Goal: Task Accomplishment & Management: Manage account settings

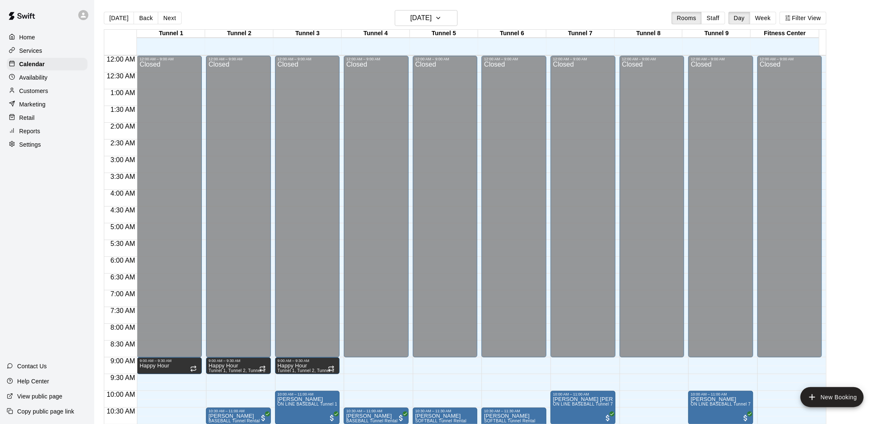
scroll to position [261, 0]
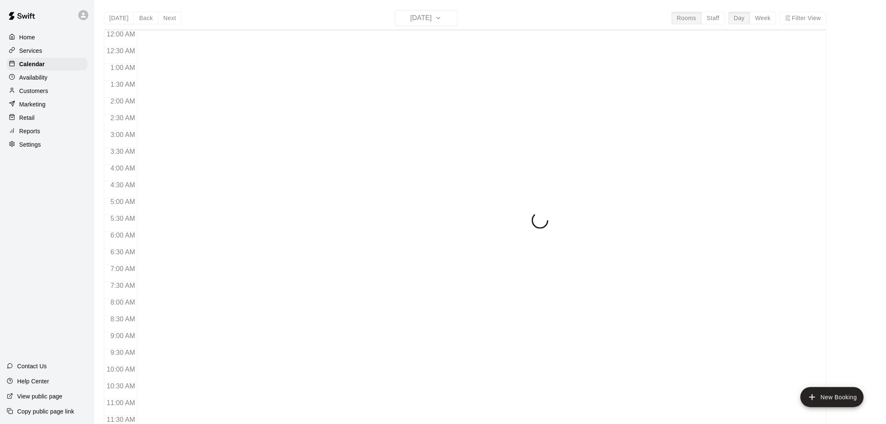
scroll to position [401, 0]
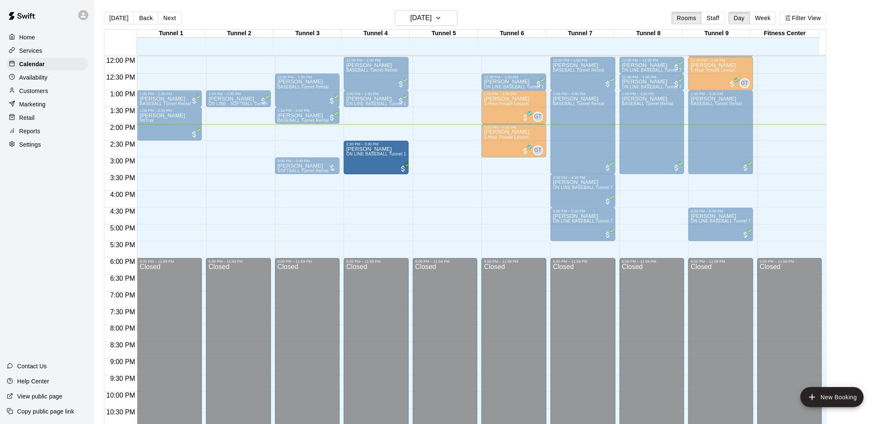
drag, startPoint x: 177, startPoint y: 152, endPoint x: 378, endPoint y: 156, distance: 200.9
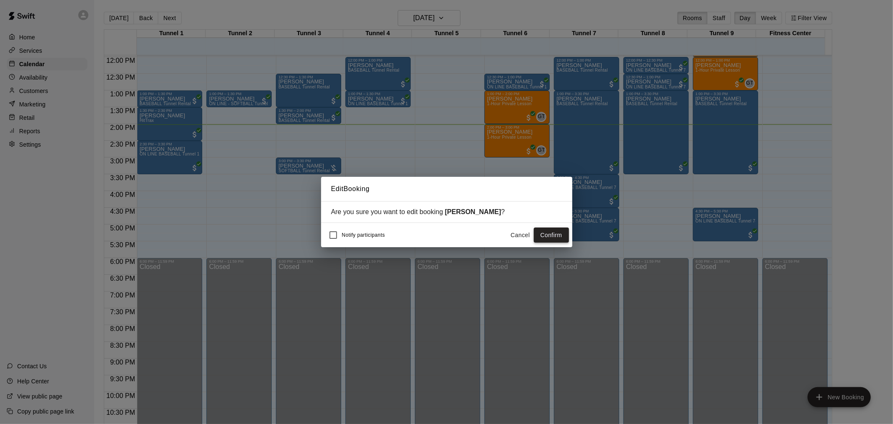
click at [548, 239] on button "Confirm" at bounding box center [551, 234] width 35 height 15
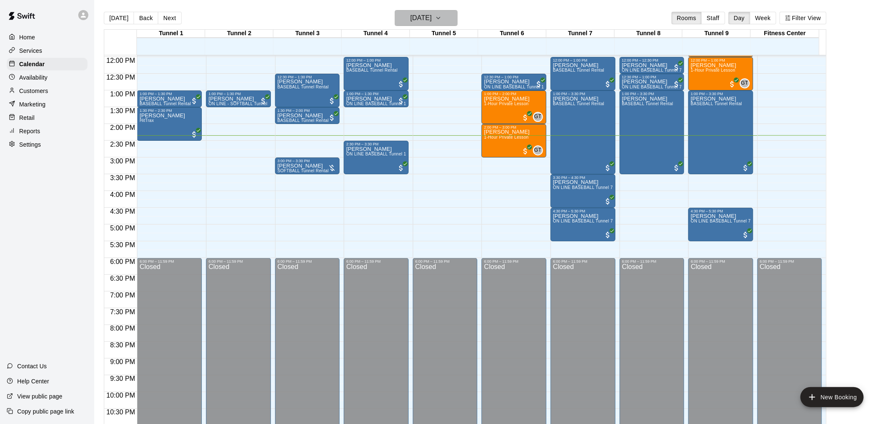
click at [432, 15] on h6 "[DATE]" at bounding box center [420, 18] width 21 height 12
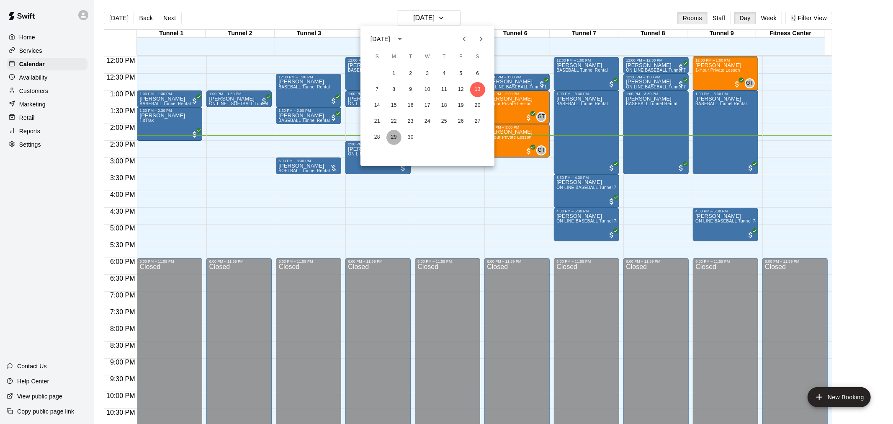
click at [396, 140] on button "29" at bounding box center [393, 137] width 15 height 15
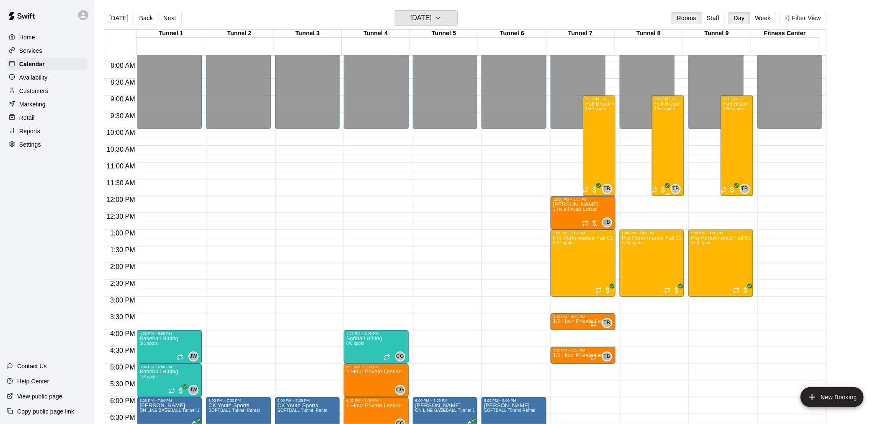
scroll to position [261, 0]
click at [172, 15] on button "Next" at bounding box center [169, 18] width 23 height 13
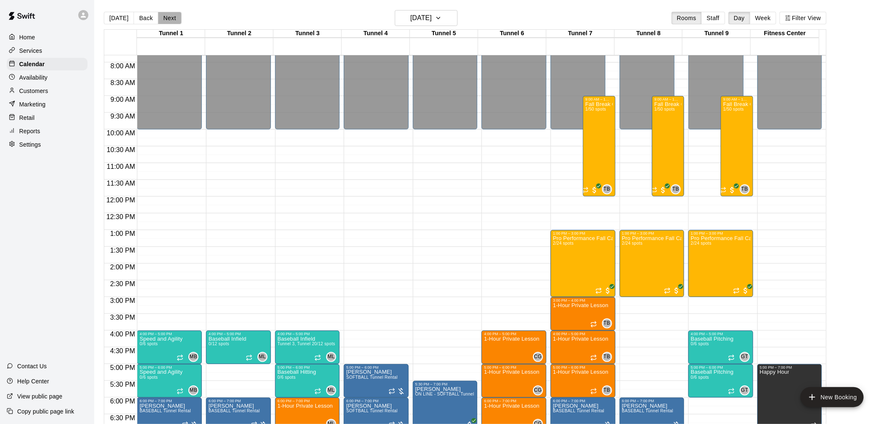
click at [172, 15] on button "Next" at bounding box center [169, 18] width 23 height 13
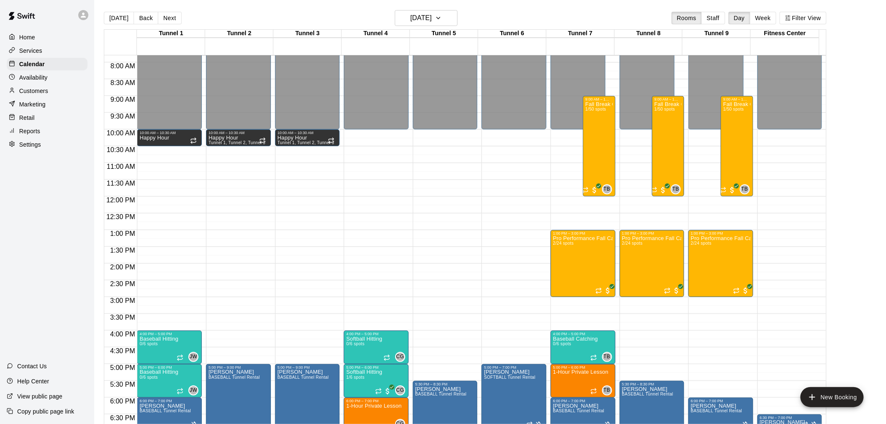
click at [172, 15] on button "Next" at bounding box center [169, 18] width 23 height 13
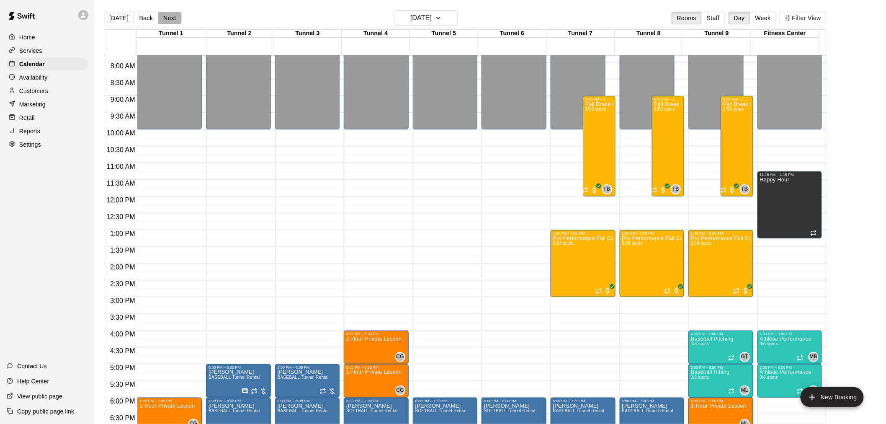
click at [172, 15] on button "Next" at bounding box center [169, 18] width 23 height 13
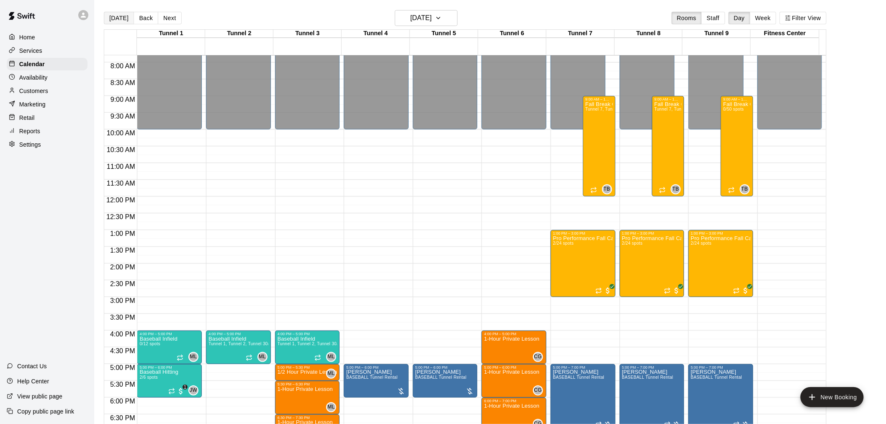
click at [120, 16] on button "[DATE]" at bounding box center [119, 18] width 30 height 13
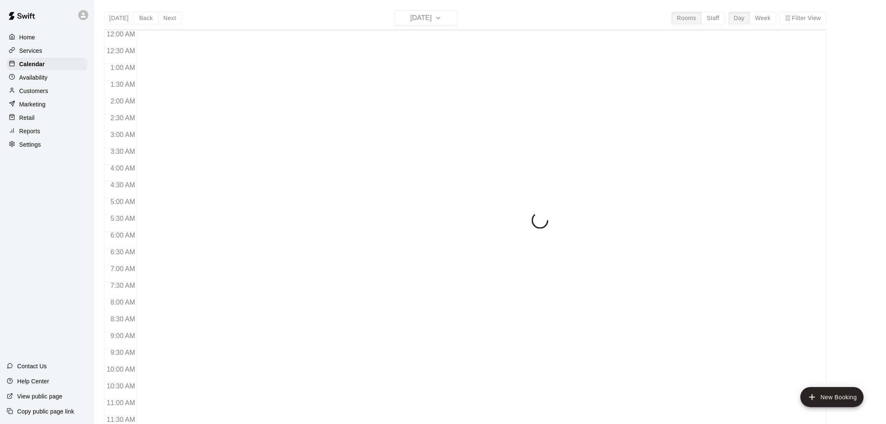
scroll to position [401, 0]
click at [442, 16] on div "Today Back Next Saturday Sep 13 Rooms Staff Day Week Filter View 12:00 AM 12:30…" at bounding box center [465, 222] width 722 height 424
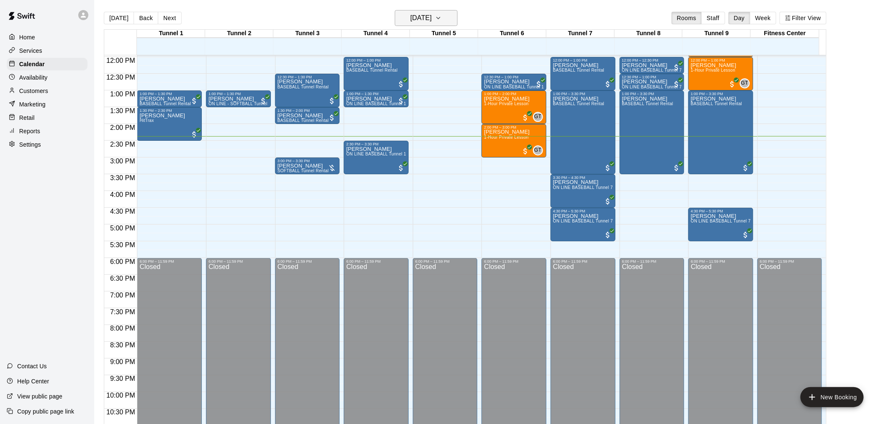
click at [425, 20] on h6 "[DATE]" at bounding box center [420, 18] width 21 height 12
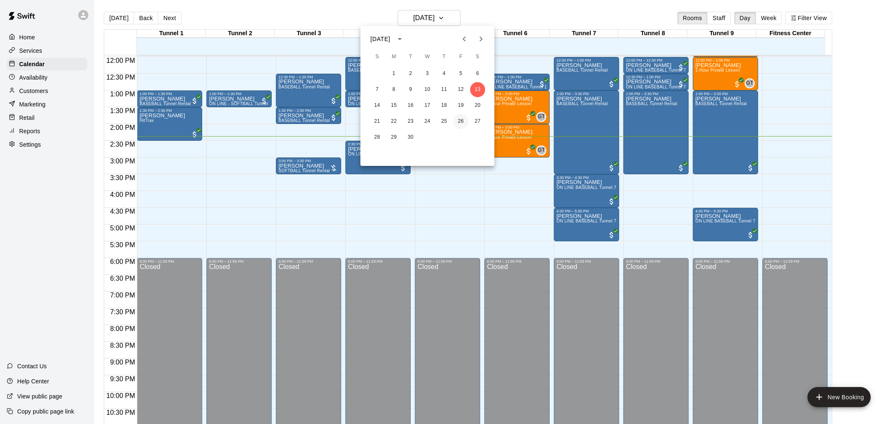
click at [457, 120] on button "26" at bounding box center [460, 121] width 15 height 15
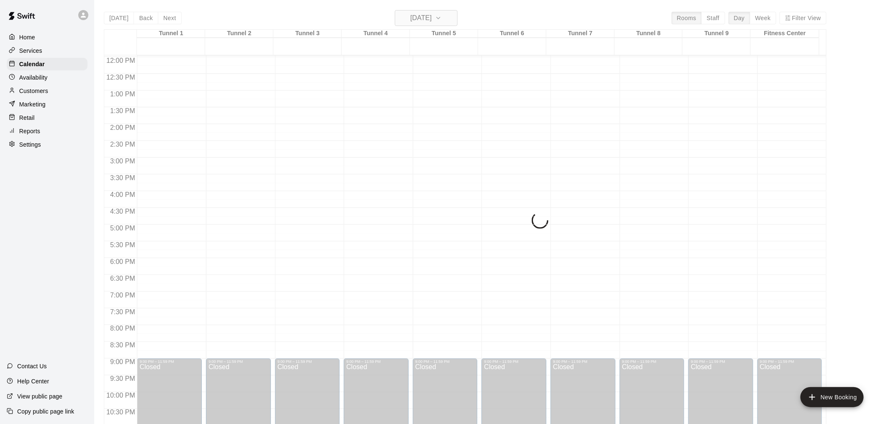
click at [432, 18] on h6 "Friday Sep 26" at bounding box center [420, 18] width 21 height 12
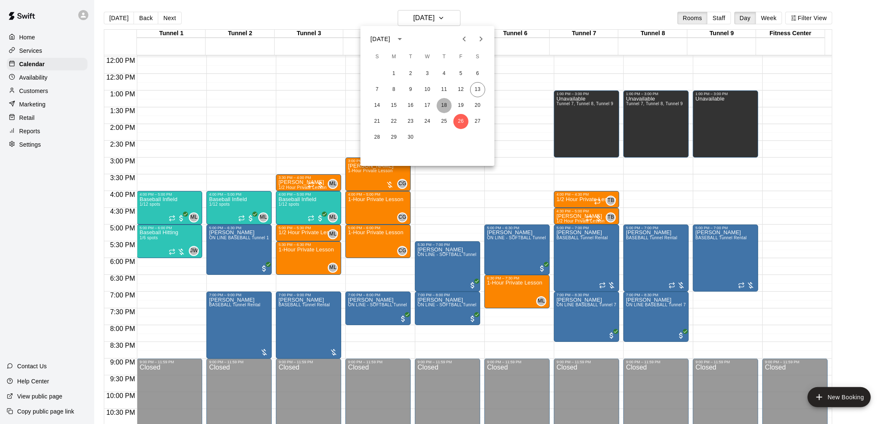
click at [444, 102] on button "18" at bounding box center [444, 105] width 15 height 15
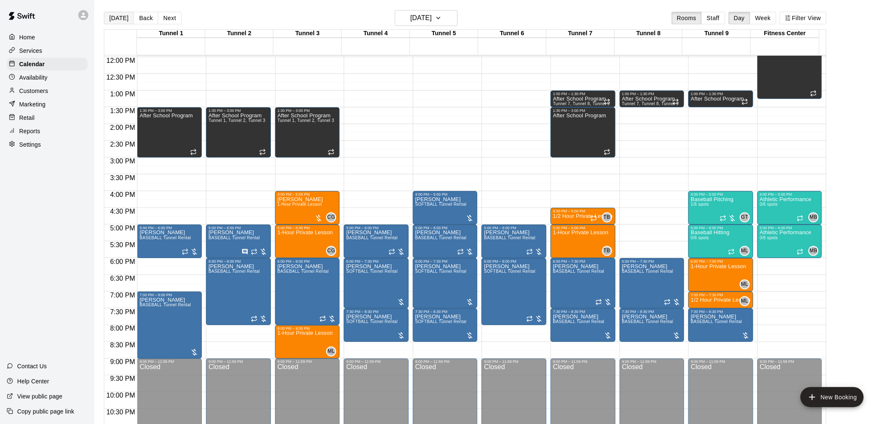
click at [113, 18] on button "[DATE]" at bounding box center [119, 18] width 30 height 13
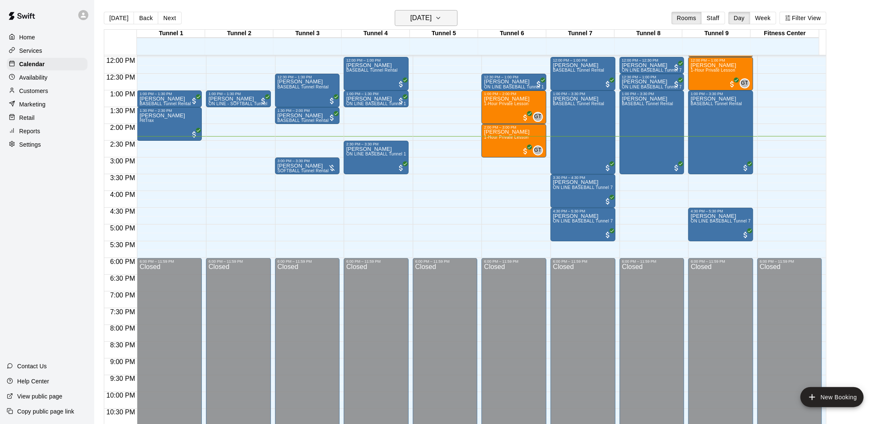
click at [442, 15] on icon "button" at bounding box center [438, 18] width 7 height 10
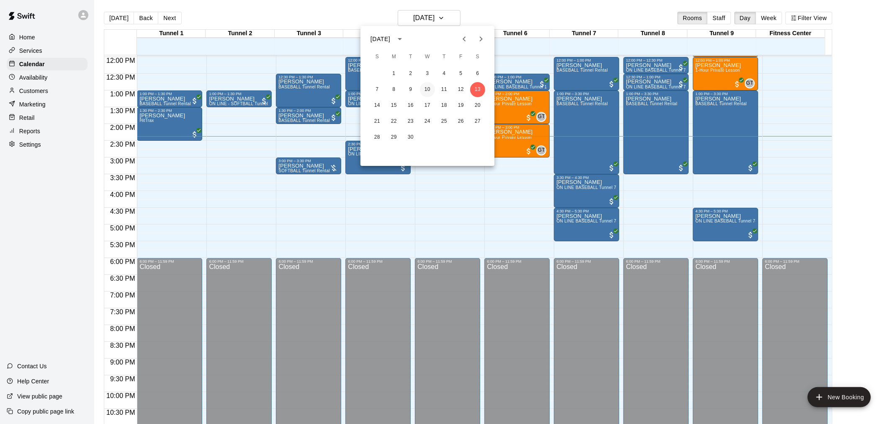
click at [426, 93] on button "10" at bounding box center [427, 89] width 15 height 15
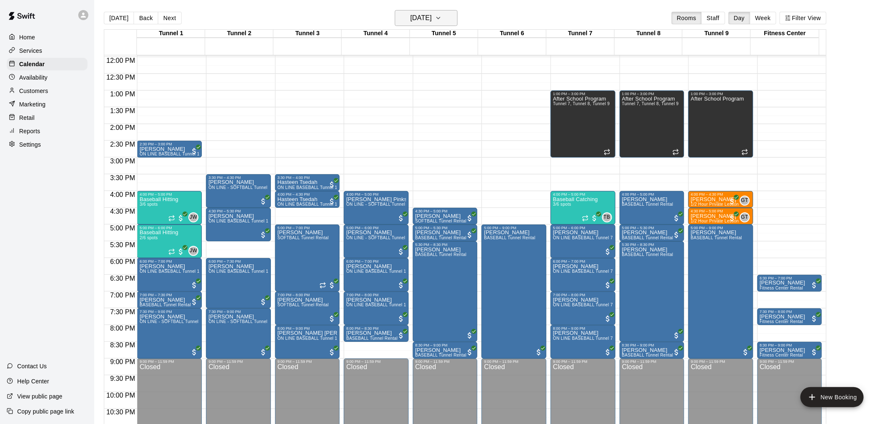
click at [432, 19] on h6 "Wednesday Sep 10" at bounding box center [420, 18] width 21 height 12
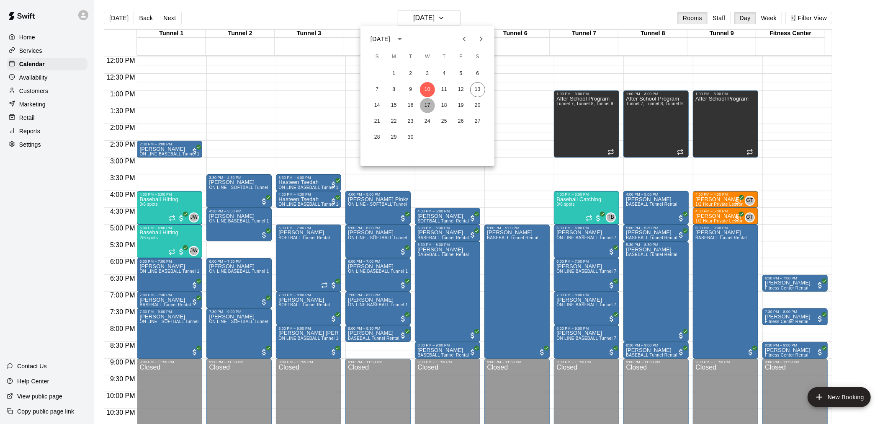
click at [430, 103] on button "17" at bounding box center [427, 105] width 15 height 15
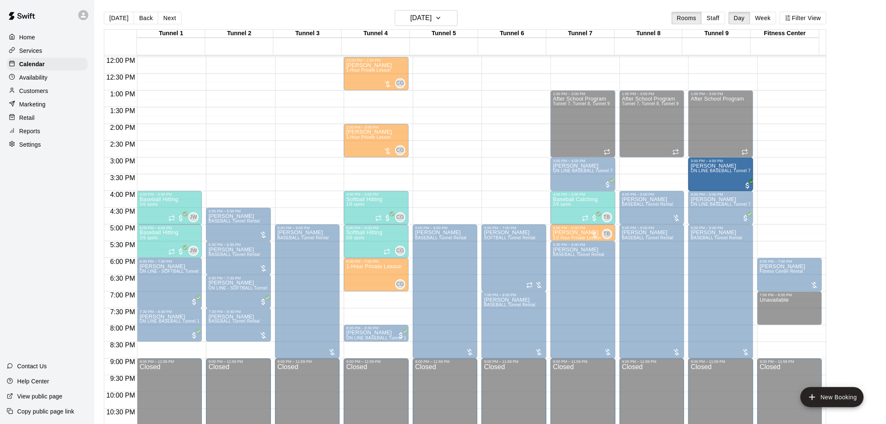
drag, startPoint x: 651, startPoint y: 167, endPoint x: 738, endPoint y: 169, distance: 86.7
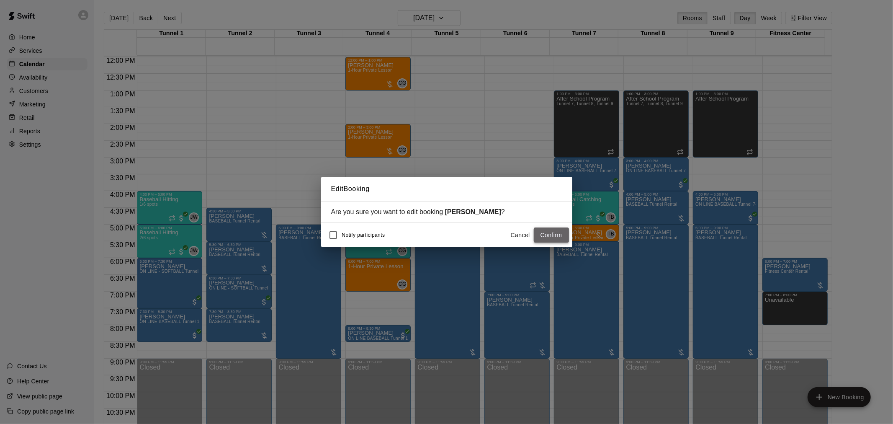
click at [558, 232] on button "Confirm" at bounding box center [551, 234] width 35 height 15
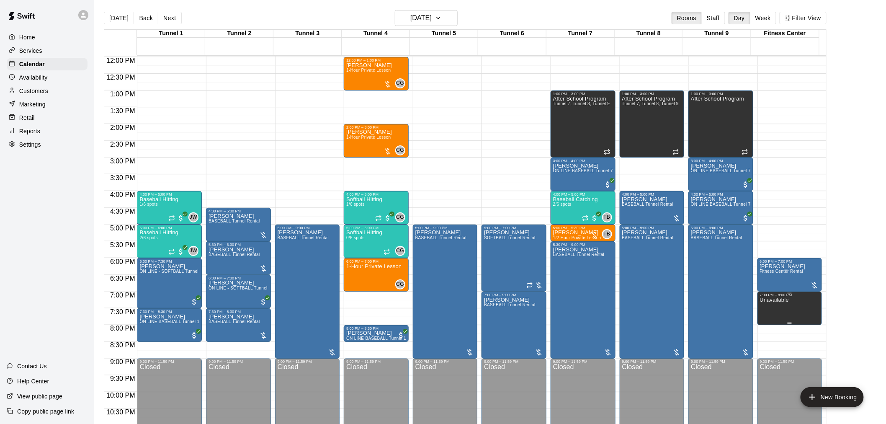
click at [776, 300] on p "Unavailable" at bounding box center [774, 300] width 29 height 0
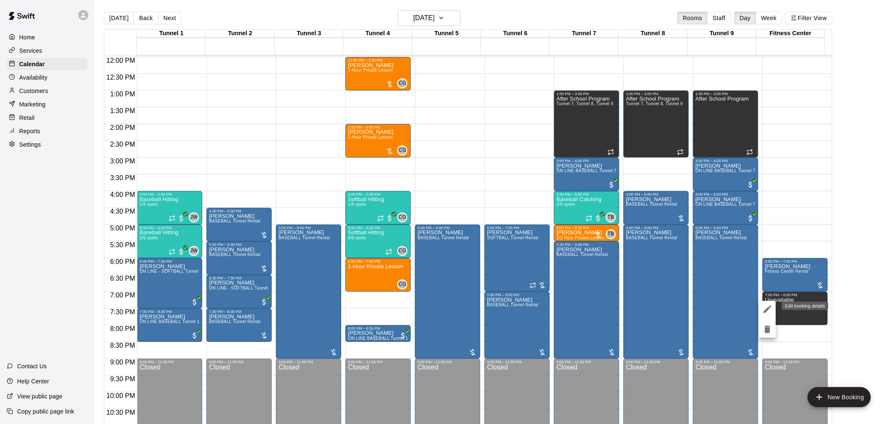
click at [766, 314] on button "edit" at bounding box center [767, 309] width 17 height 17
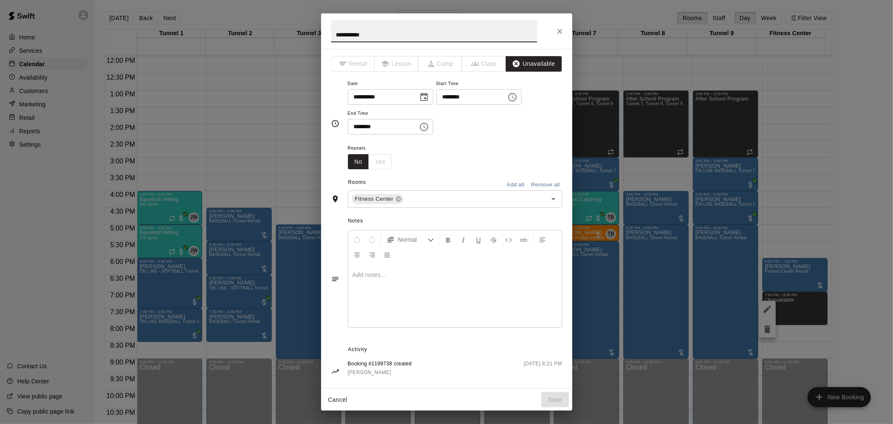
drag, startPoint x: 379, startPoint y: 35, endPoint x: 347, endPoint y: 29, distance: 32.3
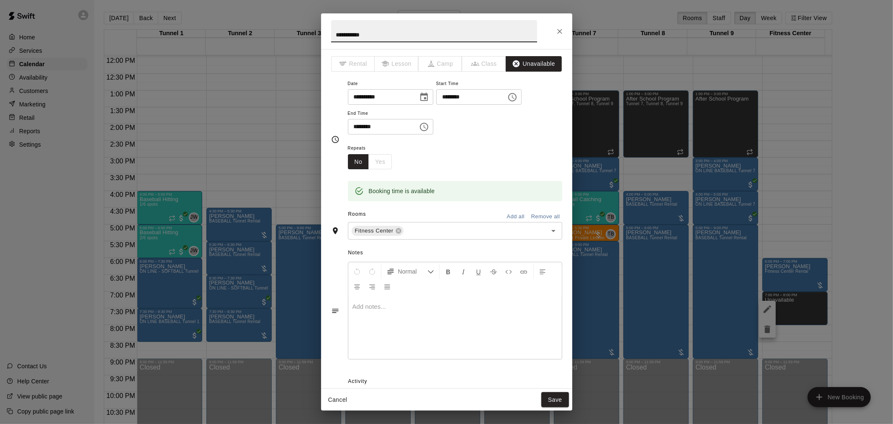
drag, startPoint x: 347, startPoint y: 29, endPoint x: 503, endPoint y: 27, distance: 155.3
click at [509, 27] on input "**********" at bounding box center [434, 31] width 206 height 22
click at [388, 32] on input "**********" at bounding box center [434, 31] width 206 height 22
drag, startPoint x: 384, startPoint y: 36, endPoint x: 336, endPoint y: 26, distance: 49.0
click at [336, 26] on input "**********" at bounding box center [434, 31] width 206 height 22
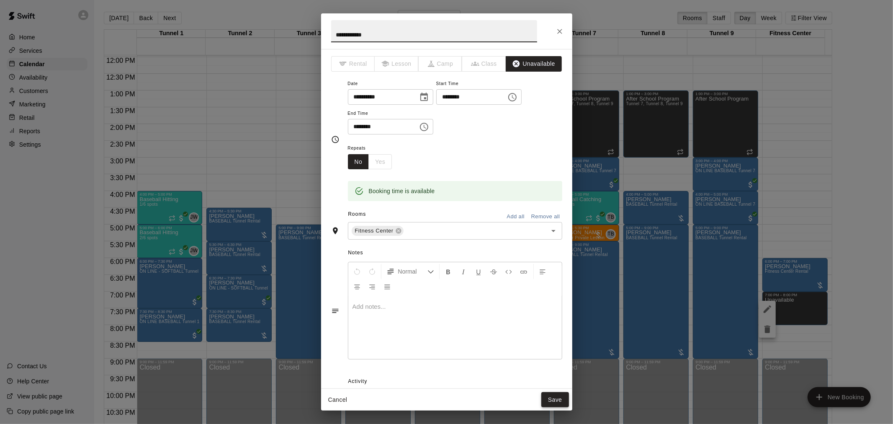
type input "**********"
click at [550, 398] on button "Save" at bounding box center [555, 399] width 28 height 15
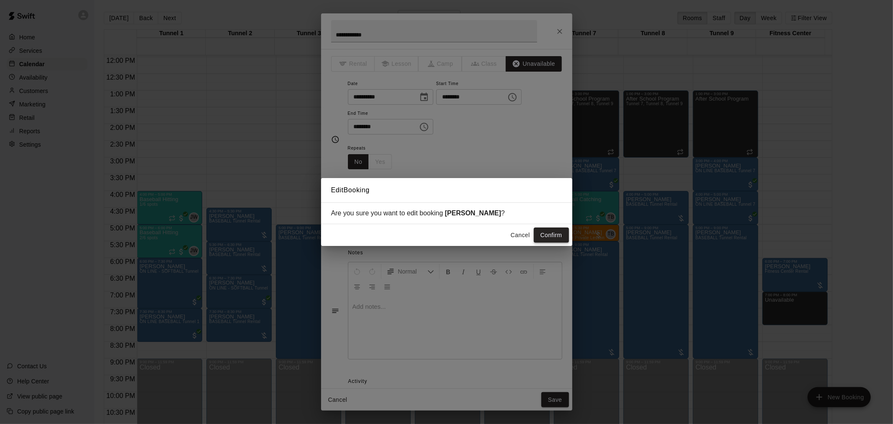
click at [558, 231] on button "Confirm" at bounding box center [551, 234] width 35 height 15
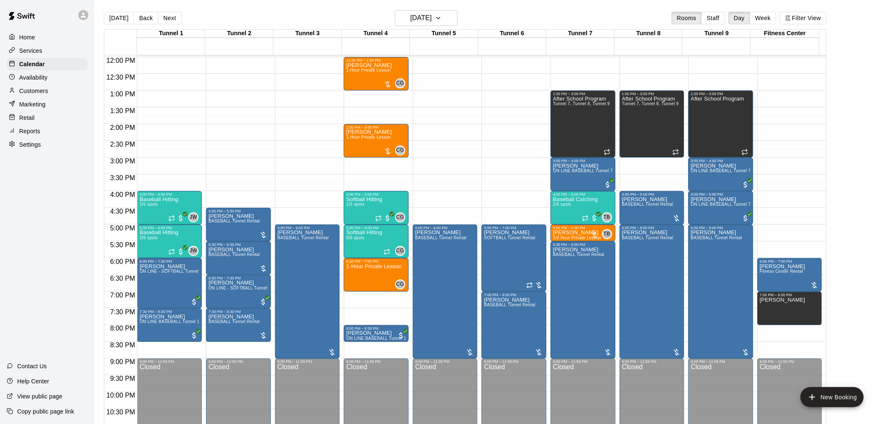
drag, startPoint x: 103, startPoint y: 14, endPoint x: 165, endPoint y: 64, distance: 79.5
click at [105, 15] on button "[DATE]" at bounding box center [119, 18] width 30 height 13
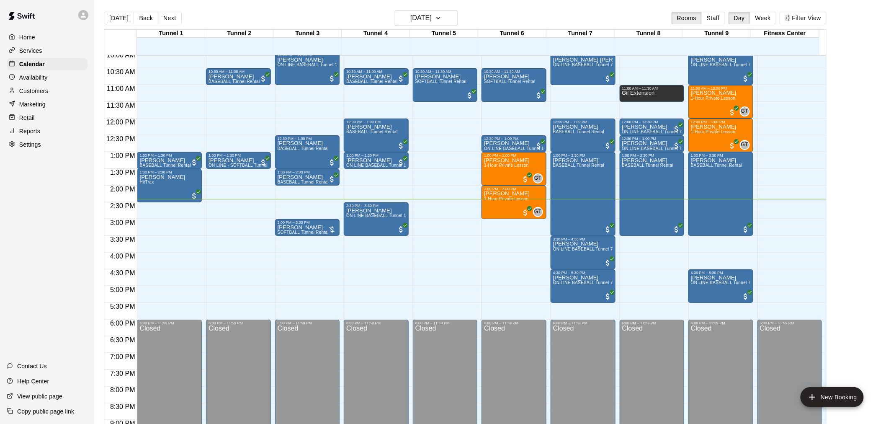
scroll to position [354, 0]
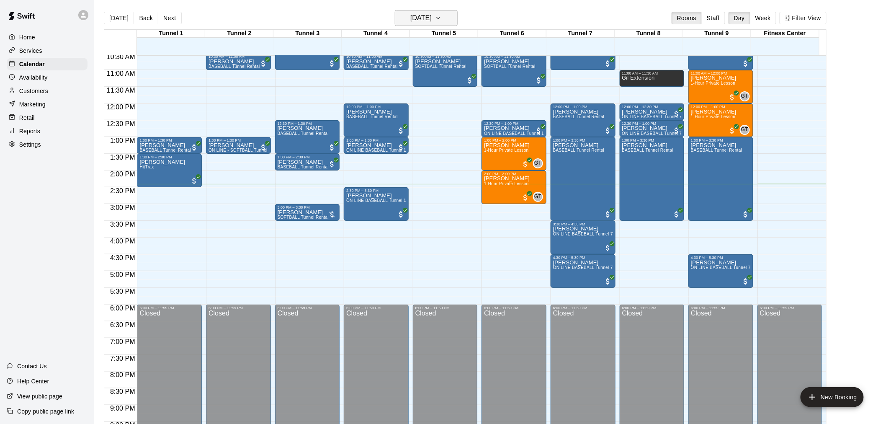
click at [412, 14] on h6 "[DATE]" at bounding box center [420, 18] width 21 height 12
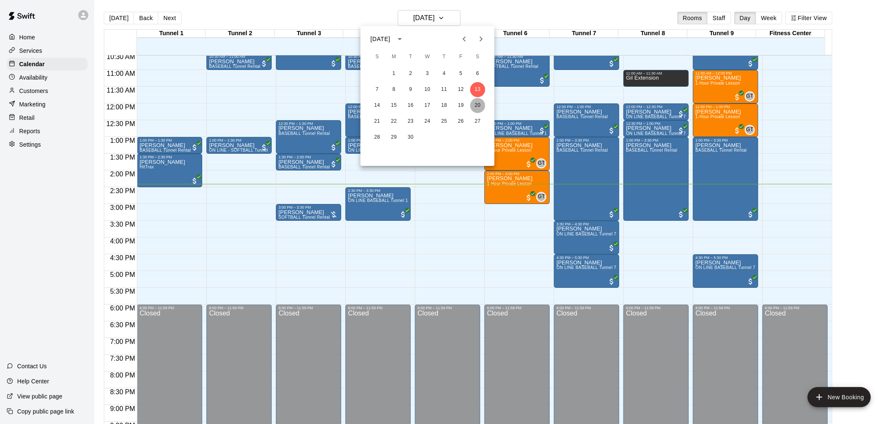
click at [475, 109] on button "20" at bounding box center [477, 105] width 15 height 15
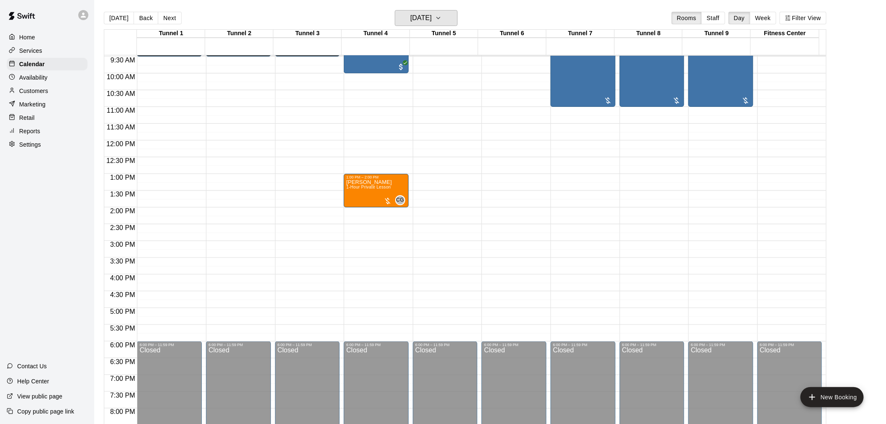
scroll to position [261, 0]
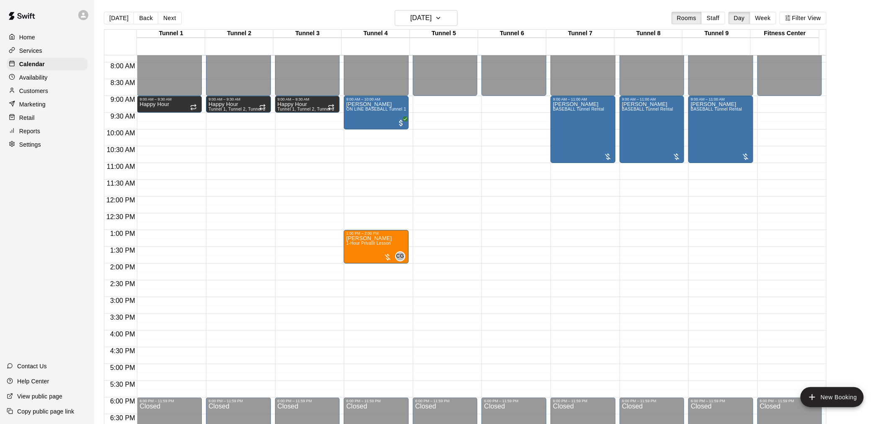
click at [440, 28] on div "Today Back Next Saturday Sep 20 Rooms Staff Day Week Filter View" at bounding box center [465, 19] width 722 height 19
click at [432, 18] on h6 "Saturday Sep 20" at bounding box center [420, 18] width 21 height 12
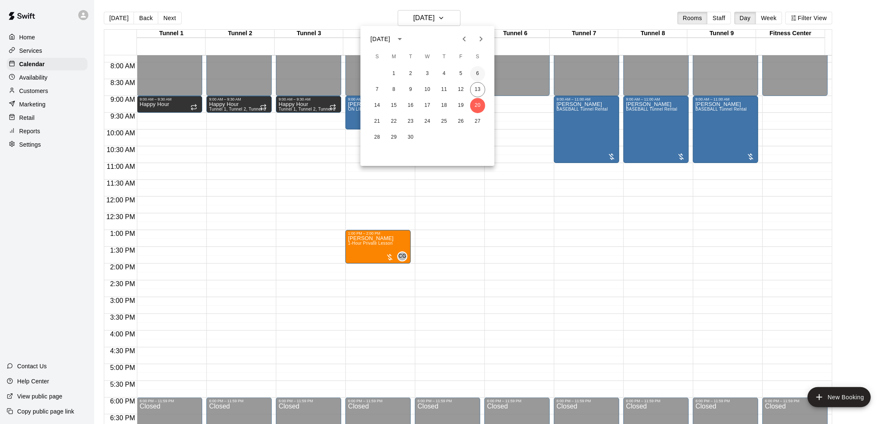
click at [481, 72] on button "6" at bounding box center [477, 73] width 15 height 15
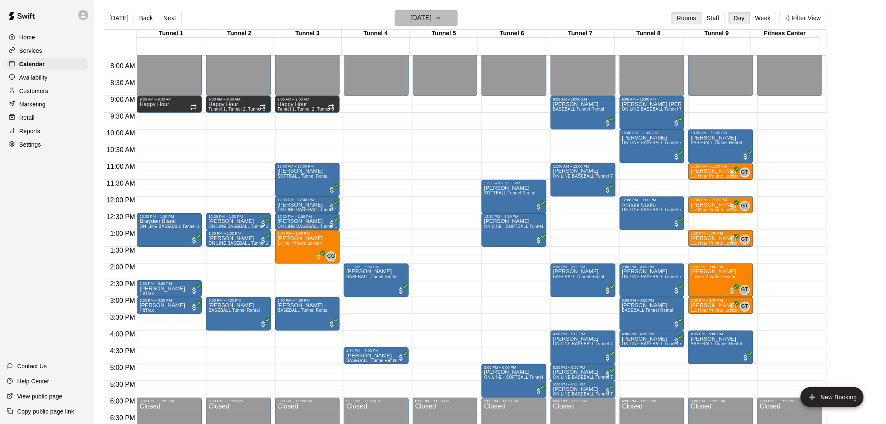
click at [412, 18] on h6 "Saturday Sep 06" at bounding box center [420, 18] width 21 height 12
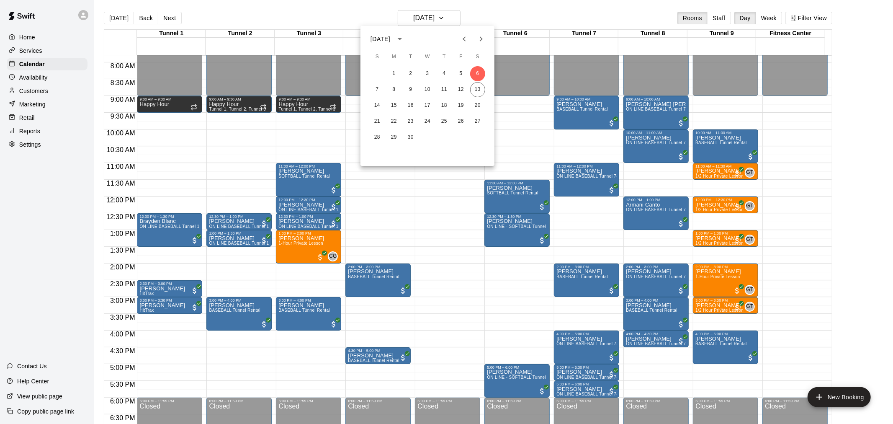
click at [463, 36] on icon "Previous month" at bounding box center [464, 39] width 10 height 10
click at [476, 134] on button "30" at bounding box center [477, 137] width 15 height 15
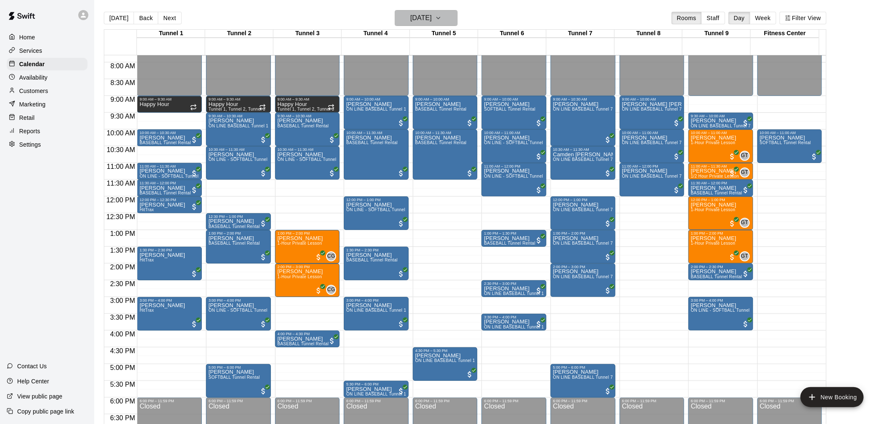
click at [432, 18] on h6 "Saturday Aug 30" at bounding box center [420, 18] width 21 height 12
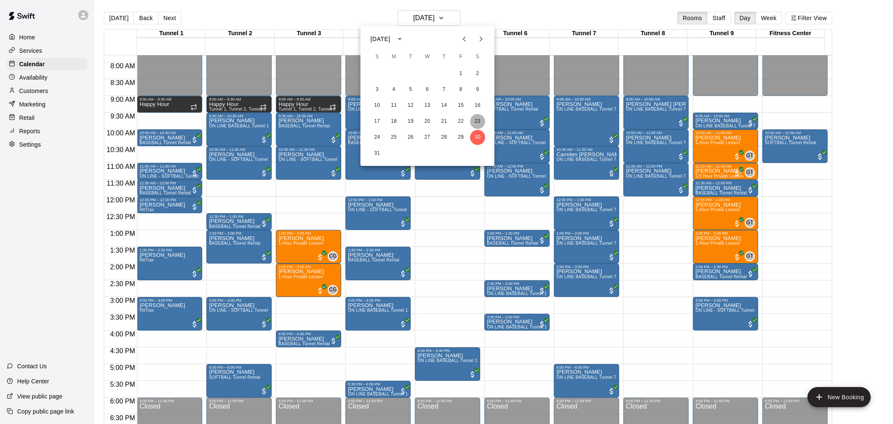
click at [479, 120] on button "23" at bounding box center [477, 121] width 15 height 15
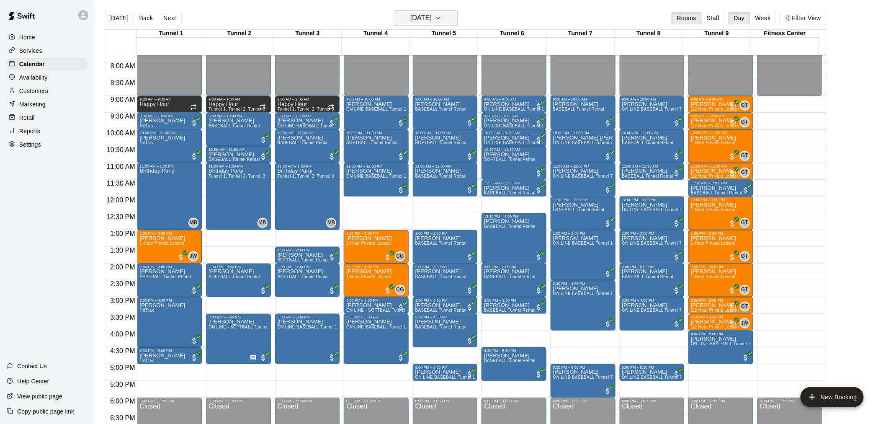
click at [419, 23] on h6 "Saturday Aug 23" at bounding box center [420, 18] width 21 height 12
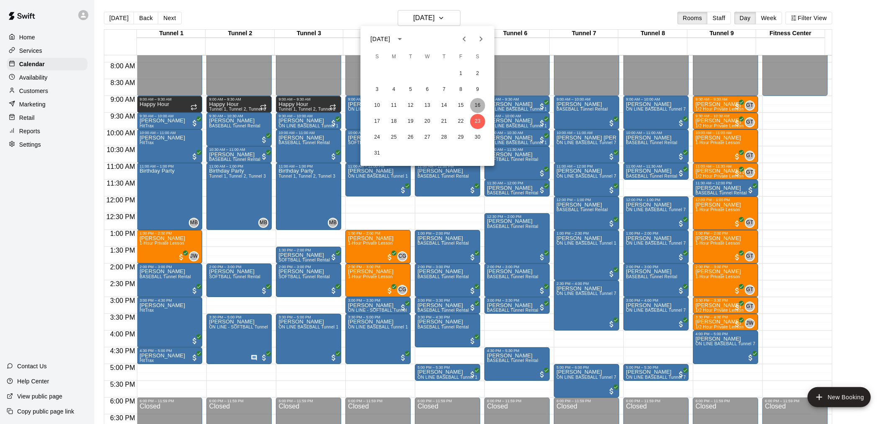
click at [482, 103] on button "16" at bounding box center [477, 105] width 15 height 15
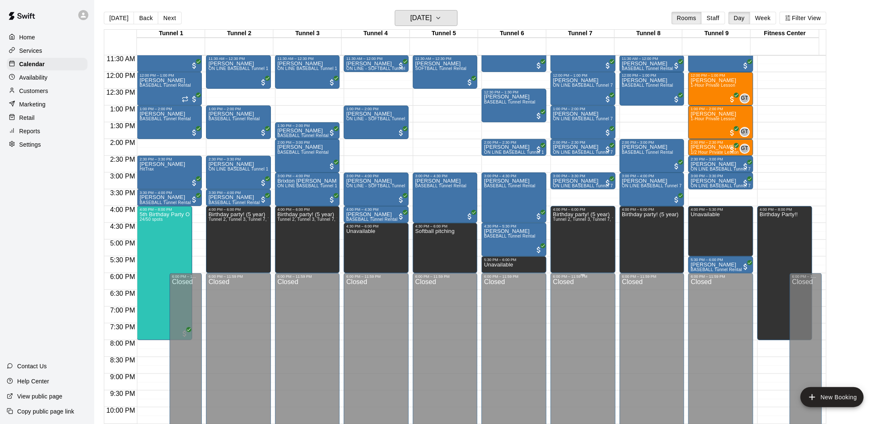
scroll to position [401, 0]
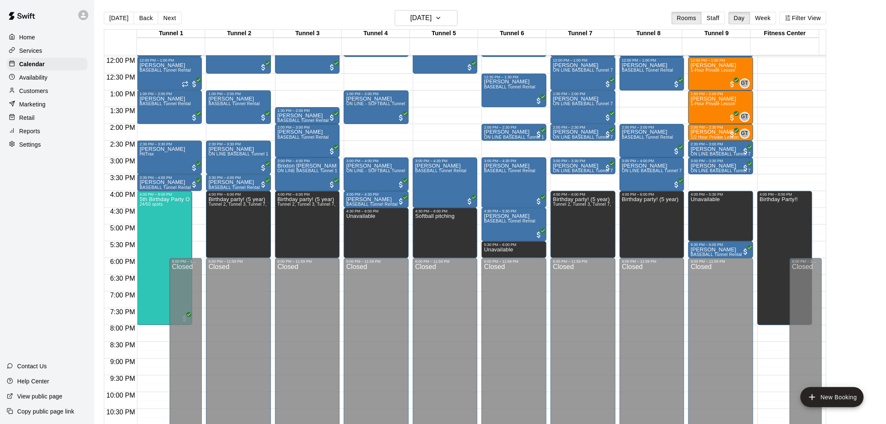
click at [425, 8] on main "Today Back Next Saturday Aug 16 Rooms Staff Day Week Filter View Tunnel 1 16 Sa…" at bounding box center [490, 218] width 792 height 437
click at [429, 21] on h6 "Saturday Aug 16" at bounding box center [420, 18] width 21 height 12
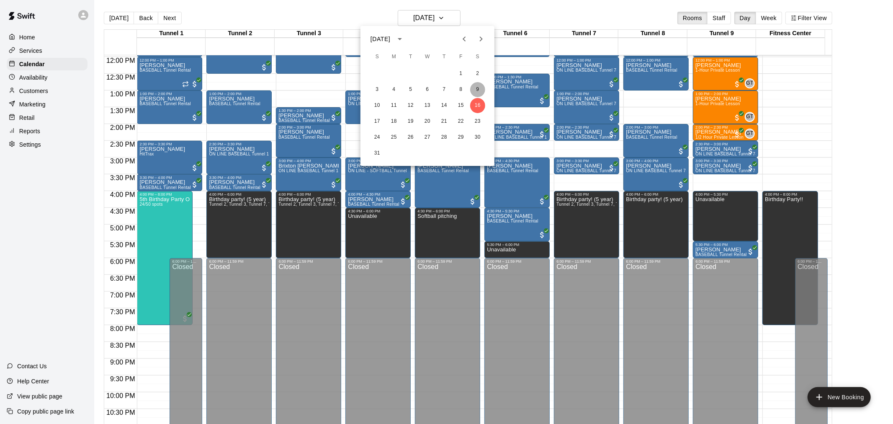
click at [476, 85] on button "9" at bounding box center [477, 89] width 15 height 15
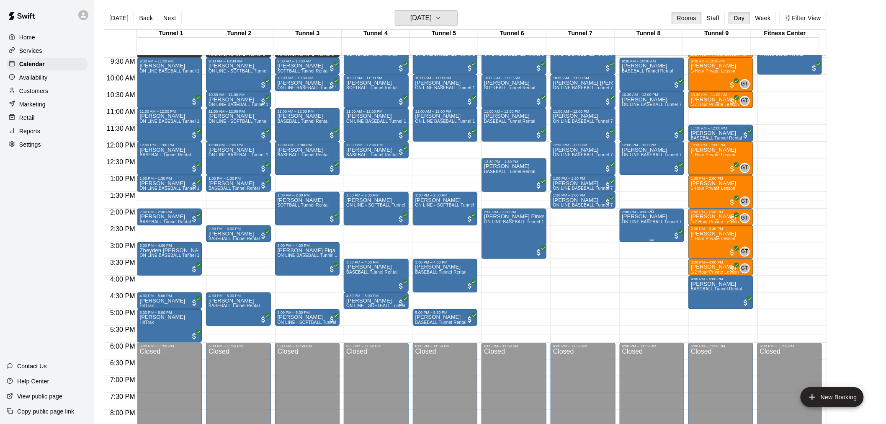
scroll to position [261, 0]
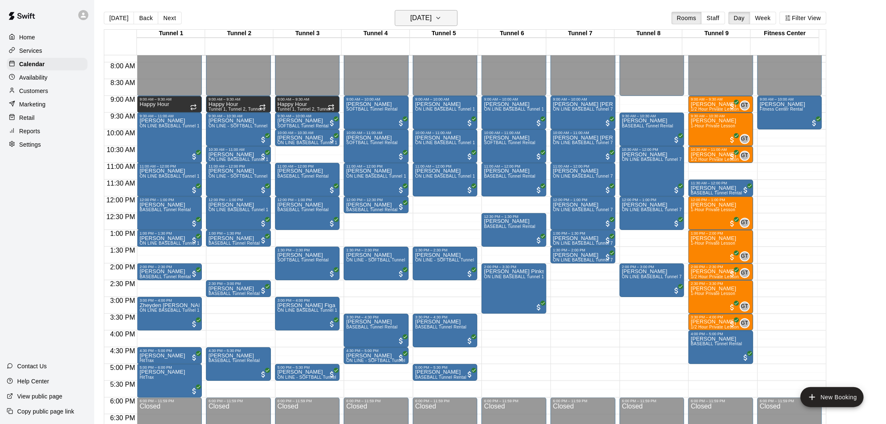
click at [441, 11] on button "Saturday Aug 09" at bounding box center [426, 18] width 63 height 16
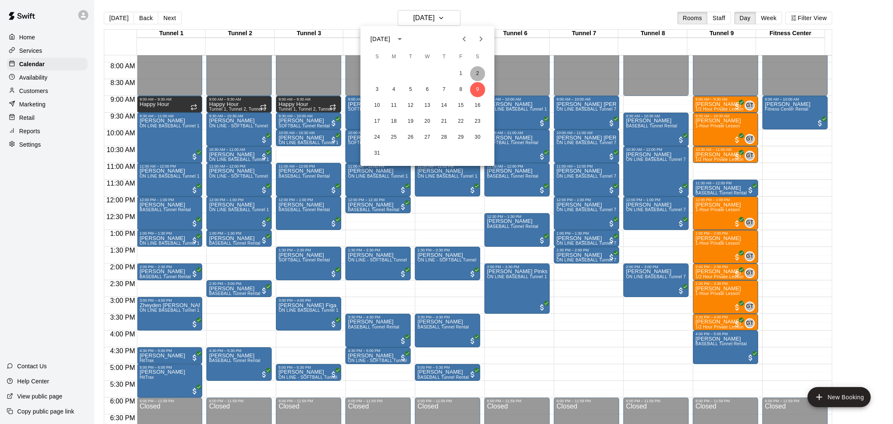
click at [478, 75] on button "2" at bounding box center [477, 73] width 15 height 15
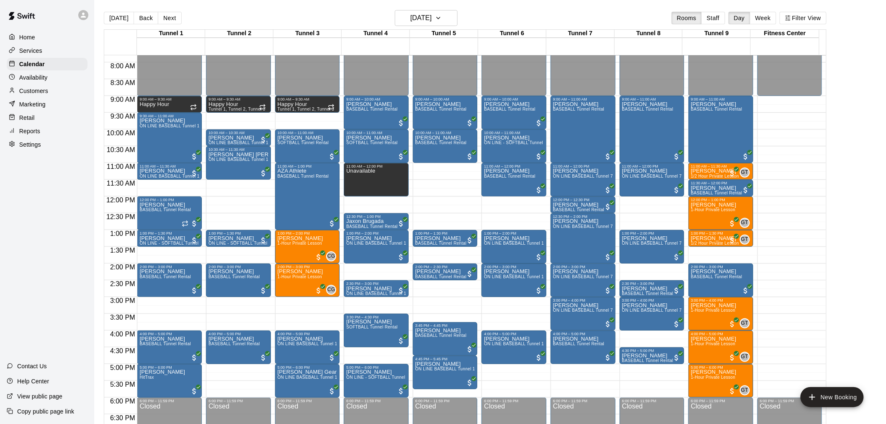
click at [113, 10] on div "Today Back Next Saturday Aug 02 Rooms Staff Day Week Filter View" at bounding box center [465, 19] width 722 height 19
click at [118, 13] on button "[DATE]" at bounding box center [119, 18] width 30 height 13
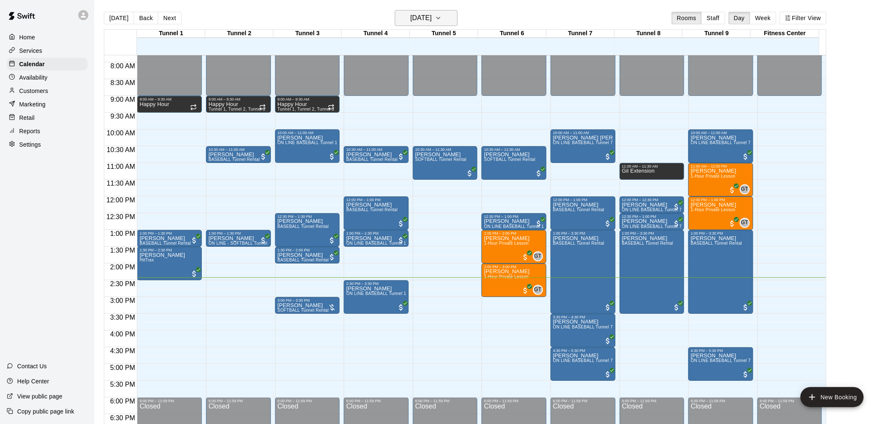
click at [414, 20] on h6 "[DATE]" at bounding box center [420, 18] width 21 height 12
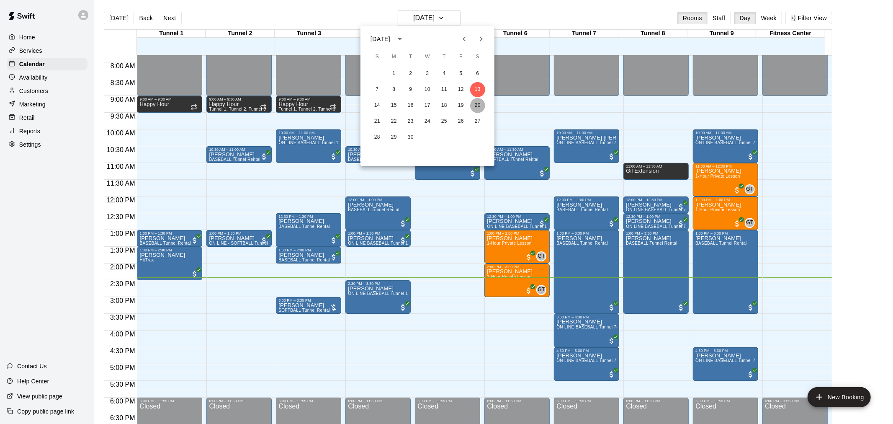
click at [476, 105] on button "20" at bounding box center [477, 105] width 15 height 15
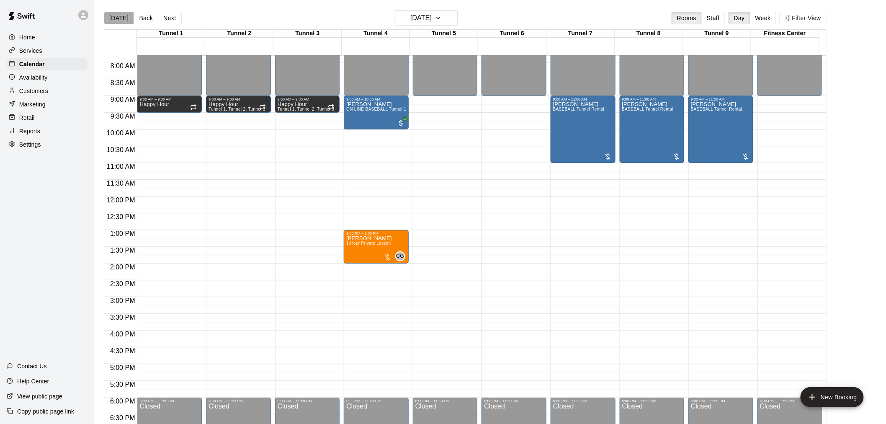
click at [120, 19] on button "[DATE]" at bounding box center [119, 18] width 30 height 13
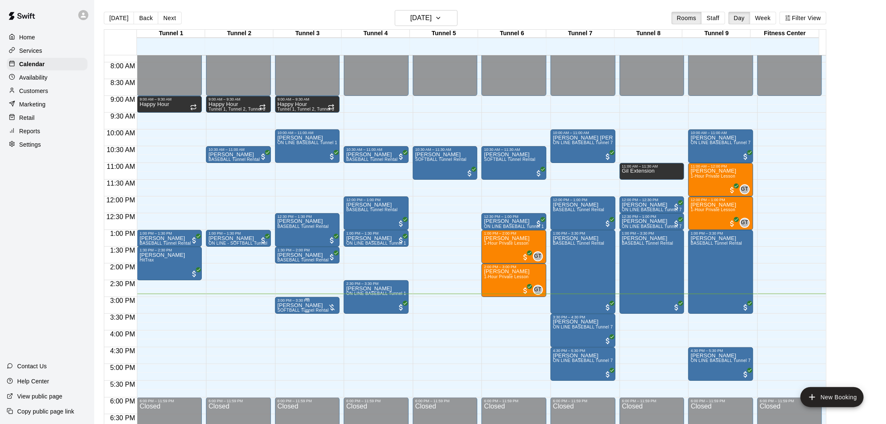
click at [278, 302] on div "3:00 PM – 3:30 PM" at bounding box center [308, 300] width 60 height 4
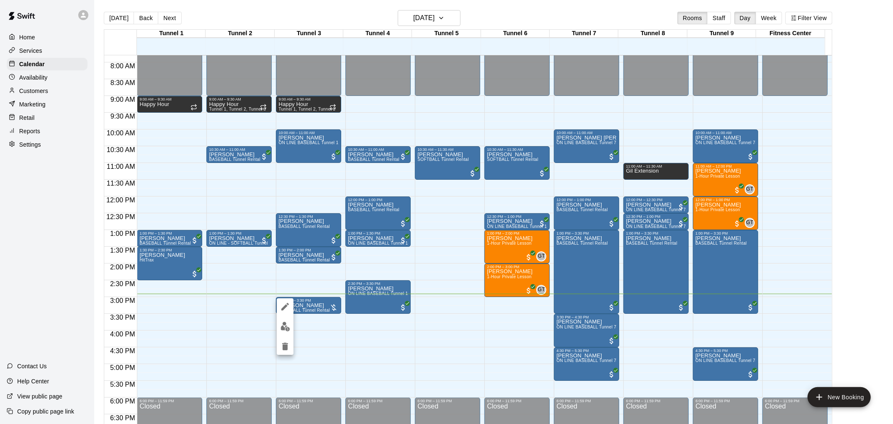
click at [294, 328] on div at bounding box center [446, 212] width 893 height 424
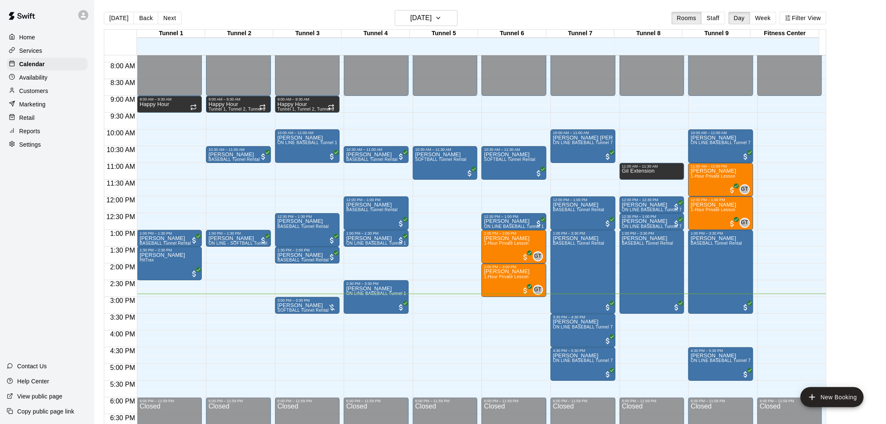
click at [290, 324] on div "12:00 AM – 9:00 AM Closed 9:00 AM – 9:30 AM Happy Hour Tunnel 1, Tunnel 2, Tunn…" at bounding box center [307, 196] width 65 height 804
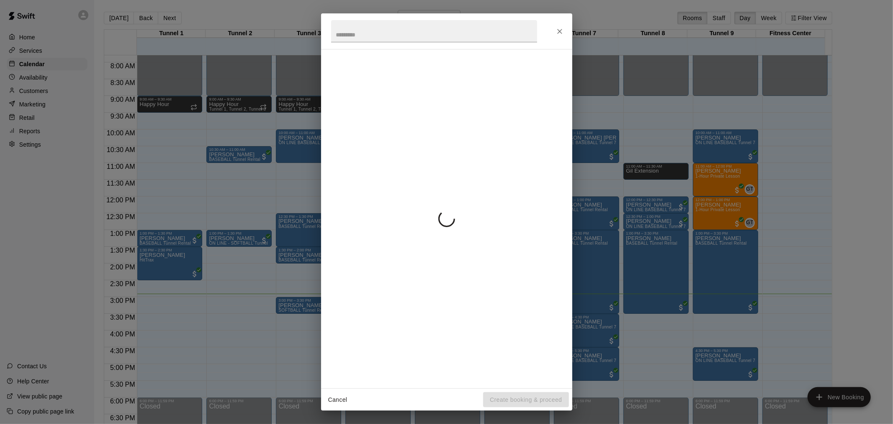
click at [285, 306] on div "Cancel Create booking & proceed" at bounding box center [446, 212] width 893 height 424
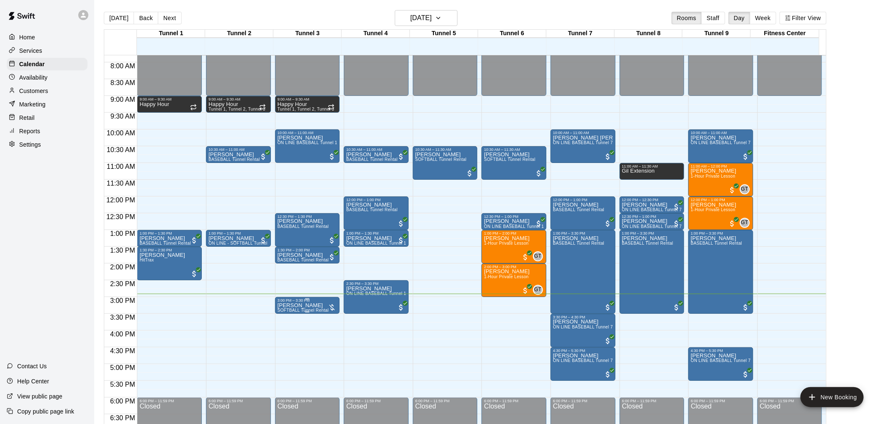
click at [293, 305] on p "[PERSON_NAME]" at bounding box center [303, 305] width 51 height 0
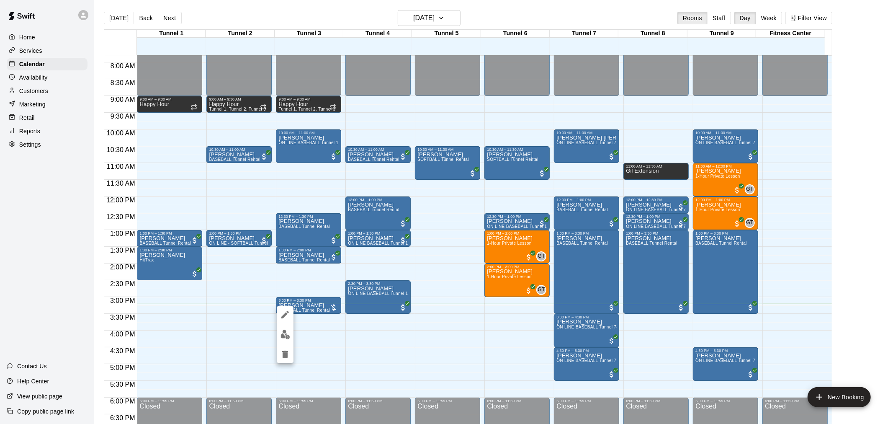
click at [314, 277] on div at bounding box center [446, 212] width 893 height 424
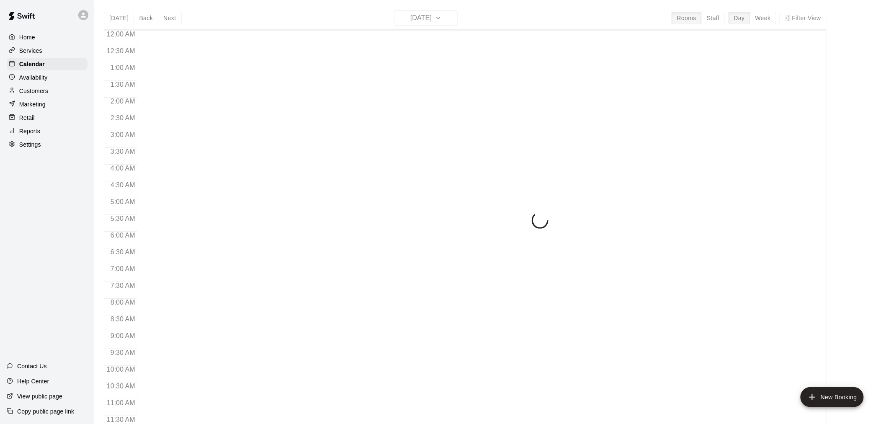
scroll to position [401, 0]
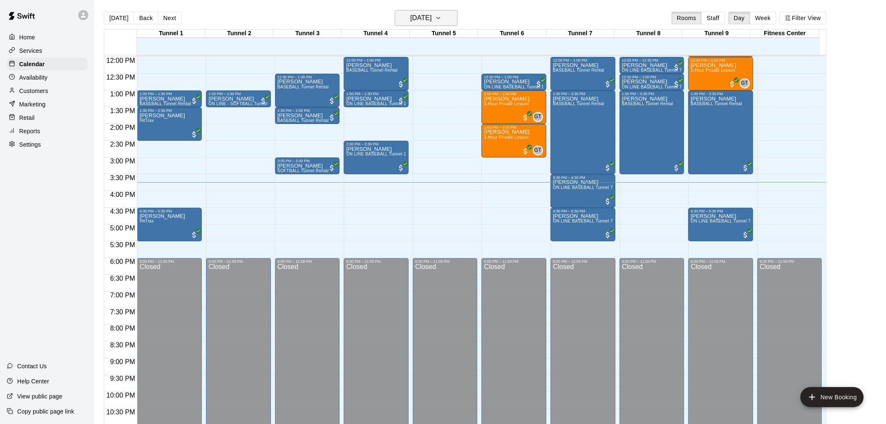
click at [418, 20] on h6 "[DATE]" at bounding box center [420, 18] width 21 height 12
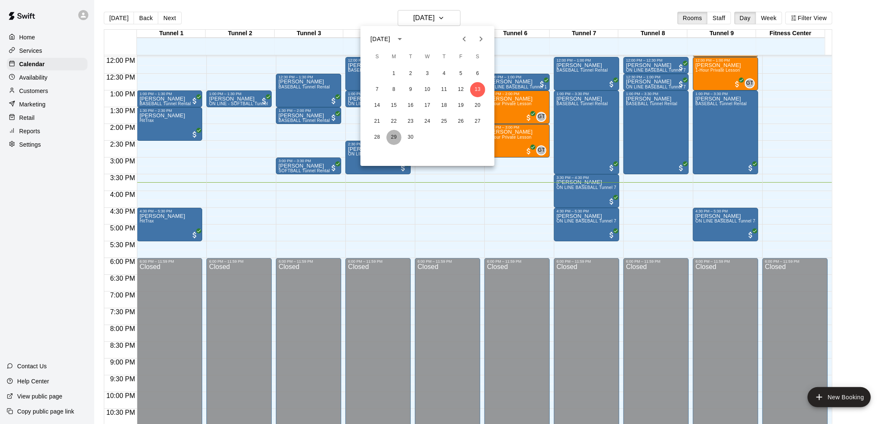
click at [393, 136] on button "29" at bounding box center [393, 137] width 15 height 15
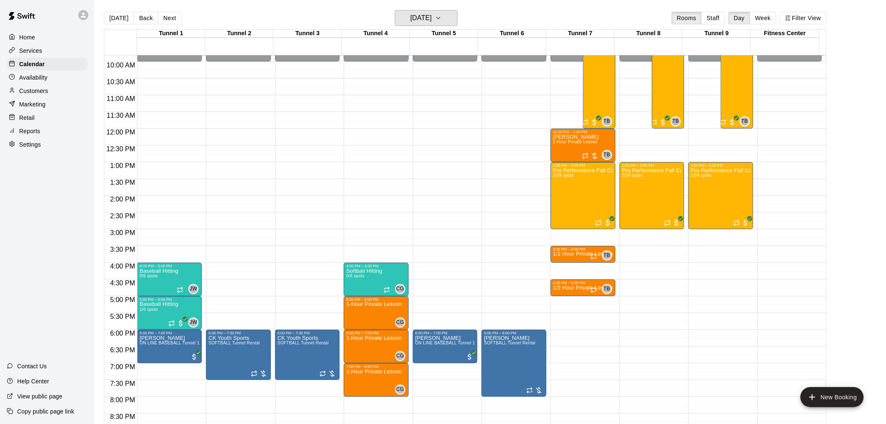
scroll to position [261, 0]
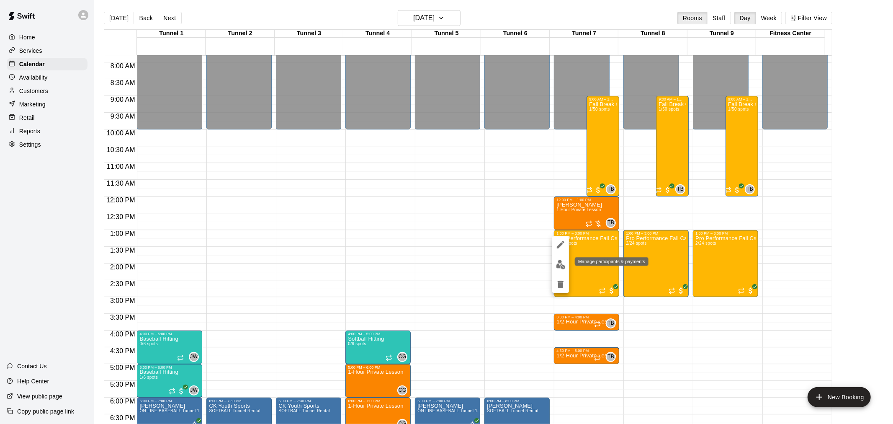
click at [562, 260] on img "edit" at bounding box center [561, 265] width 10 height 10
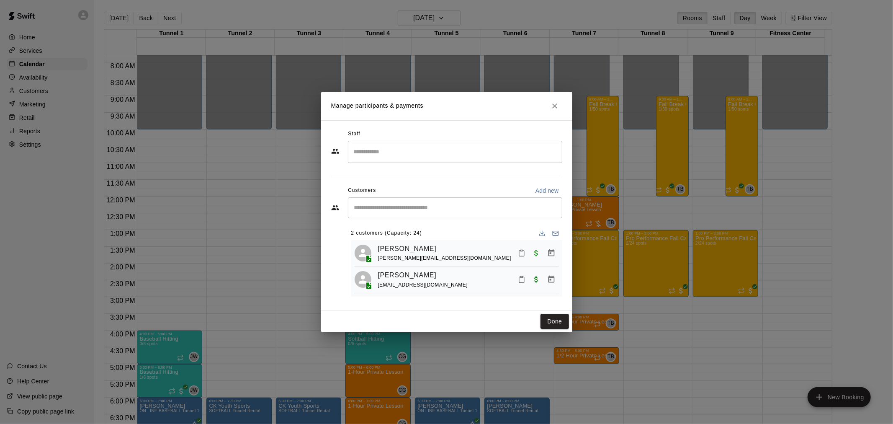
click at [460, 157] on input "Search staff" at bounding box center [455, 151] width 207 height 15
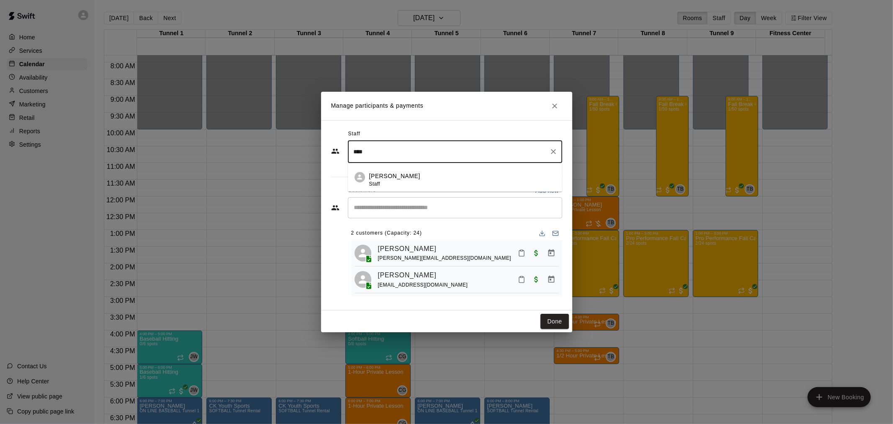
click at [438, 185] on div "Tate Budnick Staff" at bounding box center [462, 180] width 186 height 16
type input "****"
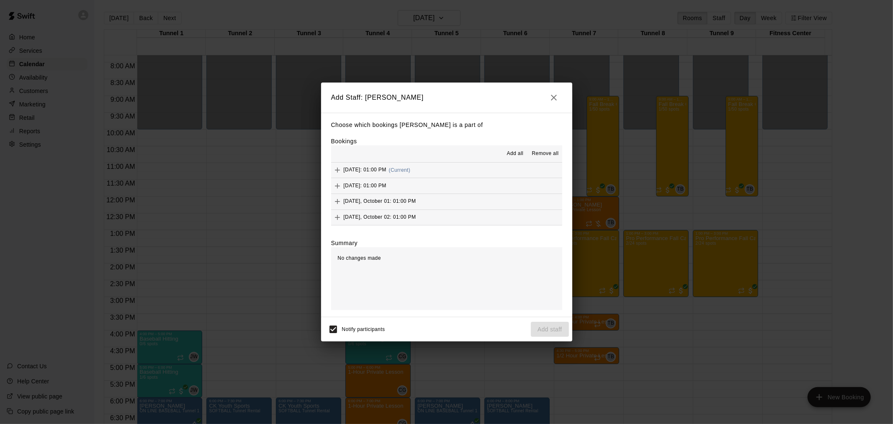
click at [481, 170] on button "Monday, September 29: 01:00 PM (Current)" at bounding box center [446, 169] width 231 height 15
click at [558, 326] on button "Add staff" at bounding box center [550, 328] width 38 height 15
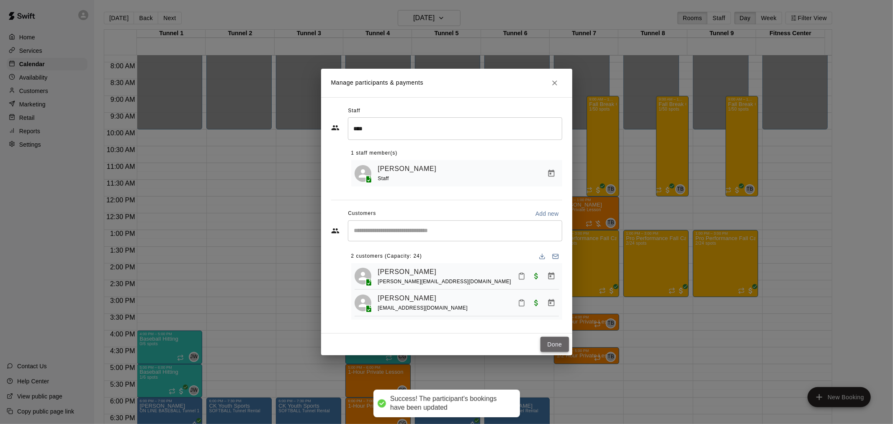
click at [560, 350] on button "Done" at bounding box center [554, 344] width 28 height 15
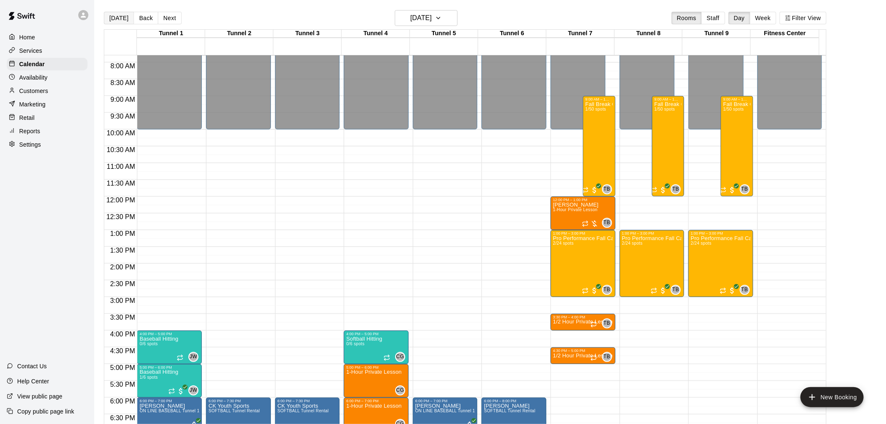
click at [119, 20] on button "[DATE]" at bounding box center [119, 18] width 30 height 13
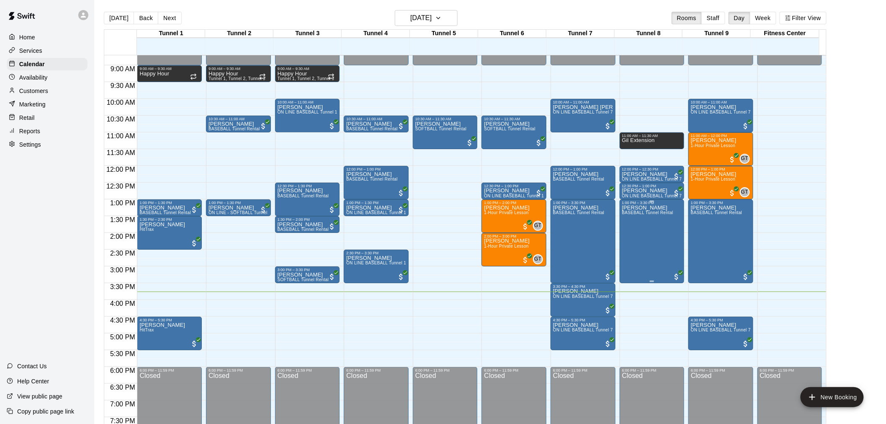
scroll to position [308, 0]
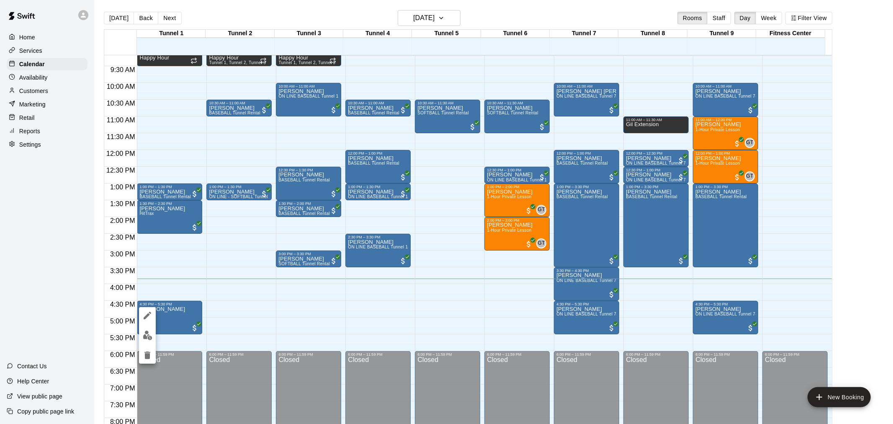
click at [182, 322] on div at bounding box center [446, 212] width 893 height 424
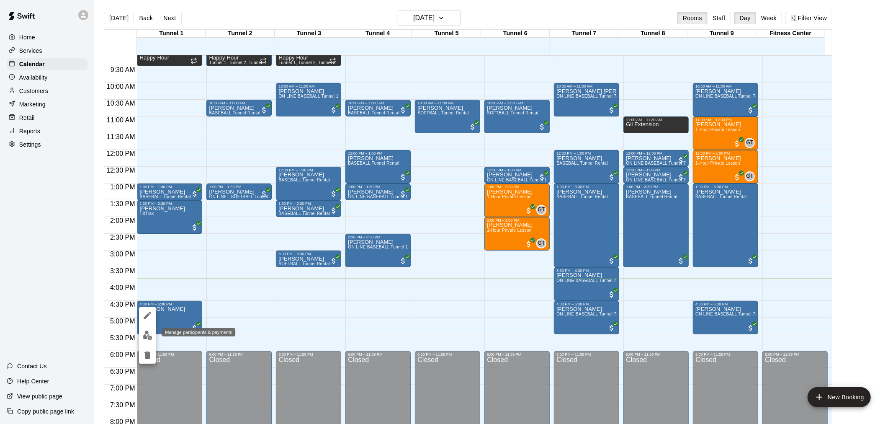
drag, startPoint x: 149, startPoint y: 332, endPoint x: 170, endPoint y: 332, distance: 21.8
click at [149, 332] on img "edit" at bounding box center [148, 335] width 10 height 10
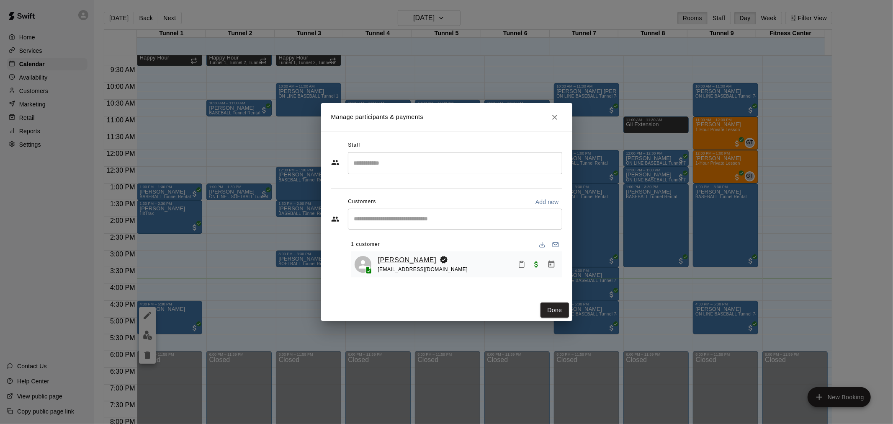
click at [399, 258] on link "[PERSON_NAME]" at bounding box center [407, 259] width 59 height 11
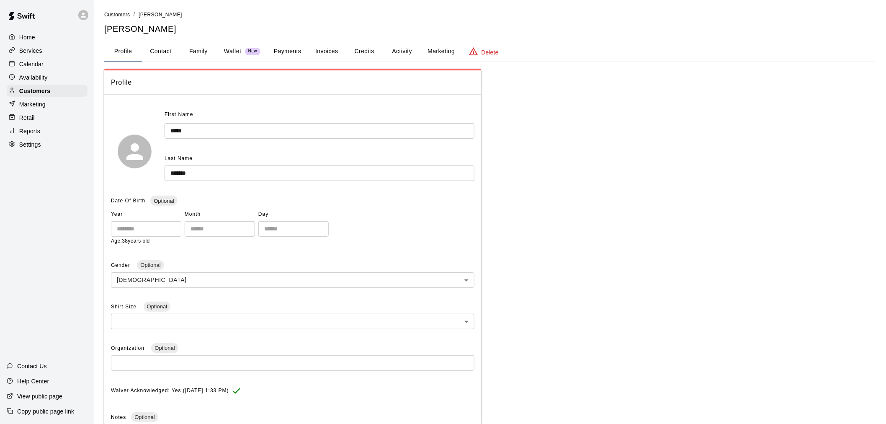
click at [368, 51] on button "Credits" at bounding box center [364, 51] width 38 height 20
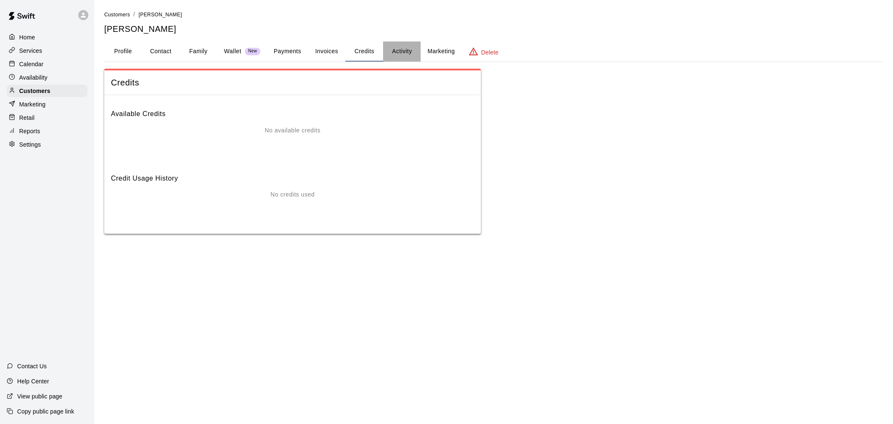
click at [404, 53] on button "Activity" at bounding box center [402, 51] width 38 height 20
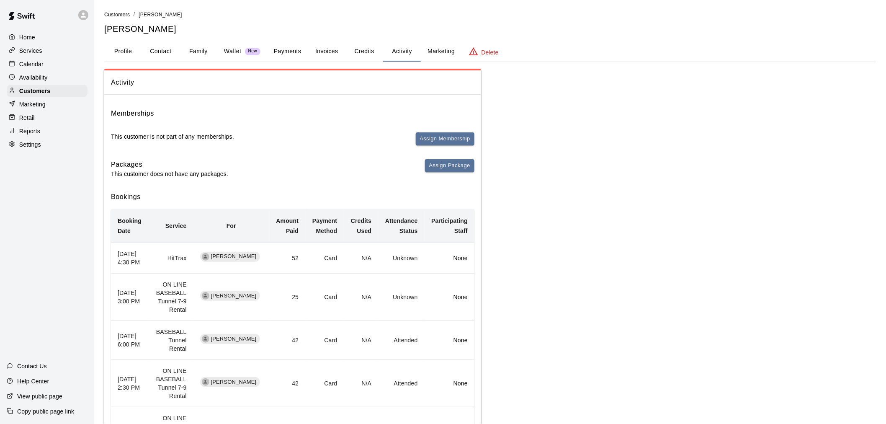
click at [290, 51] on button "Payments" at bounding box center [287, 51] width 41 height 20
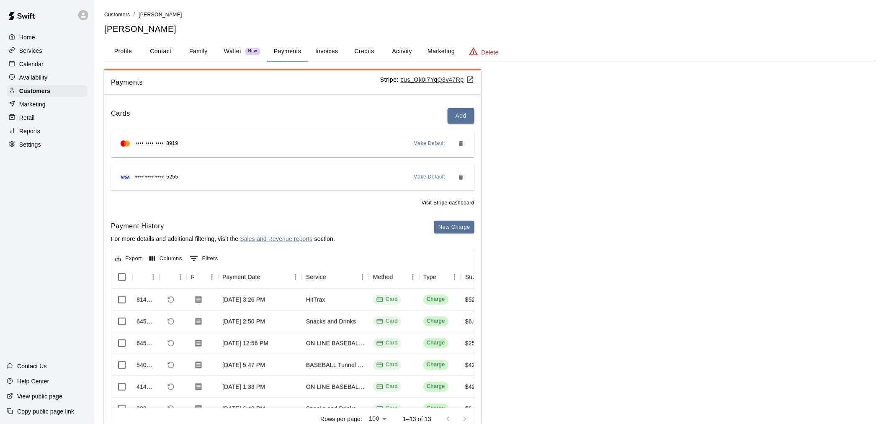
click at [408, 54] on button "Activity" at bounding box center [402, 51] width 38 height 20
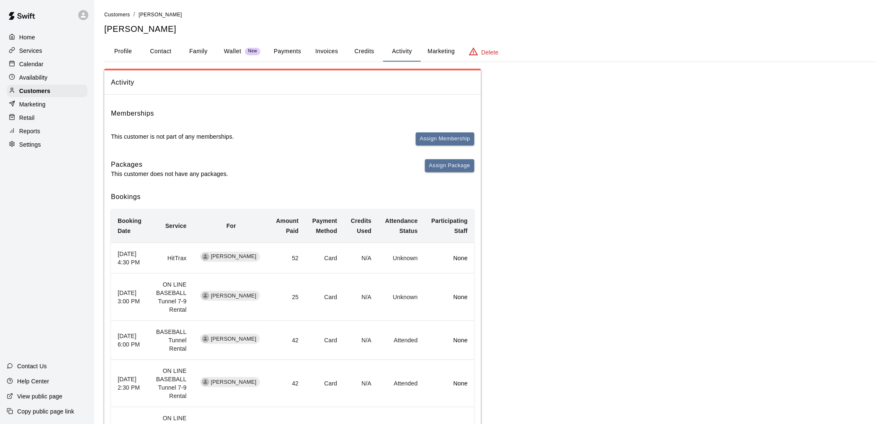
click at [224, 48] on p "Wallet" at bounding box center [233, 51] width 18 height 9
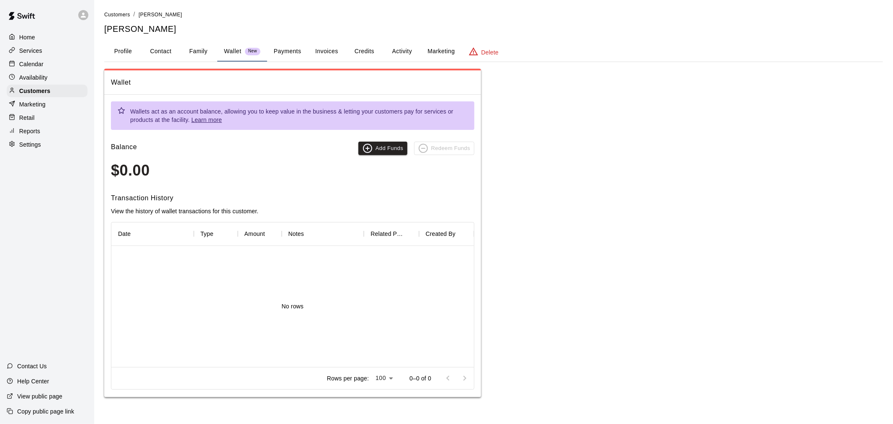
drag, startPoint x: 294, startPoint y: 51, endPoint x: 321, endPoint y: 66, distance: 30.7
click at [294, 51] on button "Payments" at bounding box center [287, 51] width 41 height 20
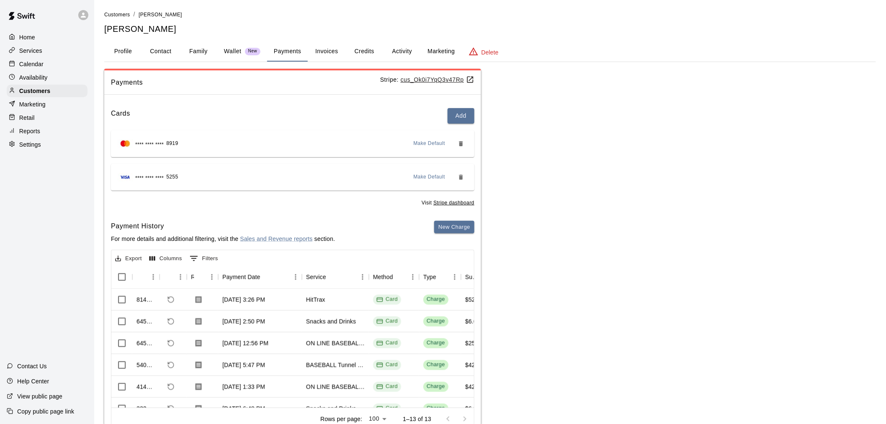
click at [45, 67] on div "Calendar" at bounding box center [47, 64] width 81 height 13
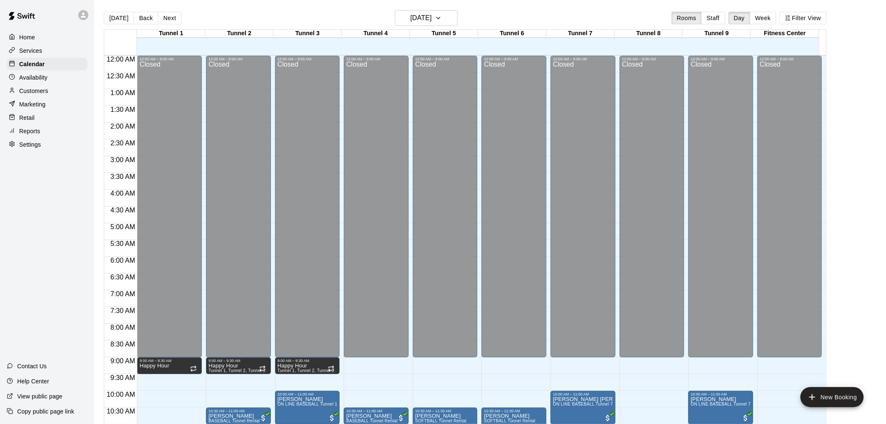
scroll to position [401, 0]
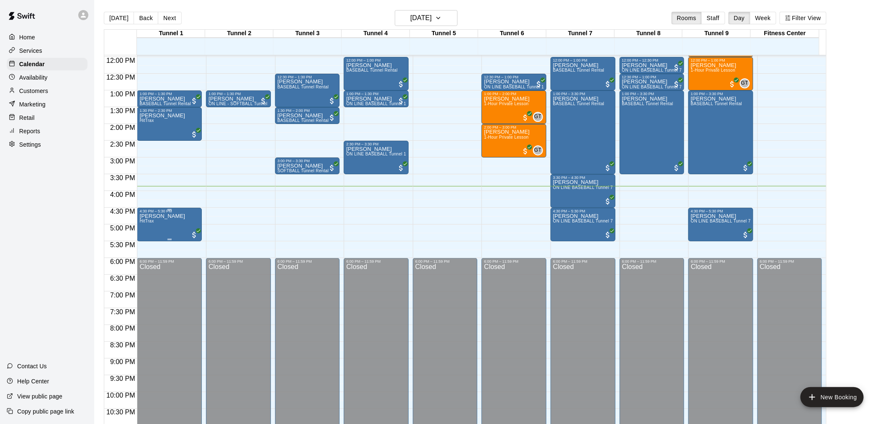
click at [172, 228] on div "Mason Jackson HitTrax" at bounding box center [162, 425] width 46 height 424
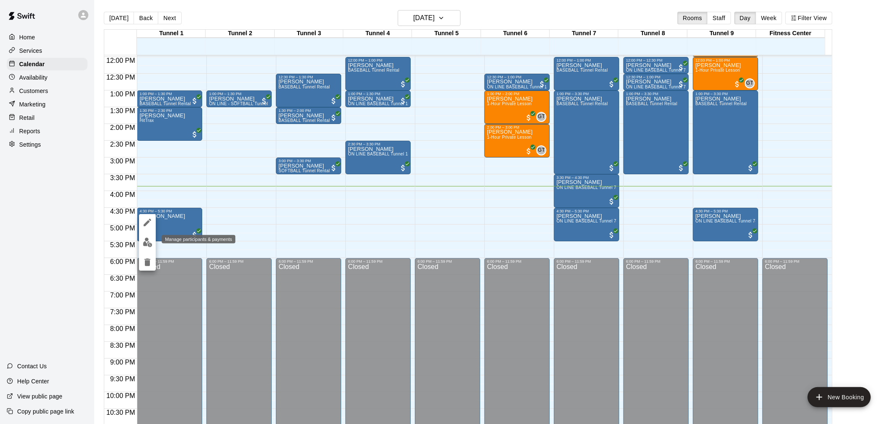
click at [149, 235] on button "edit" at bounding box center [147, 242] width 17 height 16
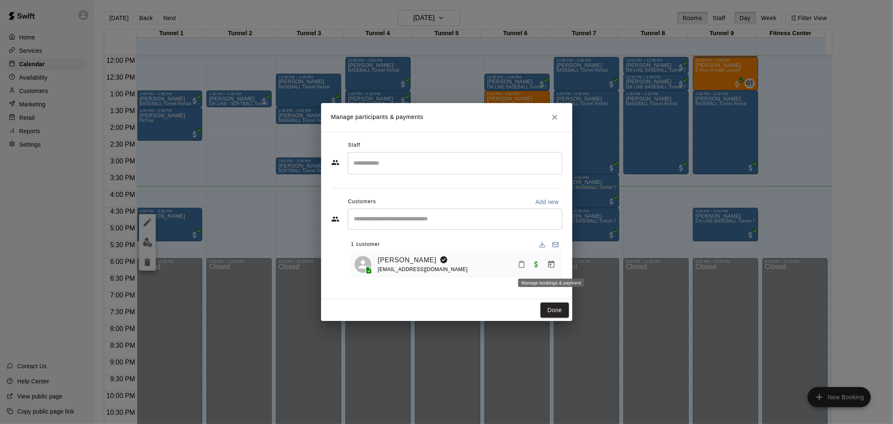
click at [555, 265] on button "Manage bookings & payment" at bounding box center [551, 264] width 15 height 15
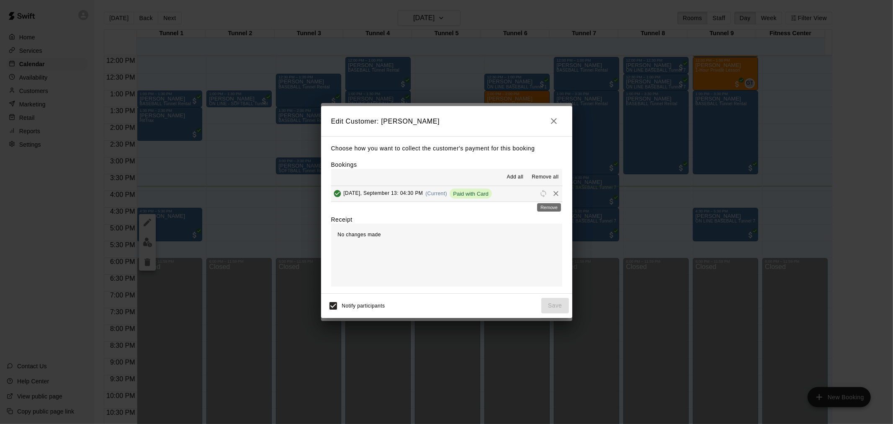
click at [552, 195] on icon "Remove" at bounding box center [556, 193] width 8 height 8
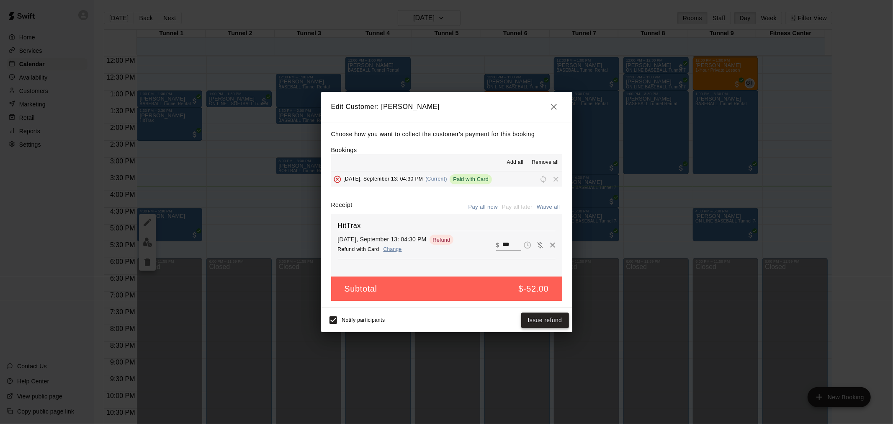
click at [537, 319] on button "Issue refund" at bounding box center [545, 319] width 48 height 15
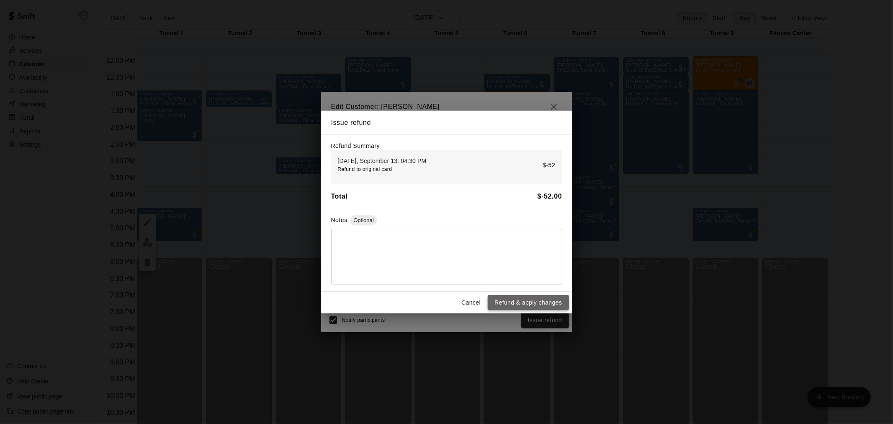
click at [528, 306] on button "Refund & apply changes" at bounding box center [528, 302] width 81 height 15
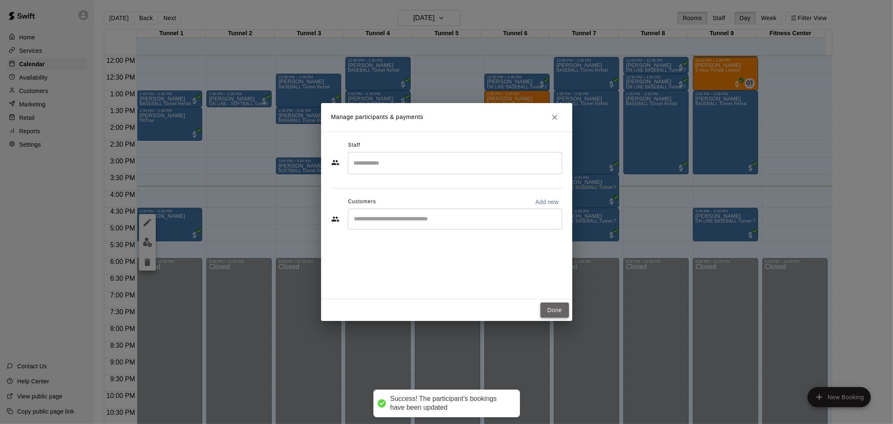
click at [553, 306] on button "Done" at bounding box center [554, 309] width 28 height 15
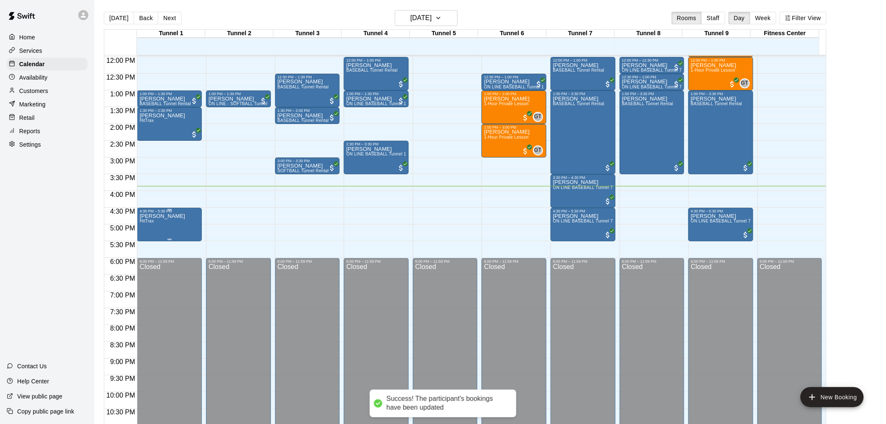
click at [174, 224] on div "Mason Jackson HitTrax" at bounding box center [162, 425] width 46 height 424
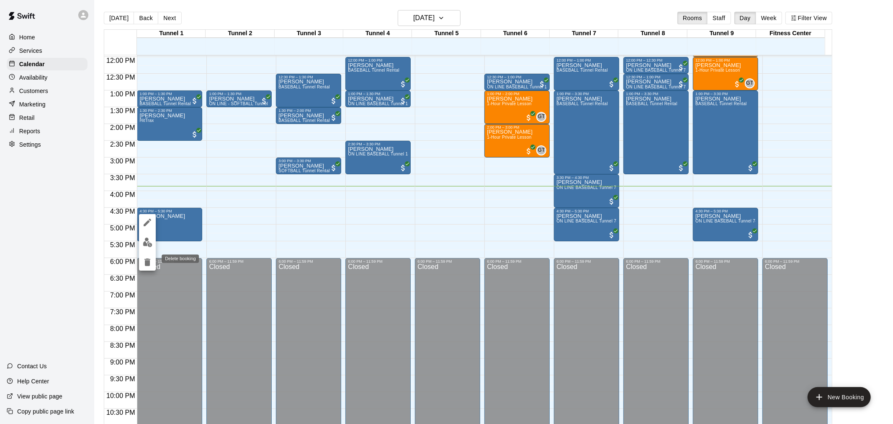
click at [150, 256] on button "delete" at bounding box center [147, 262] width 17 height 17
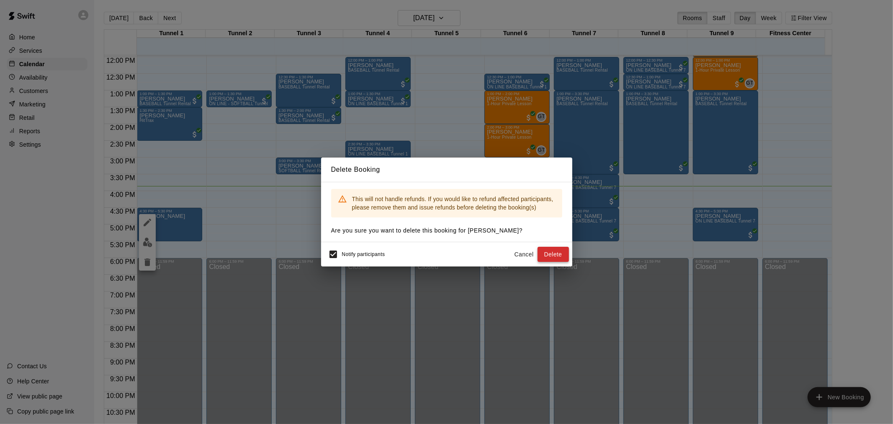
click at [547, 249] on button "Delete" at bounding box center [552, 254] width 31 height 15
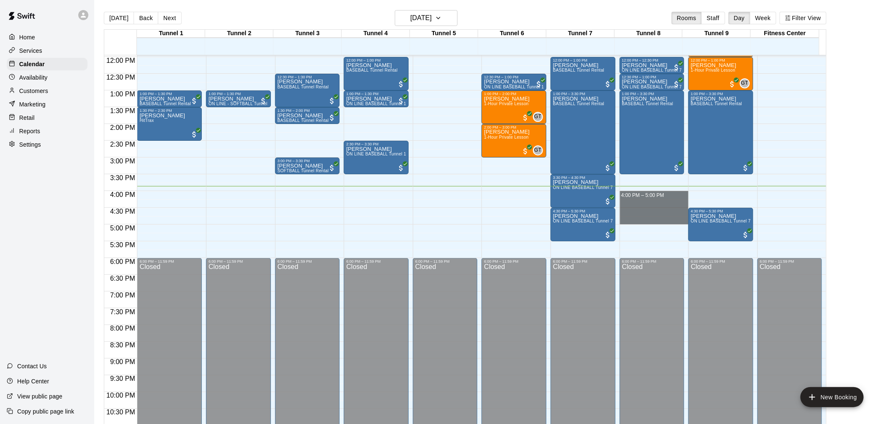
drag, startPoint x: 647, startPoint y: 192, endPoint x: 649, endPoint y: 220, distance: 28.5
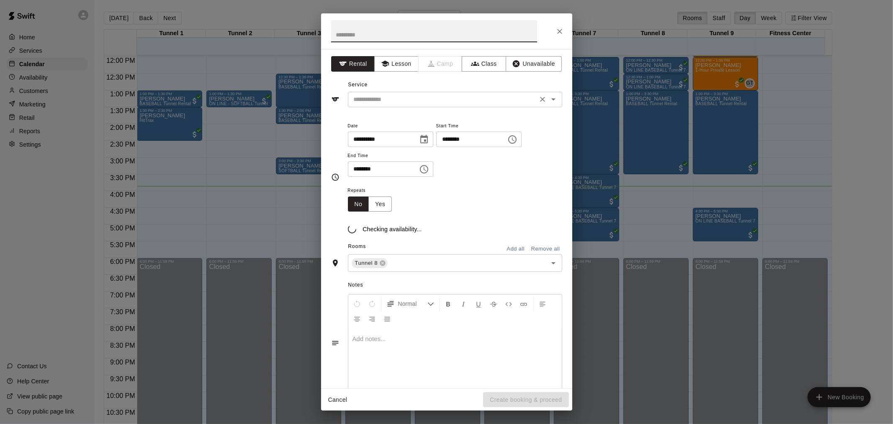
click at [403, 98] on input "text" at bounding box center [442, 99] width 185 height 10
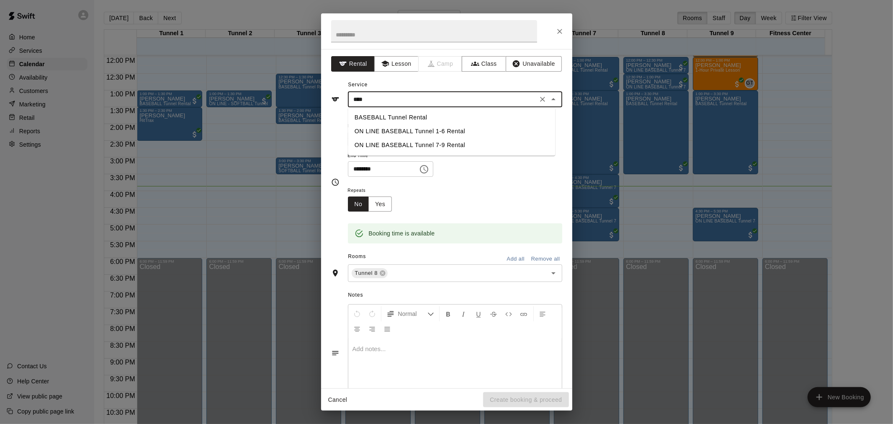
click at [412, 117] on li "BASEBALL Tunnel Rental" at bounding box center [451, 118] width 207 height 14
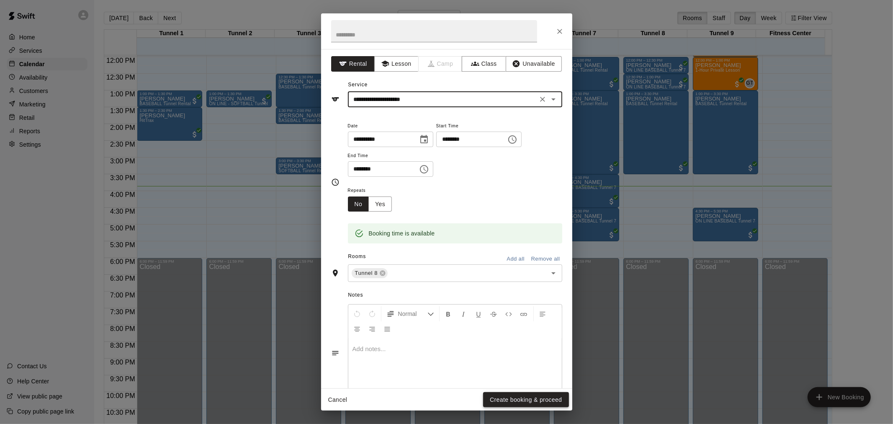
type input "**********"
click at [525, 395] on button "Create booking & proceed" at bounding box center [525, 399] width 85 height 15
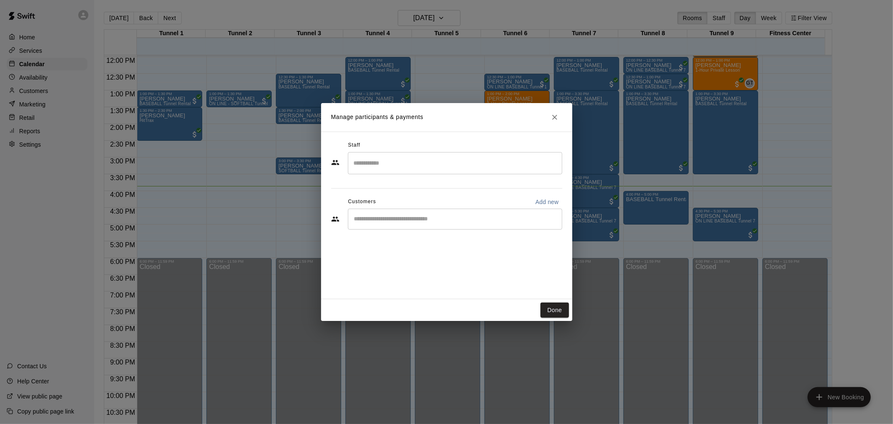
click at [428, 216] on input "Start typing to search customers..." at bounding box center [455, 219] width 207 height 8
type input "**********"
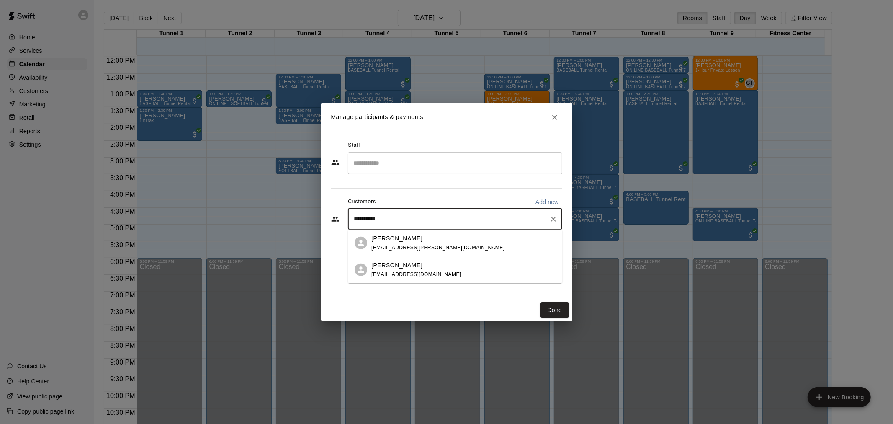
click at [426, 237] on div "Mason Jackson cajackson@sundt.com" at bounding box center [463, 243] width 184 height 18
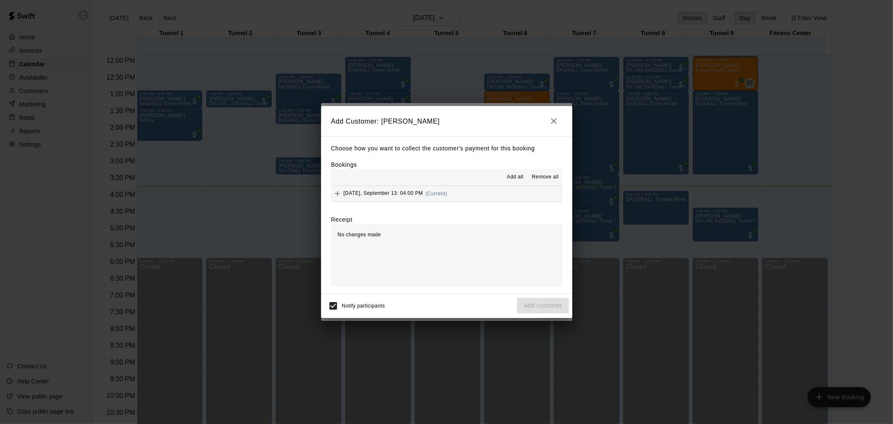
click at [561, 72] on div "Add Customer: Mason Jackson Choose how you want to collect the customer's payme…" at bounding box center [446, 212] width 893 height 424
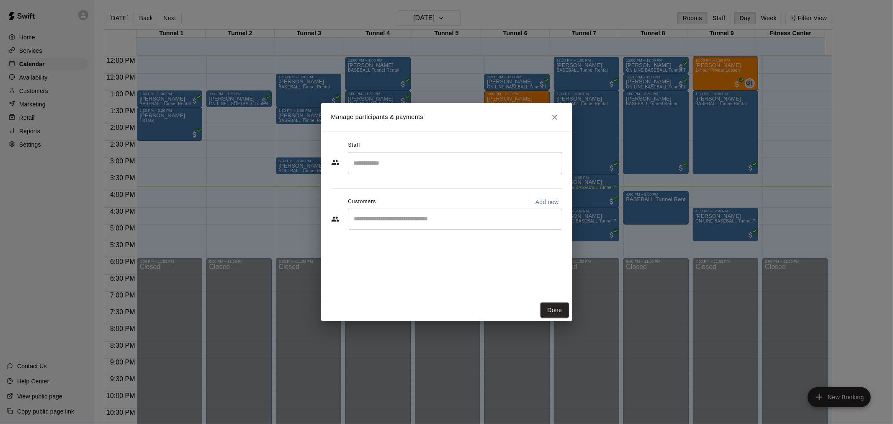
click at [554, 116] on icon "Close" at bounding box center [554, 117] width 5 height 5
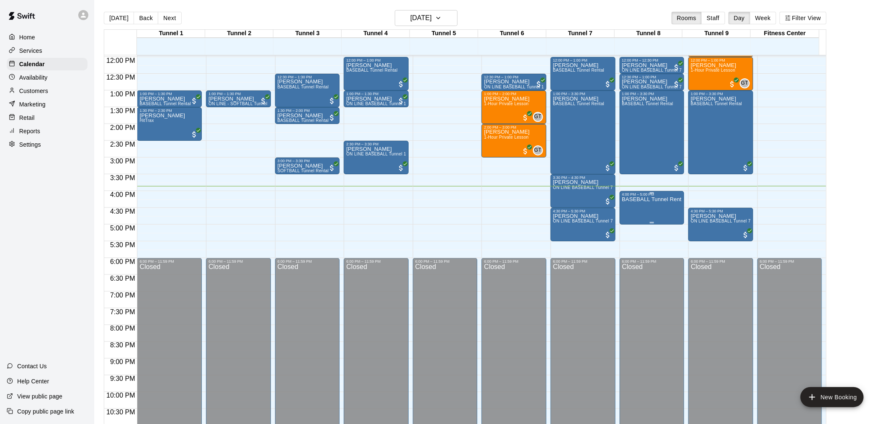
click at [647, 207] on div "BASEBALL Tunnel Rental" at bounding box center [652, 408] width 60 height 424
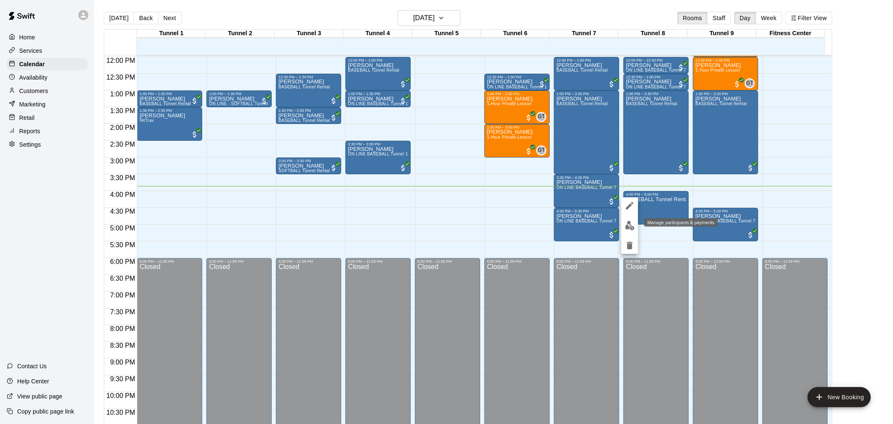
click at [628, 227] on img "edit" at bounding box center [630, 226] width 10 height 10
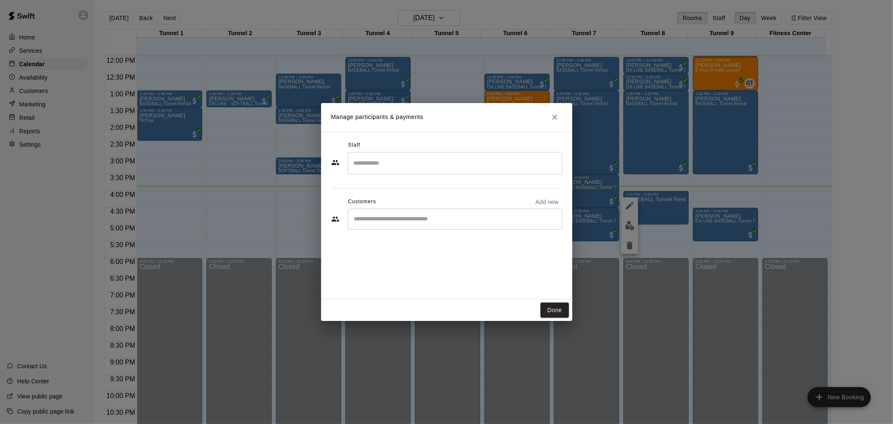
click at [441, 226] on div "​" at bounding box center [455, 218] width 214 height 21
type input "********"
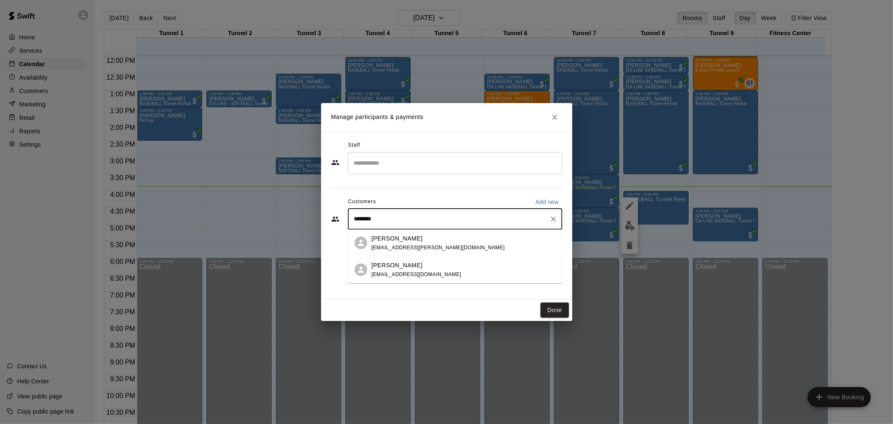
click at [458, 271] on div "Mason Jackson jacksoncraig07@icloud.com" at bounding box center [463, 269] width 184 height 18
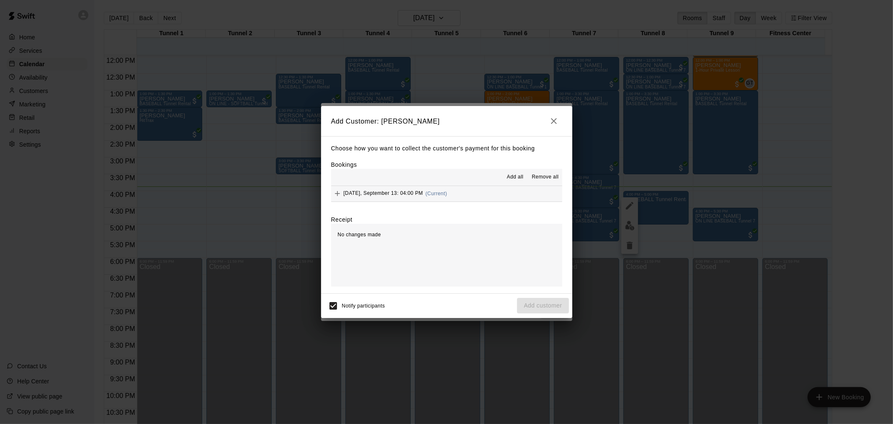
click at [430, 189] on div "Saturday, September 13: 04:00 PM (Current)" at bounding box center [389, 193] width 116 height 13
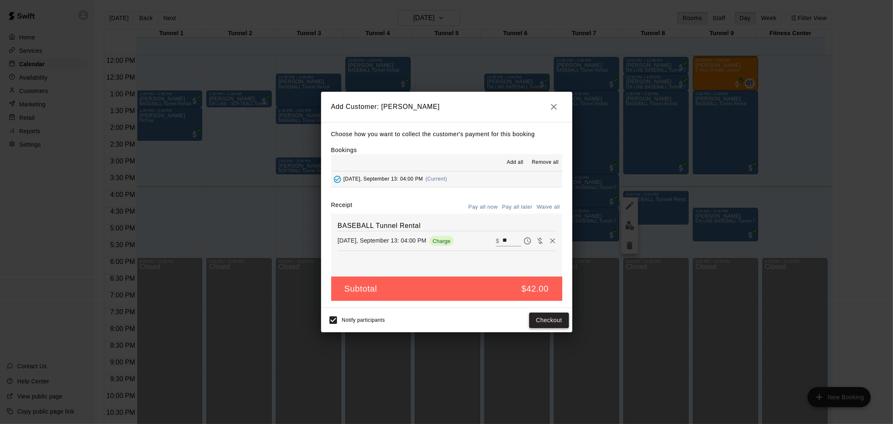
click at [552, 322] on button "Checkout" at bounding box center [548, 319] width 39 height 15
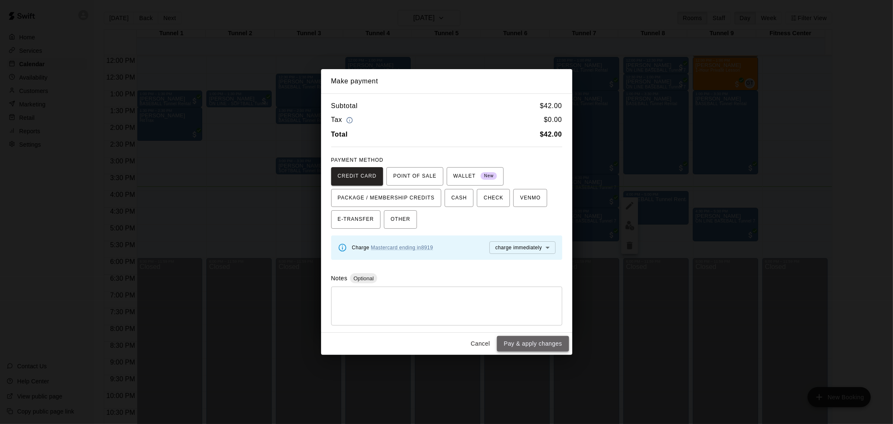
click at [537, 345] on button "Pay & apply changes" at bounding box center [533, 343] width 72 height 15
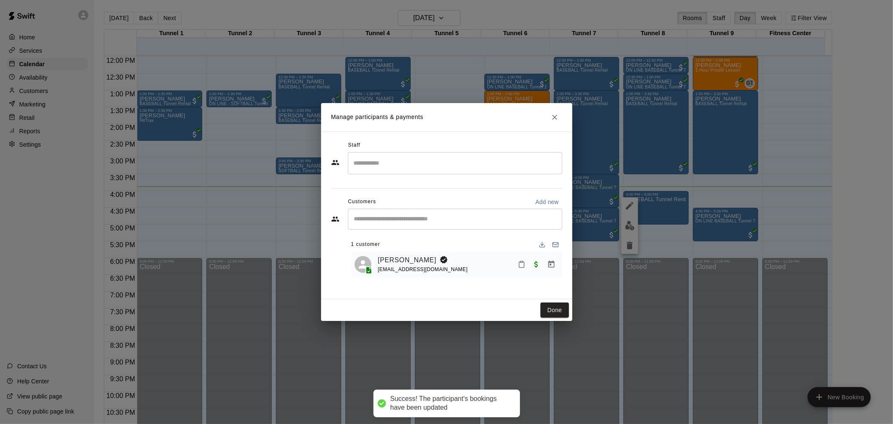
click at [513, 266] on div "Mason Jackson jacksoncraig07@icloud.com" at bounding box center [468, 264] width 181 height 20
click at [520, 266] on icon "Mark attendance" at bounding box center [522, 264] width 8 height 8
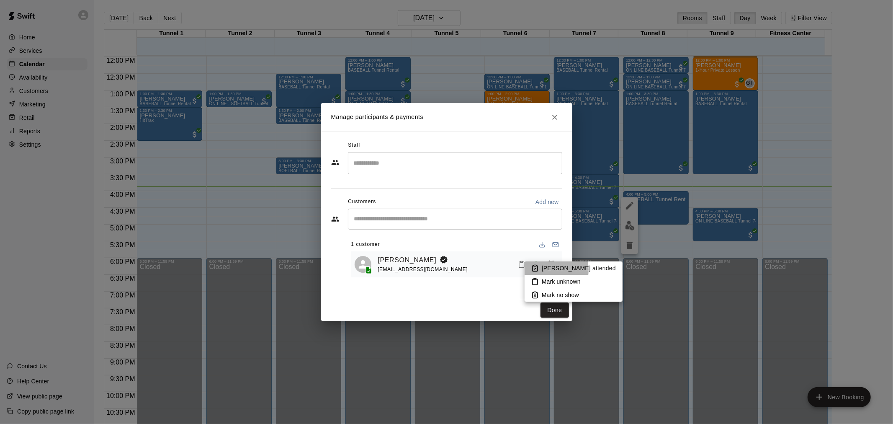
click at [536, 270] on icon at bounding box center [535, 268] width 8 height 8
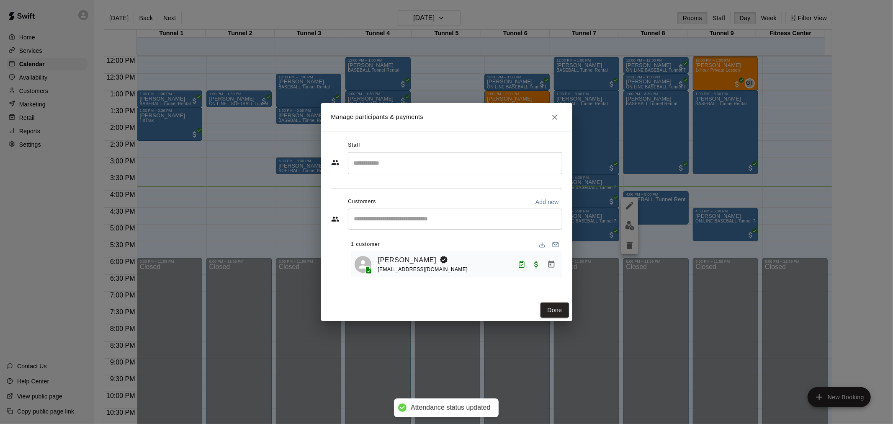
click at [557, 306] on button "Done" at bounding box center [554, 309] width 28 height 15
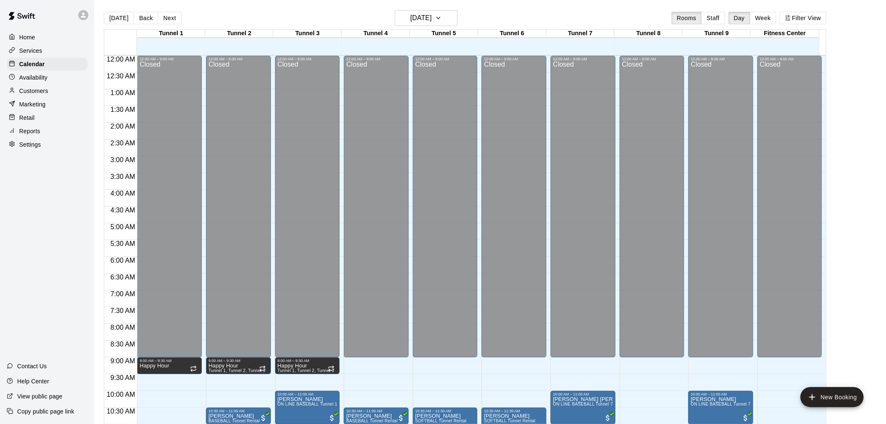
scroll to position [401, 0]
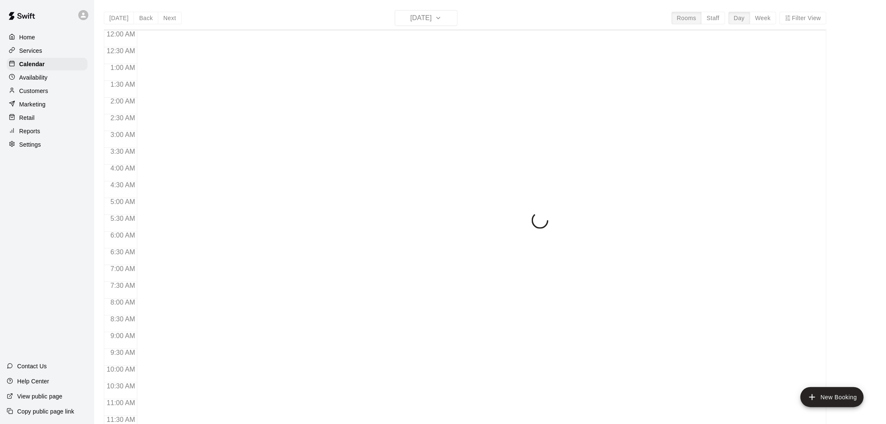
scroll to position [401, 0]
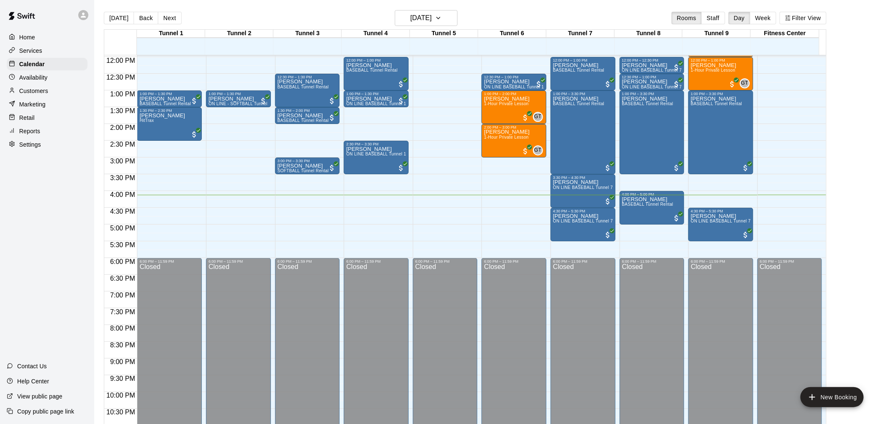
click at [32, 135] on p "Reports" at bounding box center [29, 131] width 21 height 8
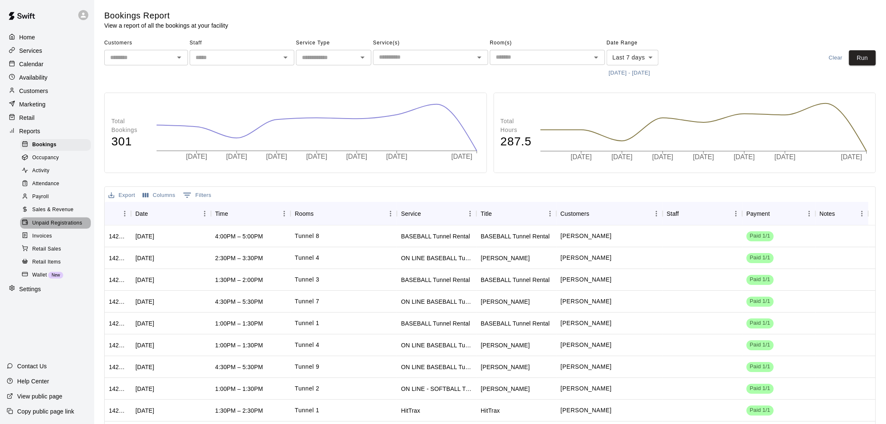
click at [61, 227] on span "Unpaid Registrations" at bounding box center [57, 223] width 50 height 8
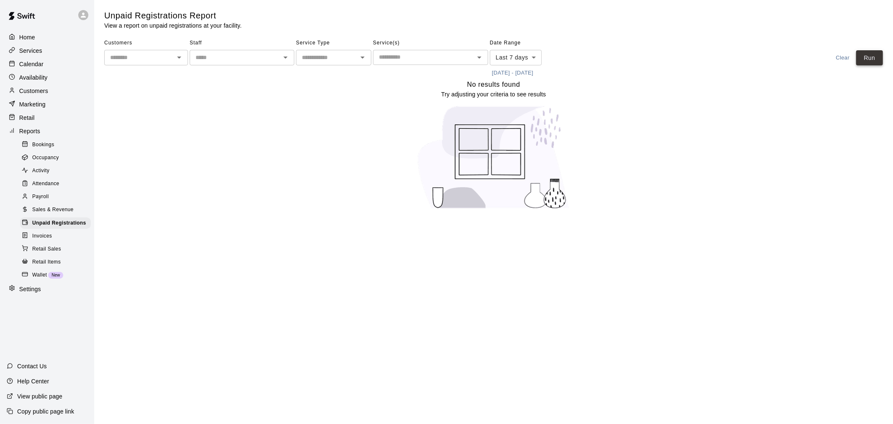
click at [871, 53] on button "Run" at bounding box center [869, 57] width 27 height 15
click at [38, 37] on div "Home" at bounding box center [47, 37] width 81 height 13
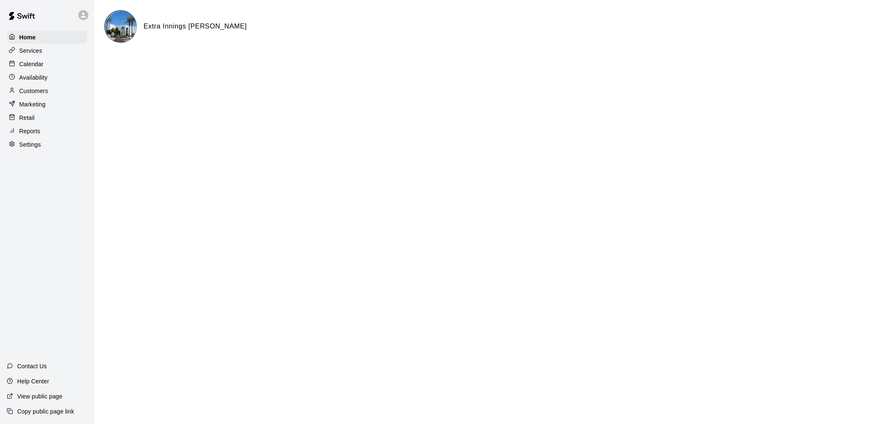
click at [38, 55] on p "Services" at bounding box center [30, 50] width 23 height 8
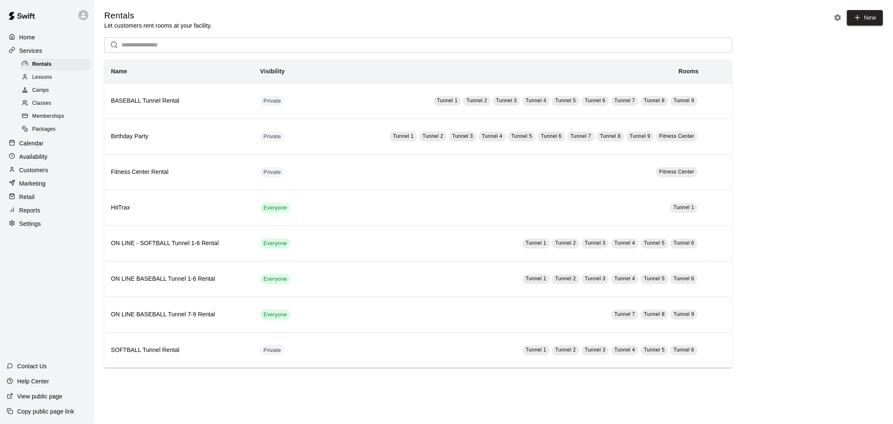
click at [46, 149] on div "Calendar" at bounding box center [47, 143] width 81 height 13
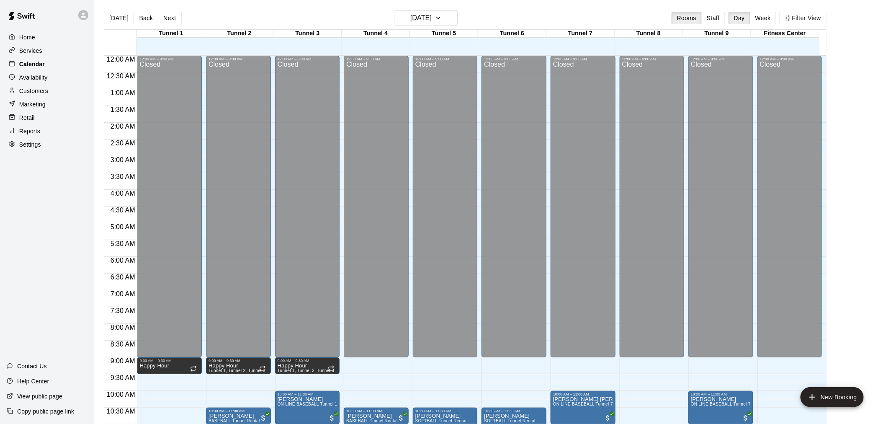
scroll to position [401, 0]
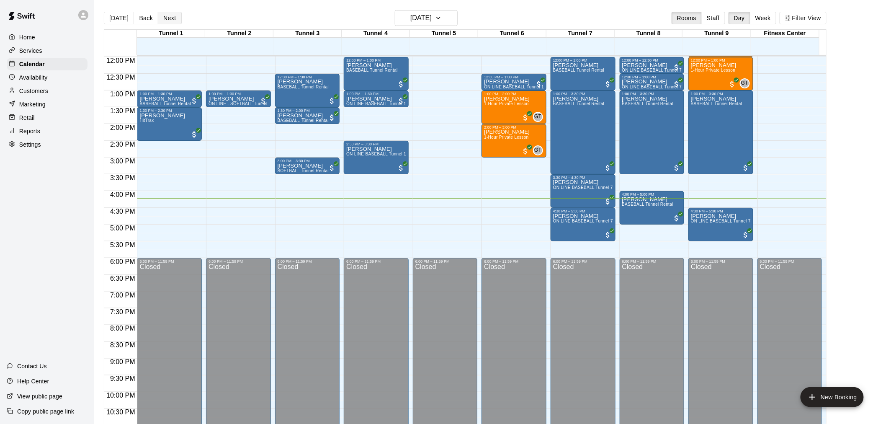
click at [169, 20] on button "Next" at bounding box center [169, 18] width 23 height 13
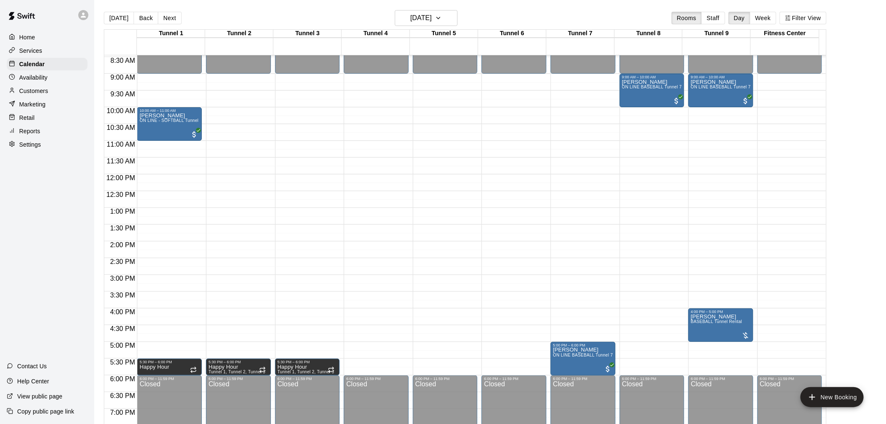
scroll to position [261, 0]
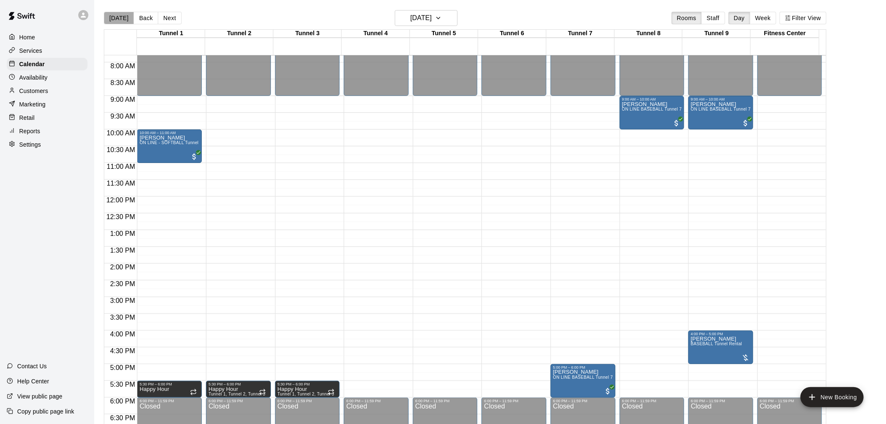
click at [126, 12] on button "[DATE]" at bounding box center [119, 18] width 30 height 13
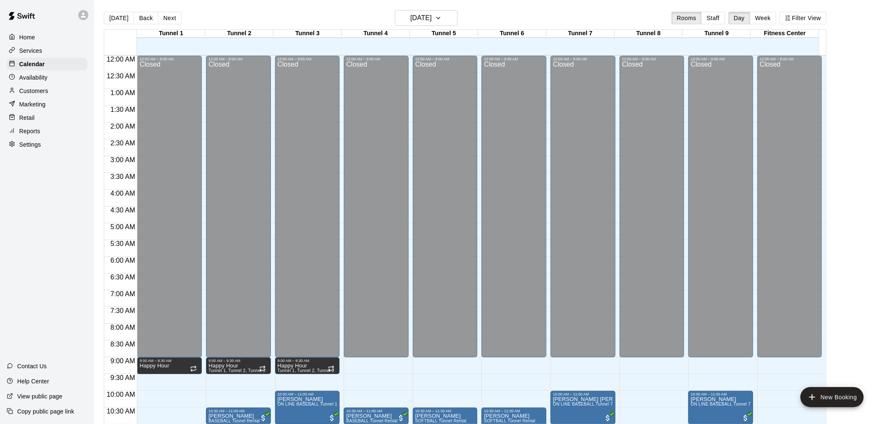
scroll to position [401, 0]
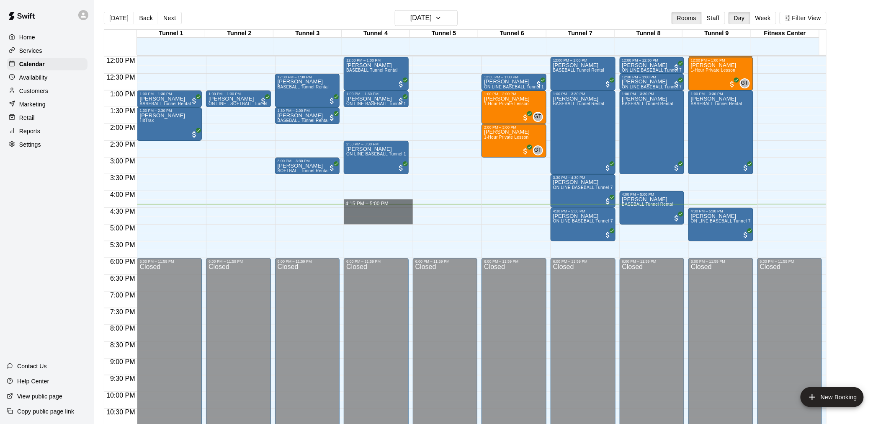
drag, startPoint x: 370, startPoint y: 207, endPoint x: 487, endPoint y: 165, distance: 124.2
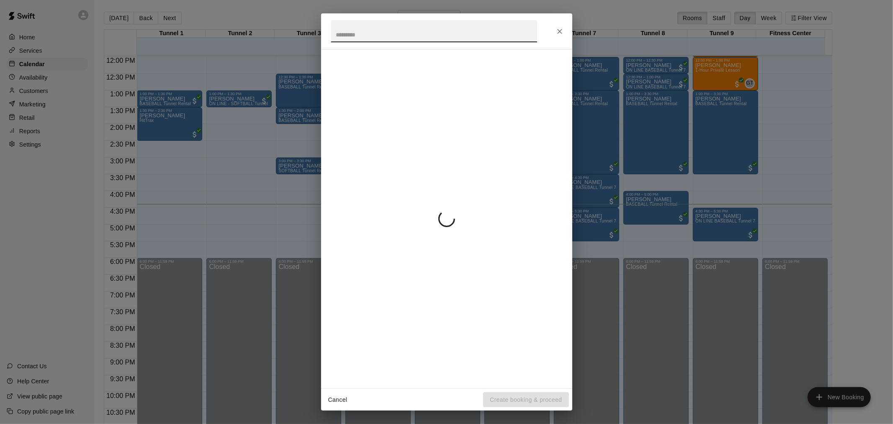
click at [557, 38] on button "Close" at bounding box center [559, 31] width 15 height 15
click at [558, 32] on icon "Close" at bounding box center [559, 31] width 8 height 8
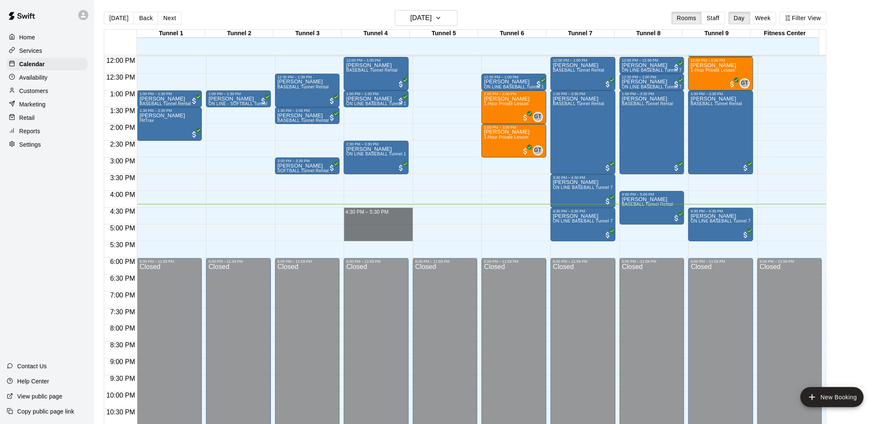
drag, startPoint x: 381, startPoint y: 209, endPoint x: 382, endPoint y: 236, distance: 27.2
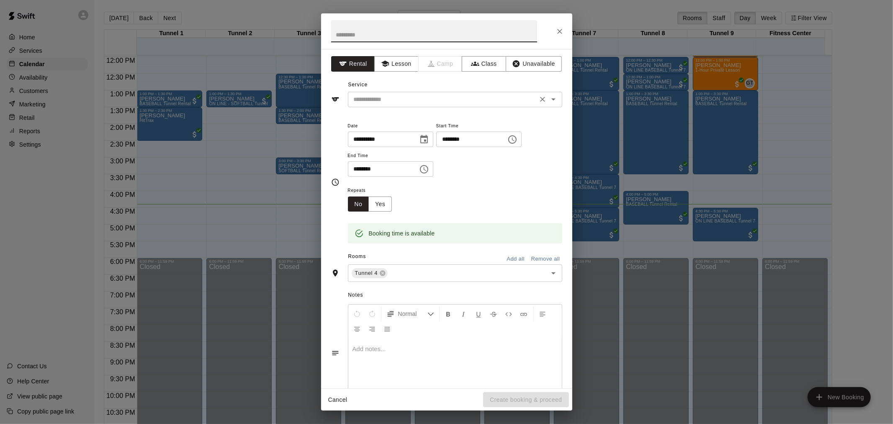
click at [431, 99] on input "text" at bounding box center [442, 99] width 185 height 10
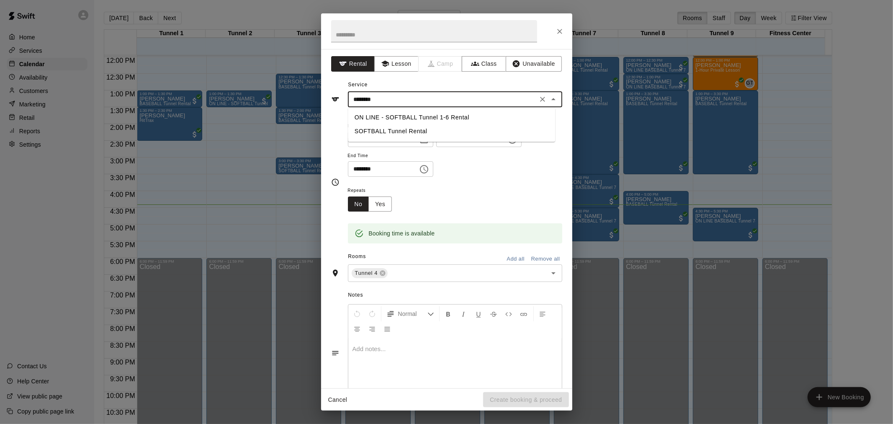
click at [399, 129] on li "SOFTBALL Tunnel Rental" at bounding box center [451, 131] width 207 height 14
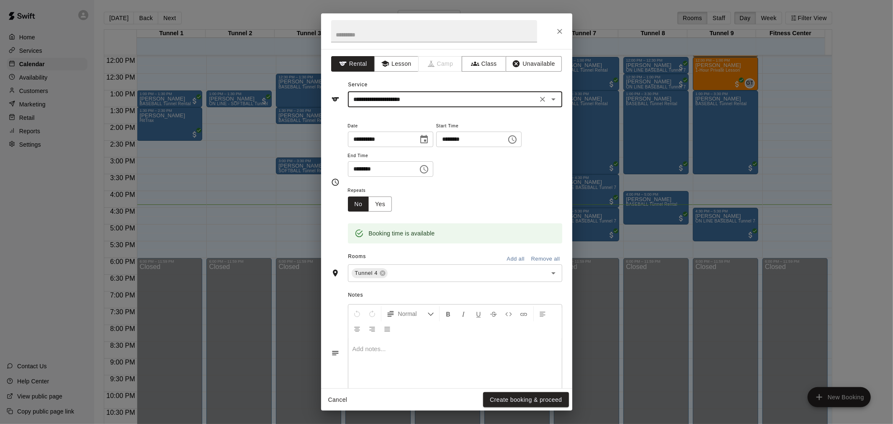
type input "**********"
click at [556, 396] on button "Create booking & proceed" at bounding box center [525, 399] width 85 height 15
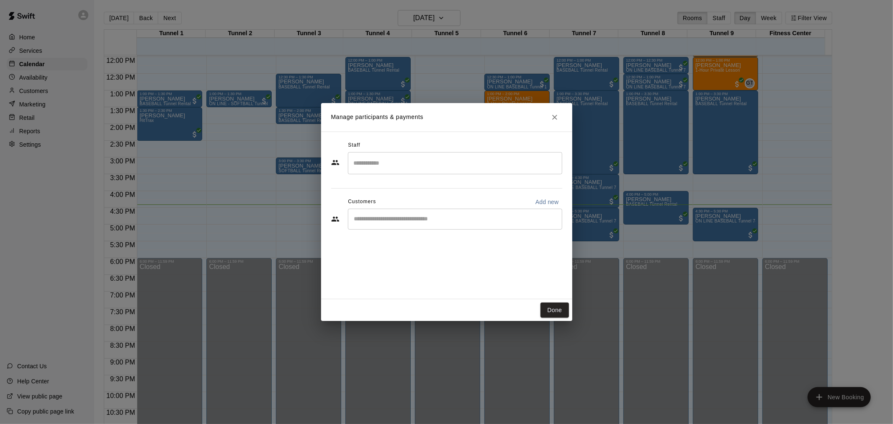
click at [404, 216] on input "Start typing to search customers..." at bounding box center [455, 219] width 207 height 8
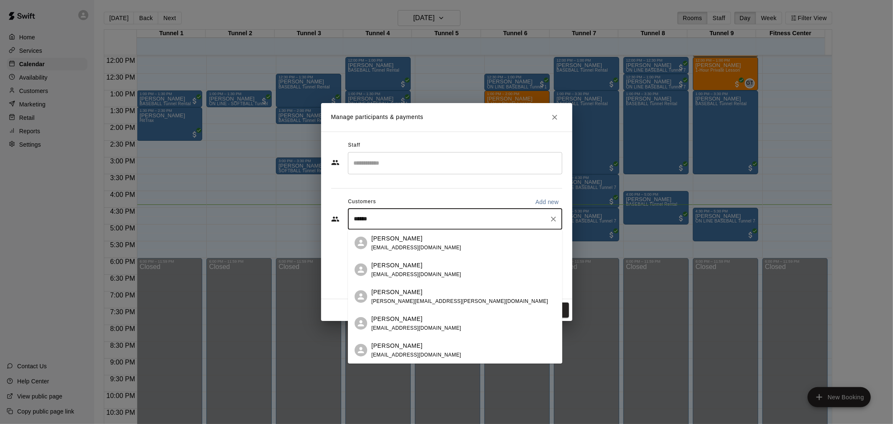
type input "*******"
click at [416, 243] on div "Brett Bingham econbrett@gmail.com" at bounding box center [416, 243] width 90 height 18
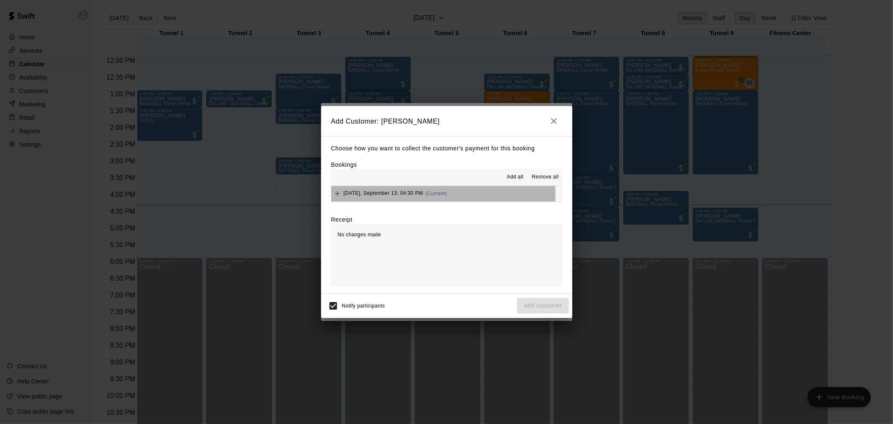
click at [418, 195] on span "Saturday, September 13: 04:30 PM" at bounding box center [384, 193] width 80 height 6
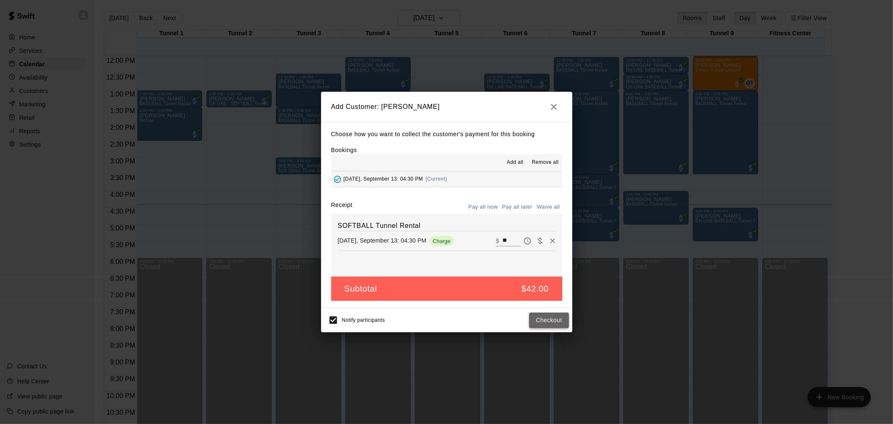
click at [547, 320] on button "Checkout" at bounding box center [548, 319] width 39 height 15
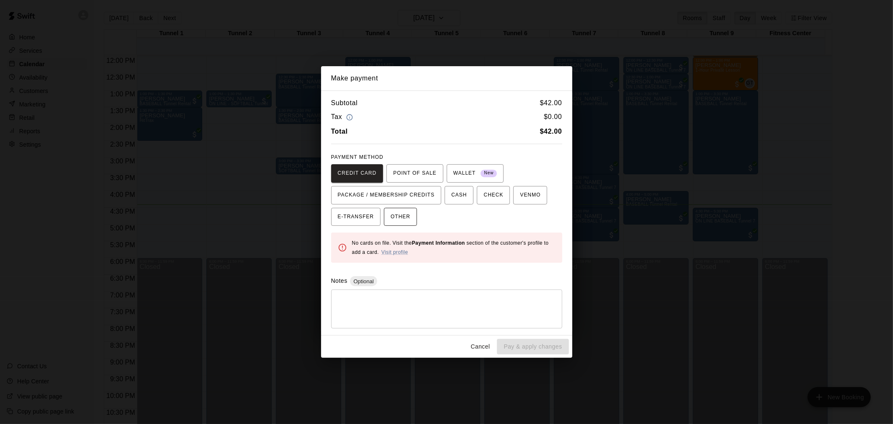
click at [404, 212] on span "OTHER" at bounding box center [401, 216] width 20 height 13
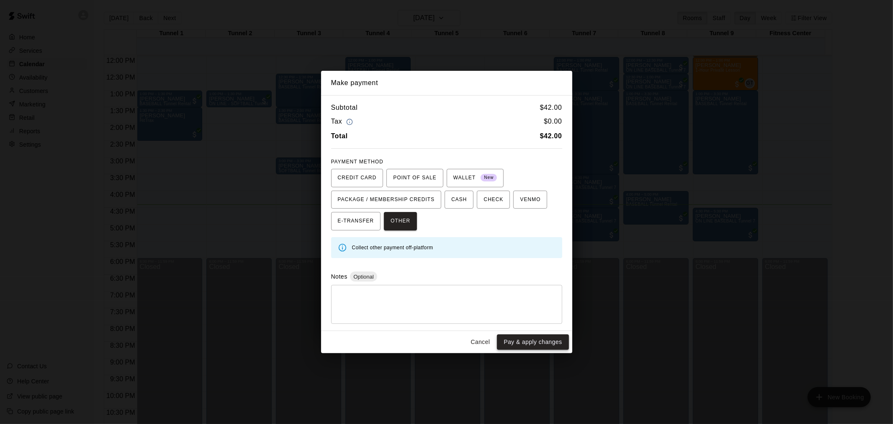
click at [543, 339] on button "Pay & apply changes" at bounding box center [533, 341] width 72 height 15
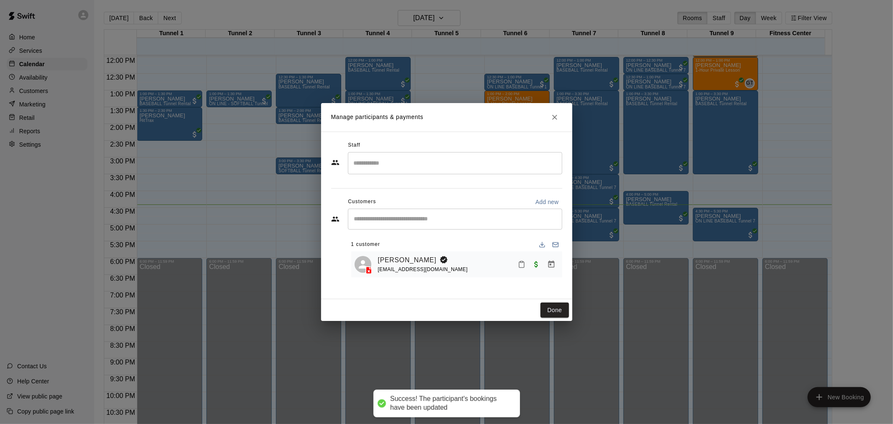
click at [369, 271] on line at bounding box center [369, 271] width 2 height 2
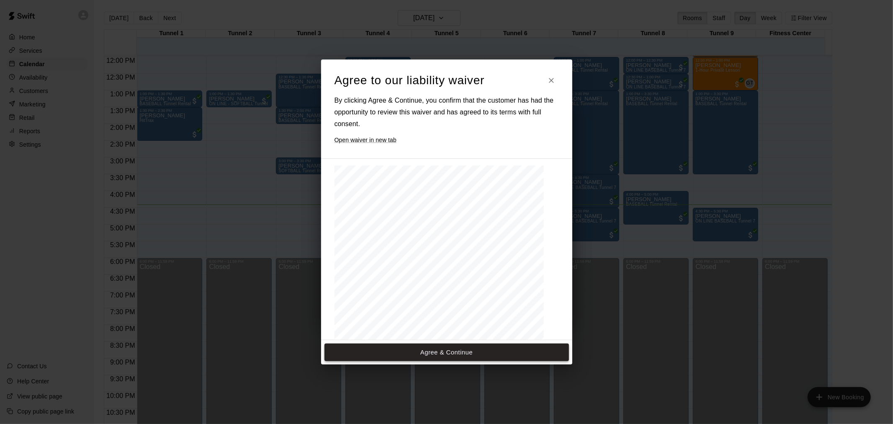
click at [491, 355] on button "Agree & Continue" at bounding box center [446, 352] width 244 height 18
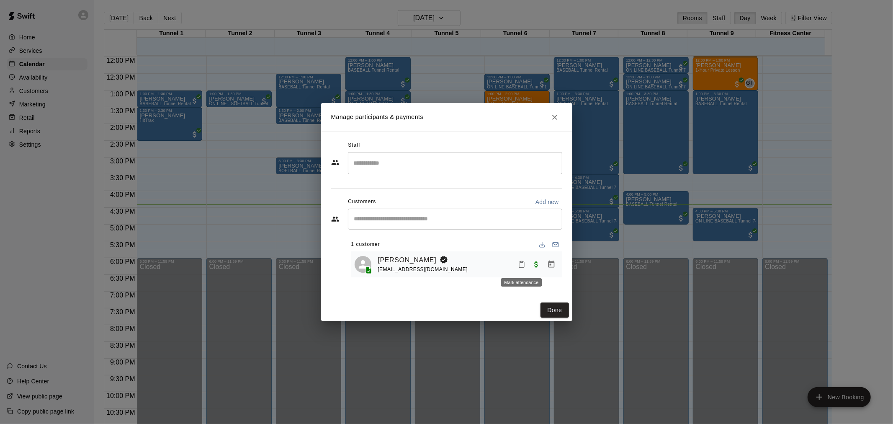
click at [521, 266] on icon "Mark attendance" at bounding box center [522, 264] width 8 height 8
click at [555, 269] on p "Mark attended" at bounding box center [579, 268] width 74 height 8
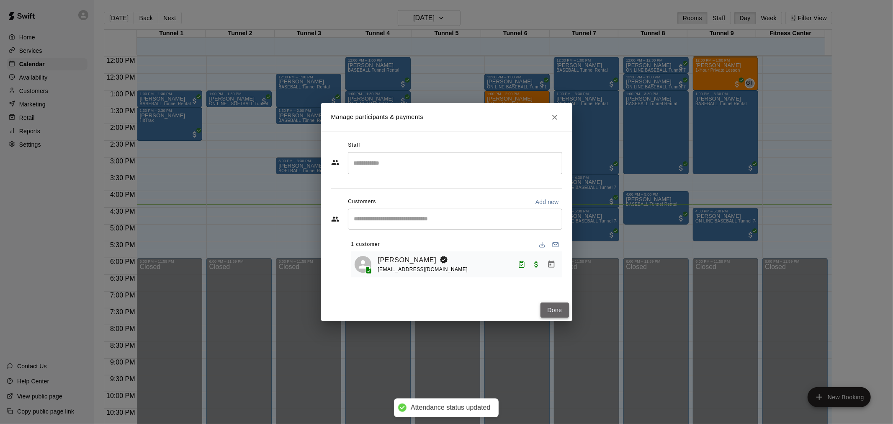
click at [556, 311] on button "Done" at bounding box center [554, 309] width 28 height 15
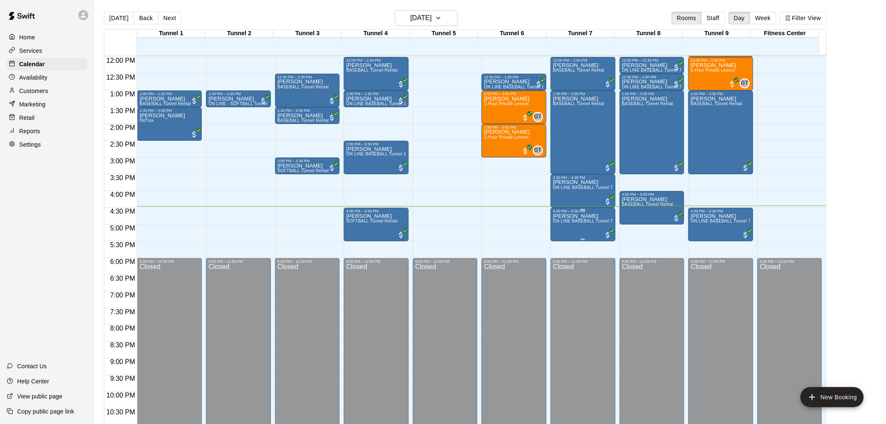
click at [585, 216] on p "[PERSON_NAME]" at bounding box center [583, 216] width 60 height 0
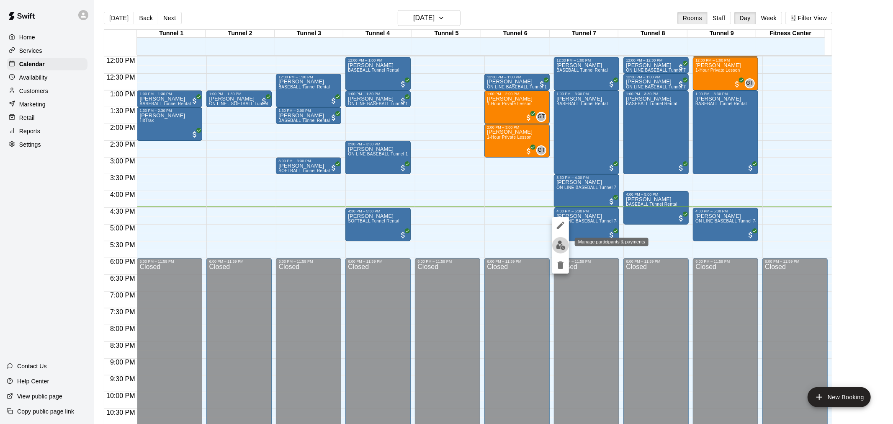
click at [560, 244] on img "edit" at bounding box center [561, 245] width 10 height 10
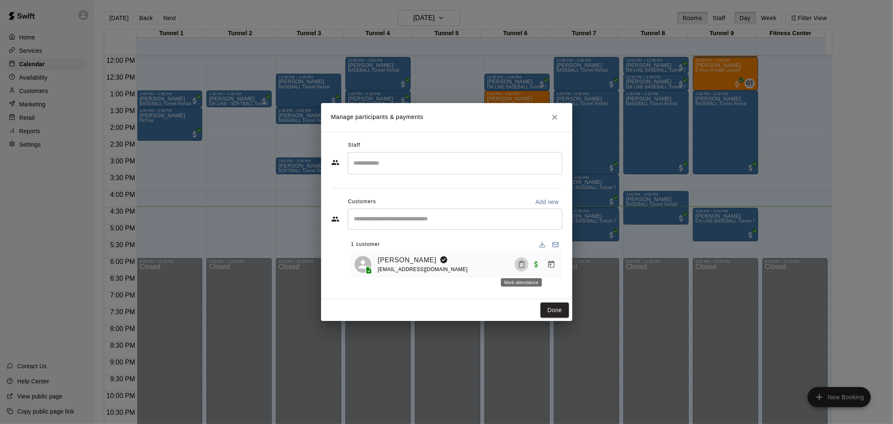
click at [518, 263] on icon "Mark attendance" at bounding box center [522, 264] width 8 height 8
click at [536, 265] on icon at bounding box center [534, 268] width 5 height 6
click at [542, 261] on li "Mark attended" at bounding box center [573, 267] width 98 height 13
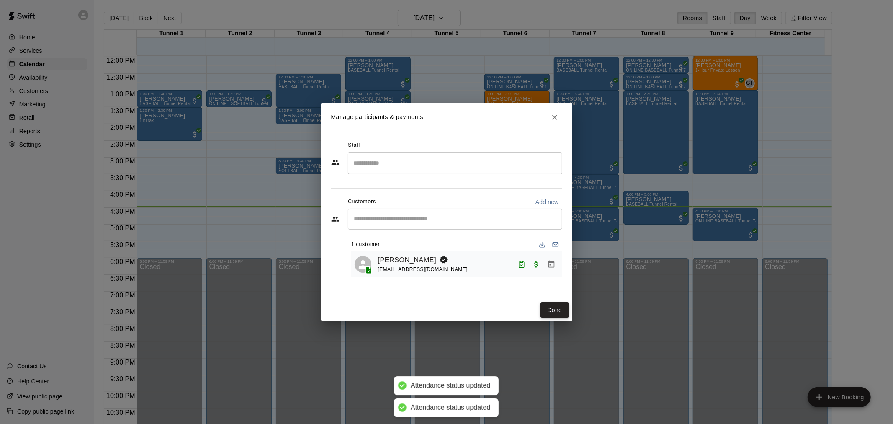
click at [552, 308] on button "Done" at bounding box center [554, 309] width 28 height 15
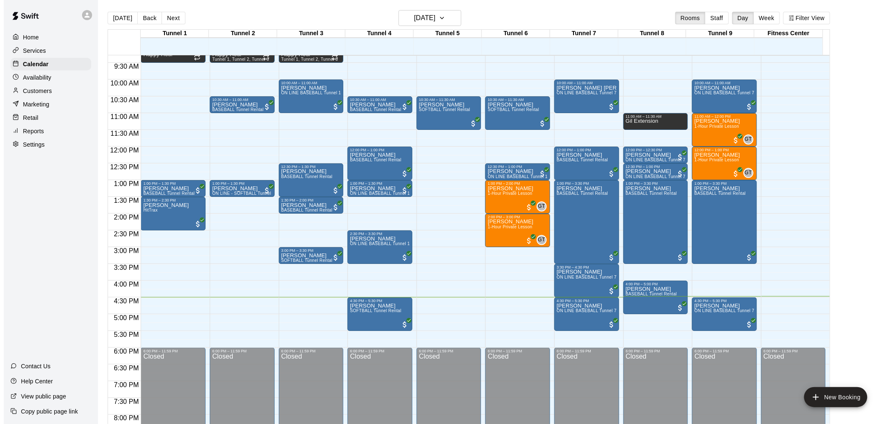
scroll to position [354, 0]
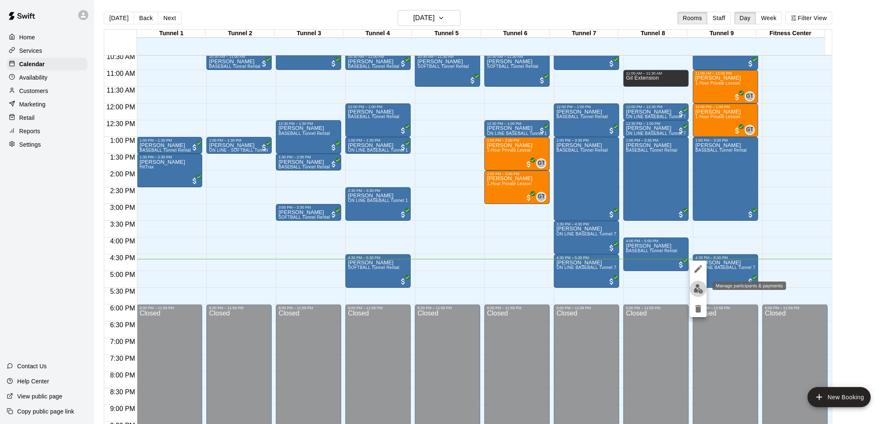
click at [695, 292] on img "edit" at bounding box center [699, 289] width 10 height 10
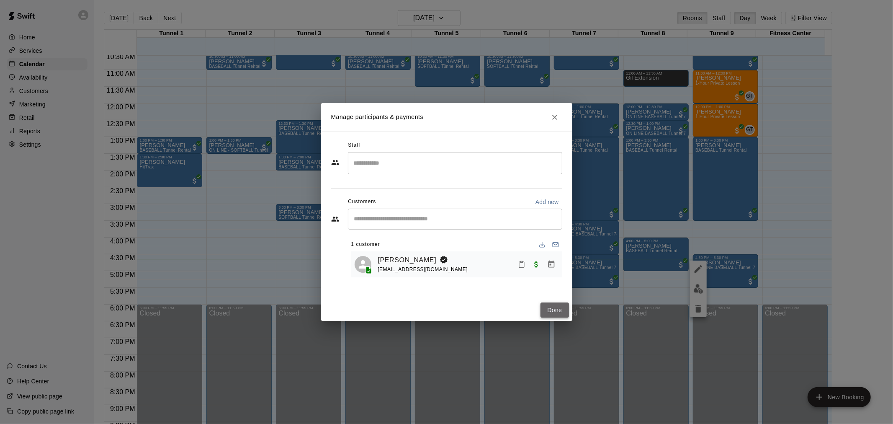
click at [560, 308] on button "Done" at bounding box center [554, 309] width 28 height 15
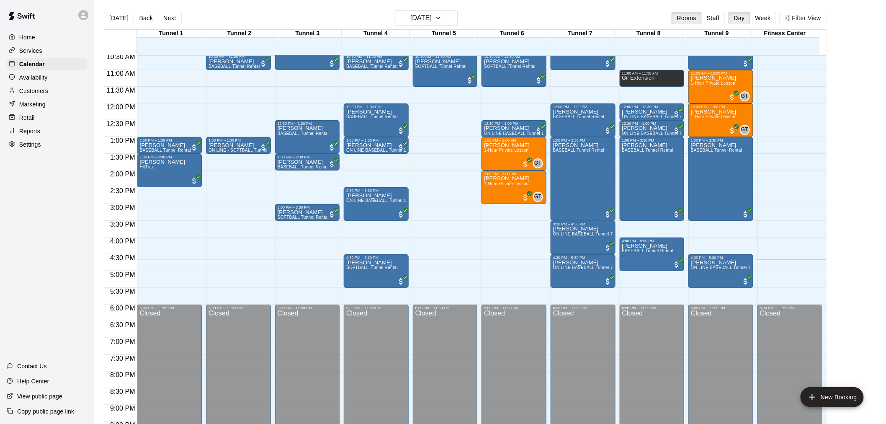
click at [45, 95] on p "Customers" at bounding box center [33, 91] width 29 height 8
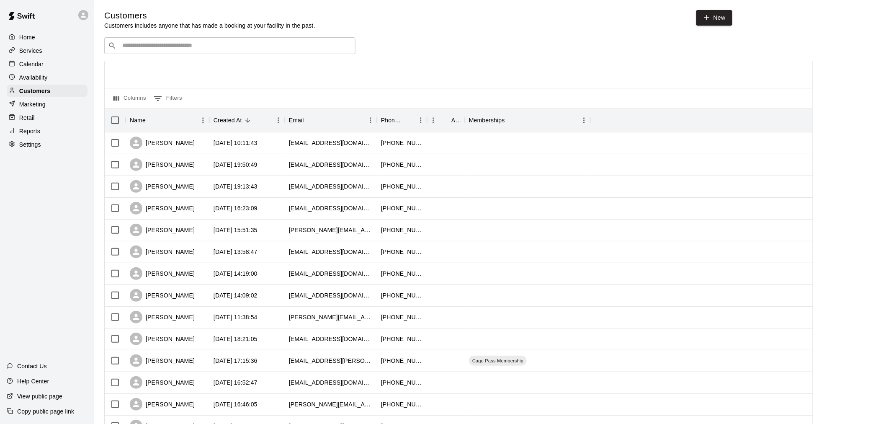
click at [179, 46] on input "Search customers by name or email" at bounding box center [236, 45] width 232 height 8
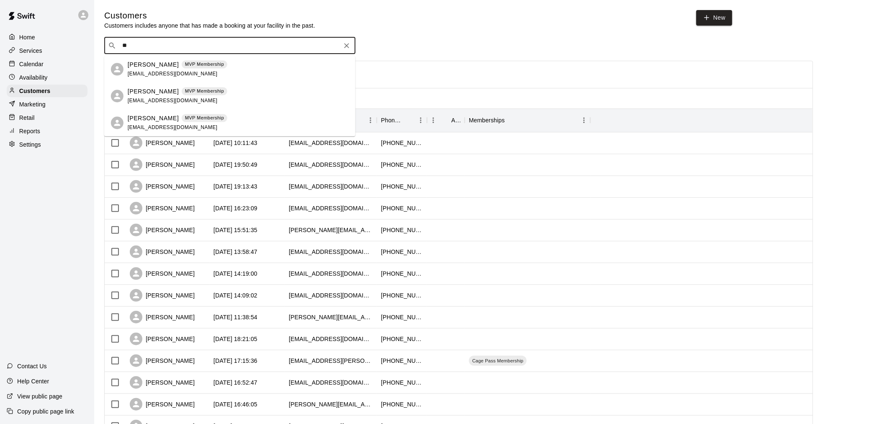
type input "*"
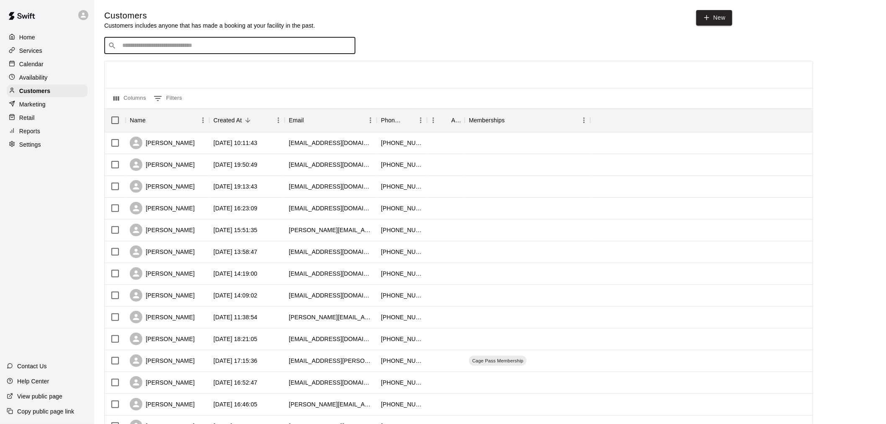
click at [43, 61] on div "Calendar" at bounding box center [47, 64] width 81 height 13
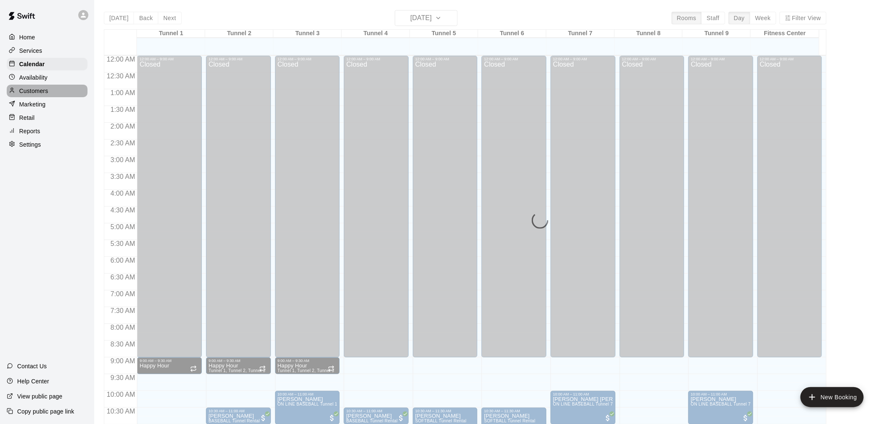
click at [57, 95] on div "Customers" at bounding box center [47, 91] width 81 height 13
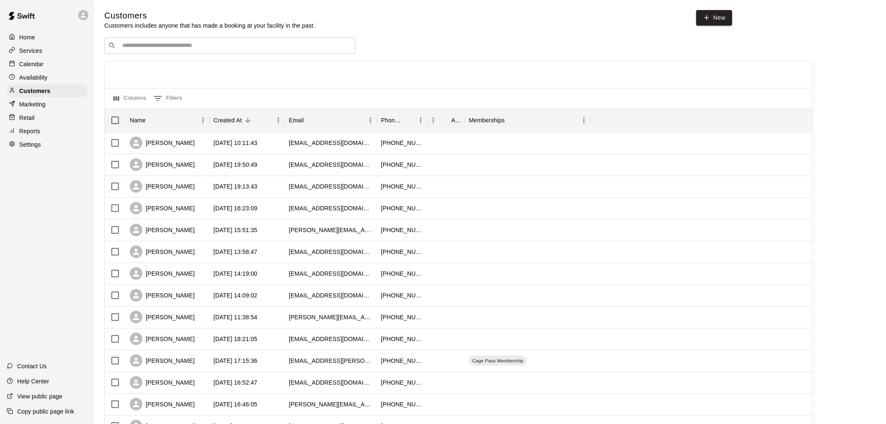
click at [163, 47] on input "Search customers by name or email" at bounding box center [236, 45] width 232 height 8
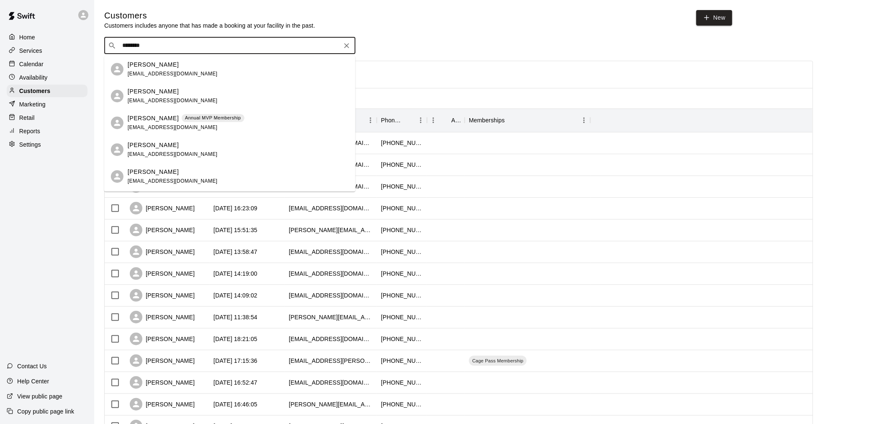
type input "*********"
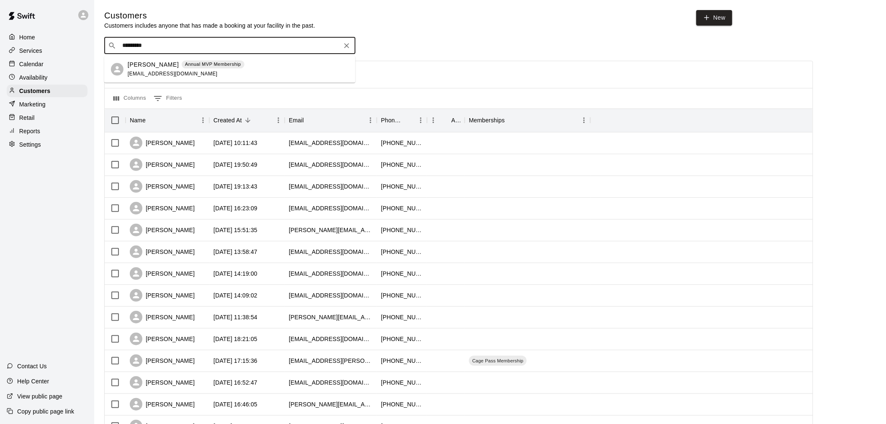
click at [244, 69] on div "Steven Rodriguez Annual MVP Membership mikaylaadel@gmail.com" at bounding box center [238, 69] width 221 height 18
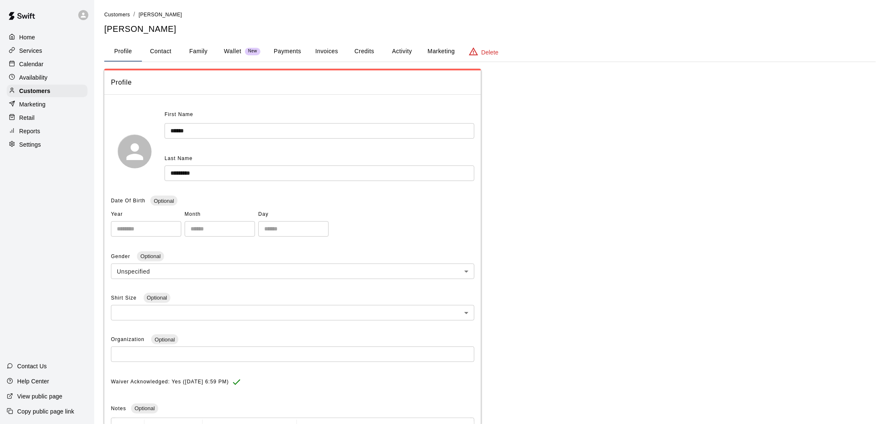
click at [293, 49] on button "Payments" at bounding box center [287, 51] width 41 height 20
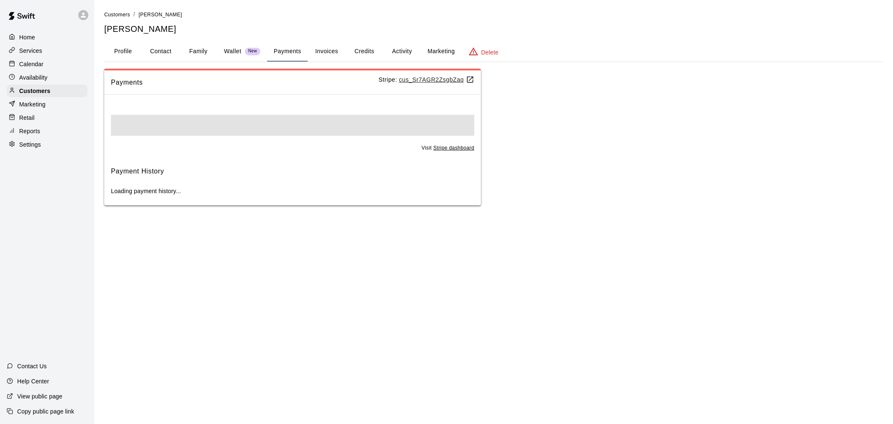
click at [333, 54] on button "Invoices" at bounding box center [327, 51] width 38 height 20
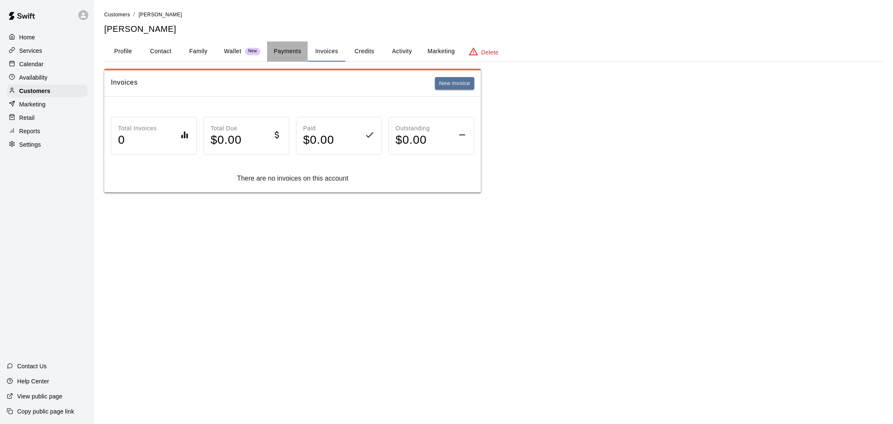
click at [289, 44] on button "Payments" at bounding box center [287, 51] width 41 height 20
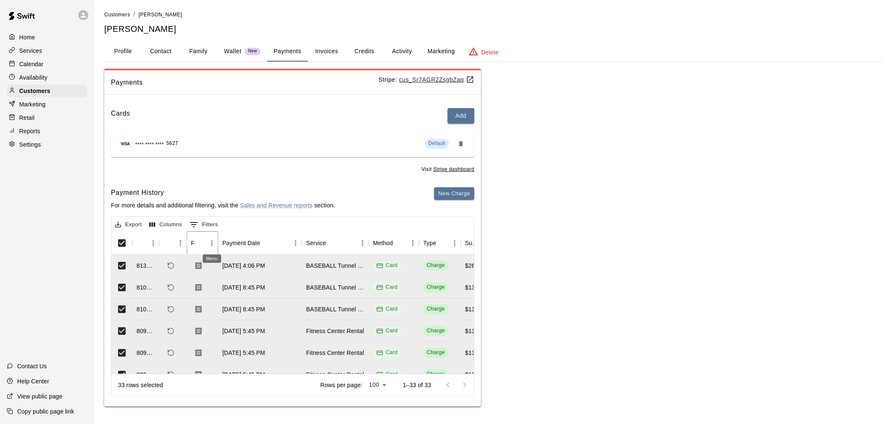
click at [212, 243] on icon "Menu" at bounding box center [212, 243] width 8 height 8
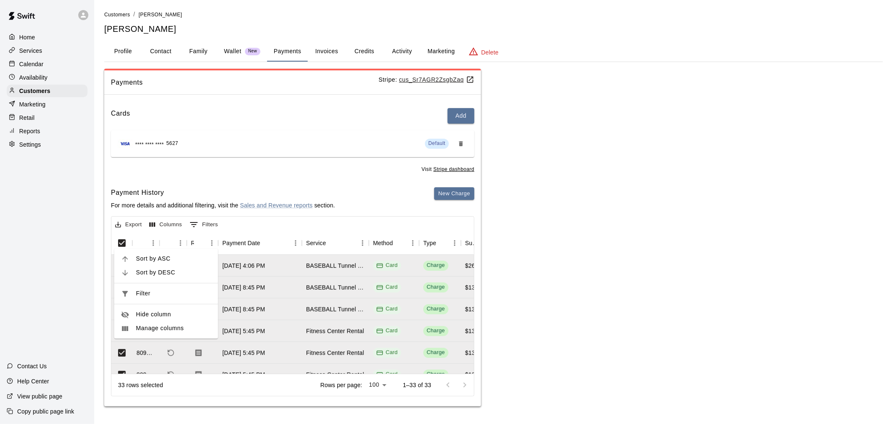
click at [270, 227] on div "Export Columns 0 Filters" at bounding box center [292, 223] width 362 height 15
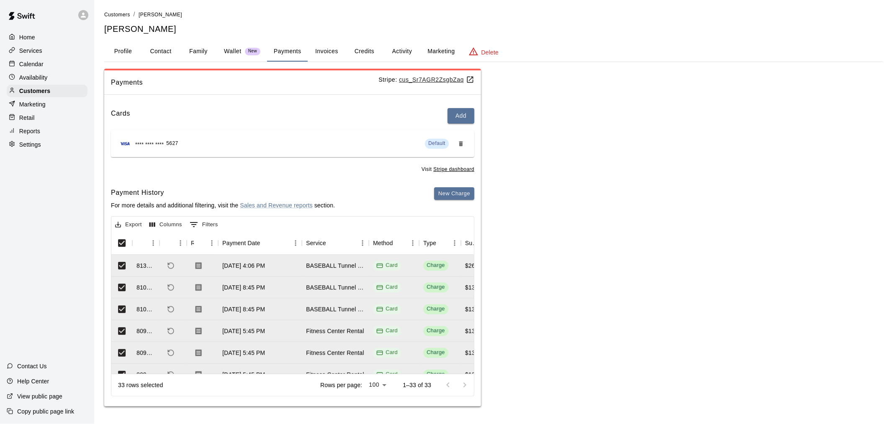
click at [572, 293] on div "Payments Stripe: cus_Sr7AGR2ZsgbZaq Cards Add **** **** **** 5627 Default Visit…" at bounding box center [493, 238] width 779 height 338
click at [126, 221] on button "Export" at bounding box center [128, 224] width 31 height 13
click at [151, 257] on li "Print" at bounding box center [145, 254] width 64 height 14
click at [140, 223] on button "Export" at bounding box center [128, 224] width 31 height 13
click at [164, 241] on li "Download as CSV" at bounding box center [145, 241] width 64 height 14
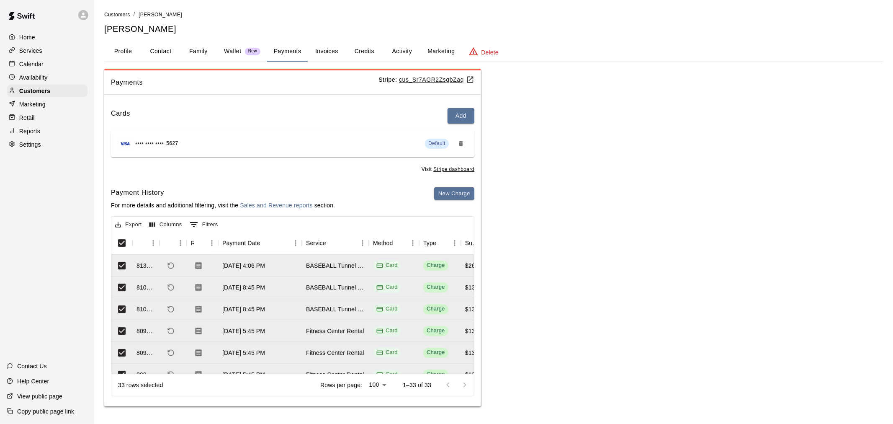
click at [168, 47] on button "Contact" at bounding box center [161, 51] width 38 height 20
select select "**"
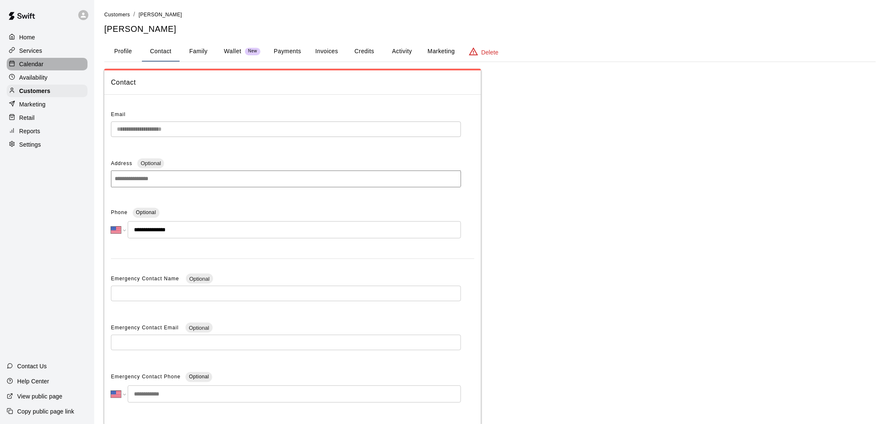
click at [41, 66] on p "Calendar" at bounding box center [31, 64] width 24 height 8
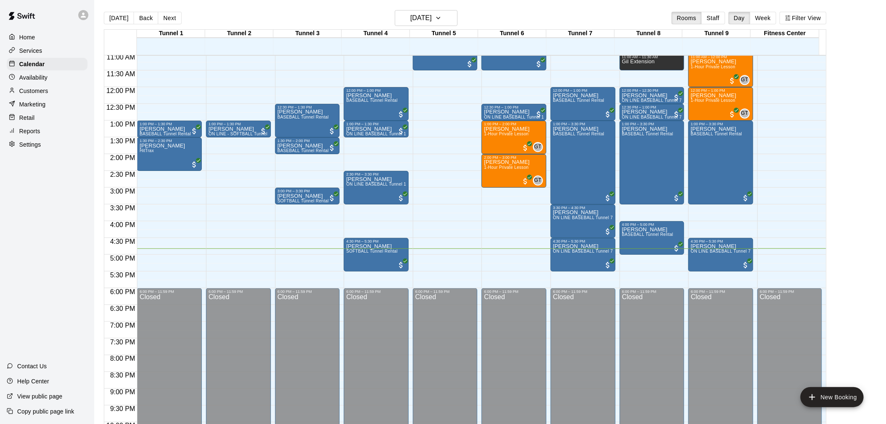
scroll to position [354, 0]
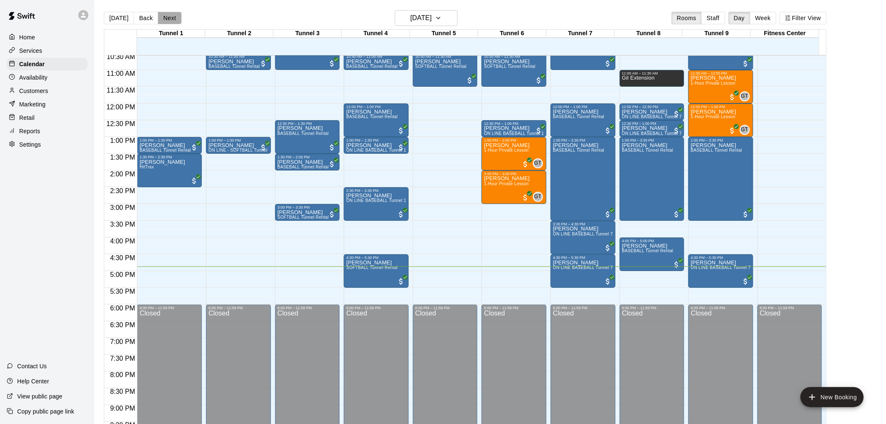
click at [175, 17] on button "Next" at bounding box center [169, 18] width 23 height 13
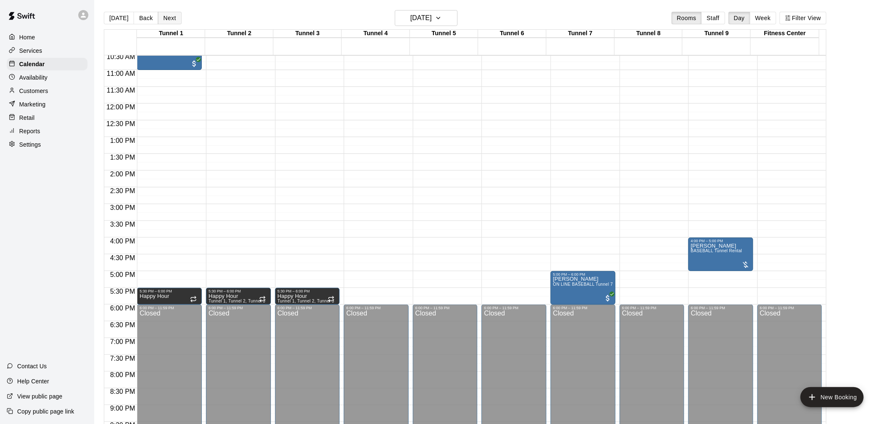
click at [175, 17] on button "Next" at bounding box center [169, 18] width 23 height 13
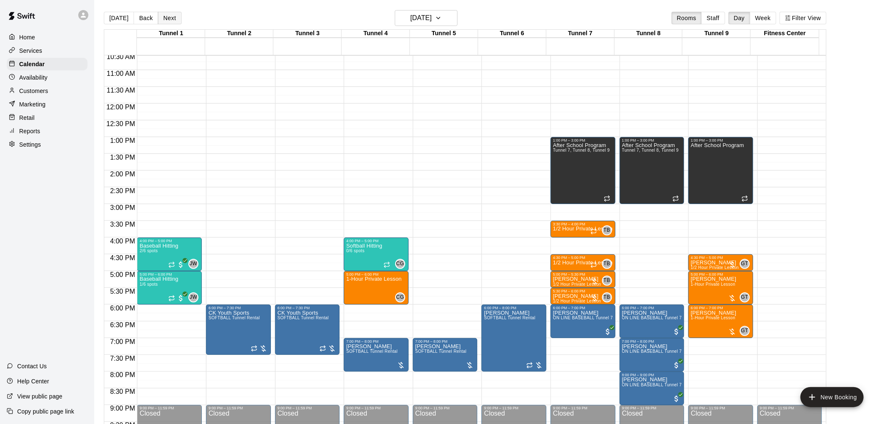
click at [175, 17] on button "Next" at bounding box center [169, 18] width 23 height 13
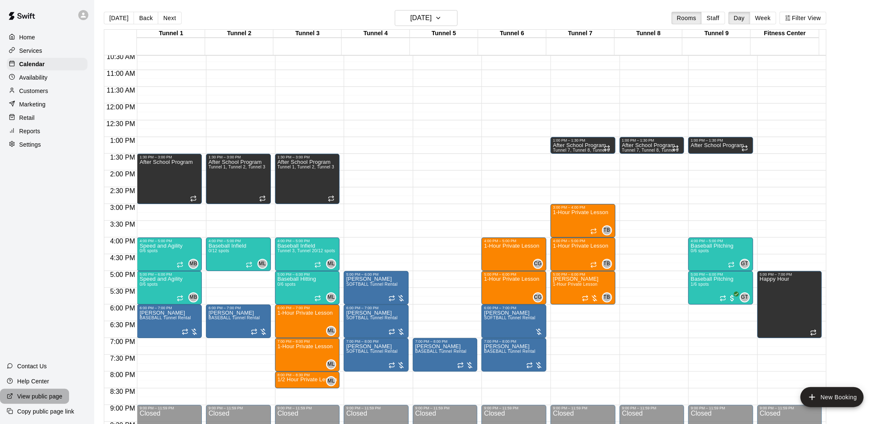
click at [36, 399] on p "View public page" at bounding box center [39, 396] width 45 height 8
click at [114, 22] on button "[DATE]" at bounding box center [119, 18] width 30 height 13
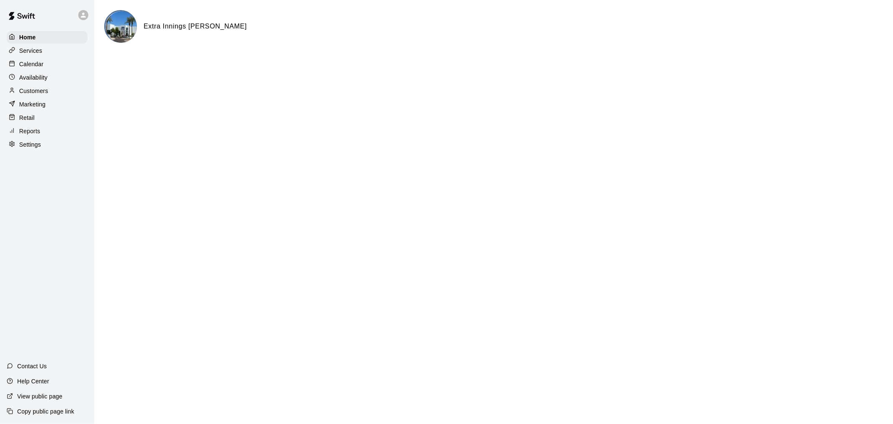
click at [43, 64] on p "Calendar" at bounding box center [31, 64] width 24 height 8
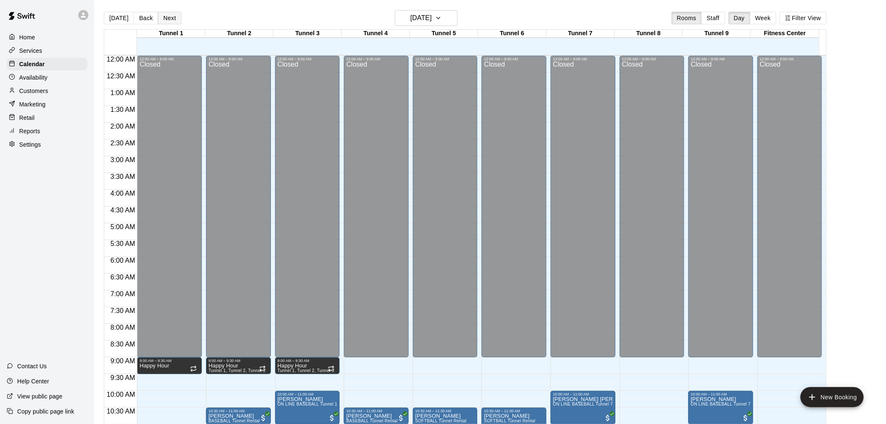
scroll to position [401, 0]
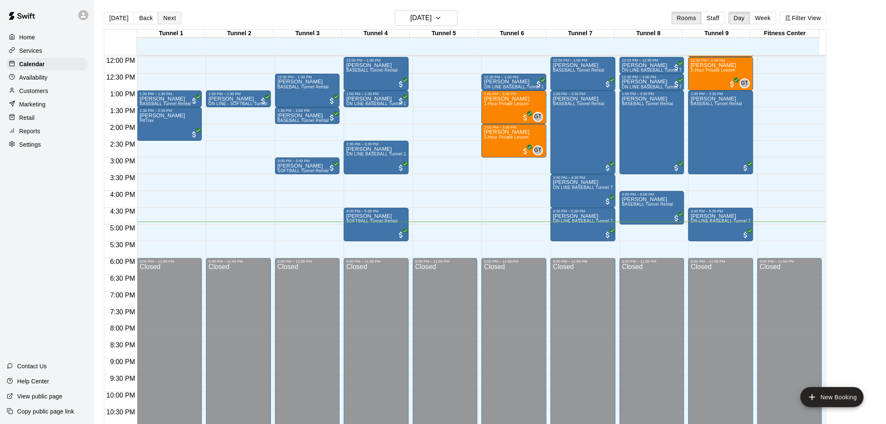
click at [169, 15] on button "Next" at bounding box center [169, 18] width 23 height 13
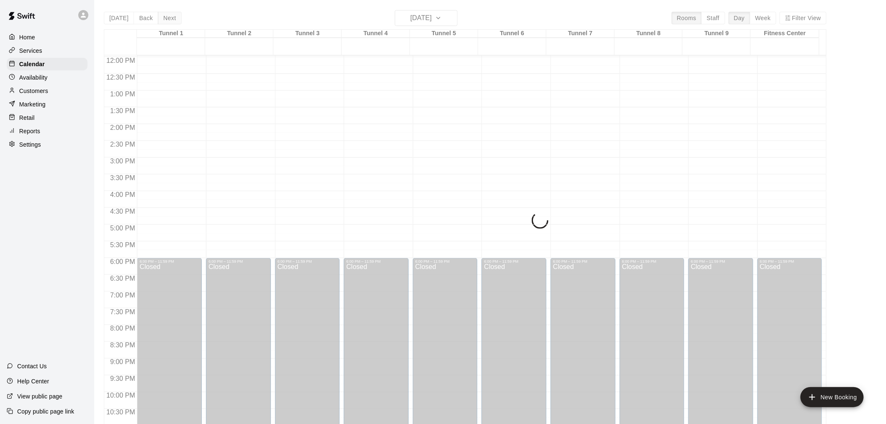
click at [169, 15] on div "[DATE] Back [DATE][DATE] Rooms Staff Day Week Filter View Tunnel 1 14 [GEOGRAPH…" at bounding box center [465, 222] width 722 height 424
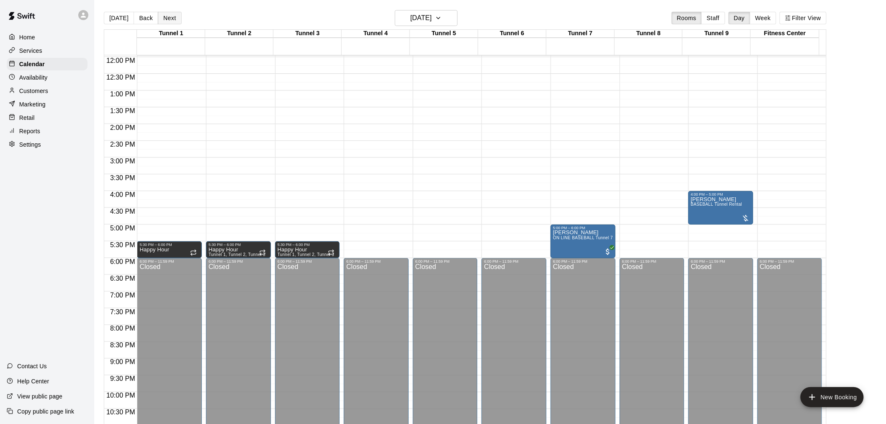
click at [172, 19] on button "Next" at bounding box center [169, 18] width 23 height 13
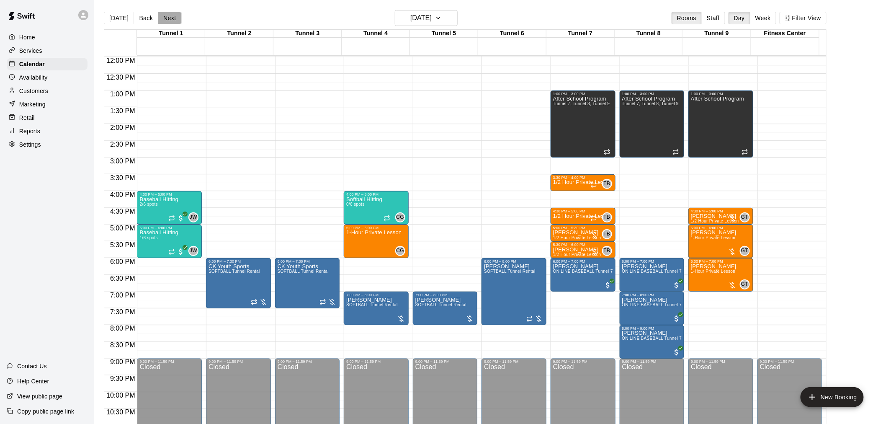
click at [172, 19] on button "Next" at bounding box center [169, 18] width 23 height 13
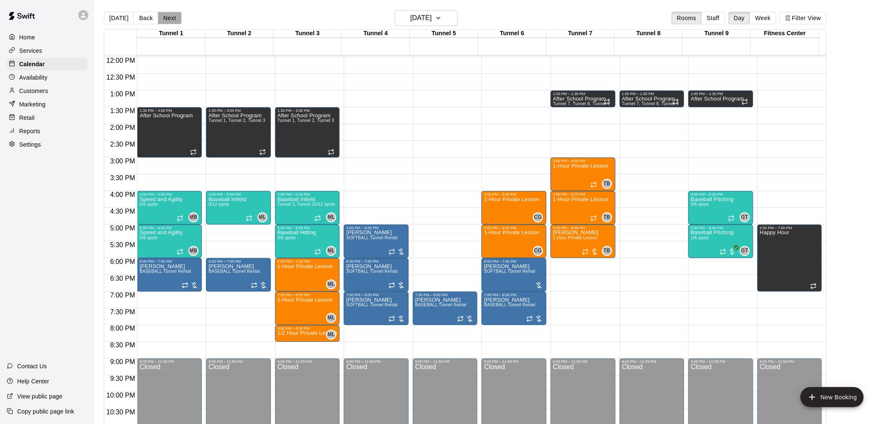
click at [172, 19] on button "Next" at bounding box center [169, 18] width 23 height 13
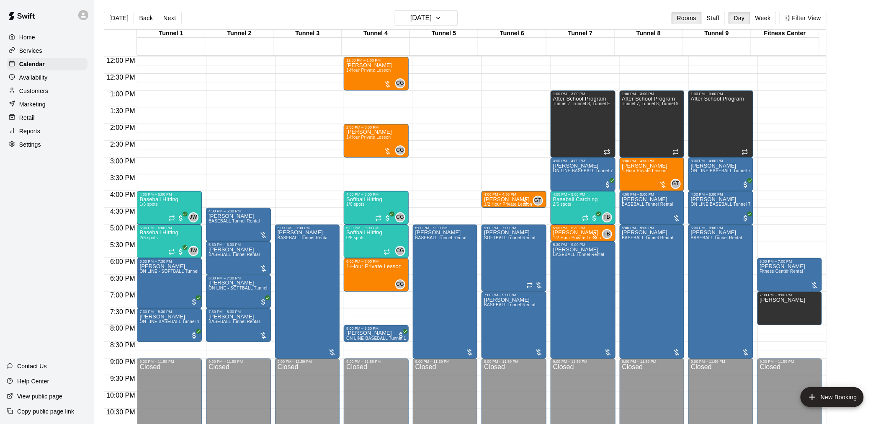
scroll to position [354, 0]
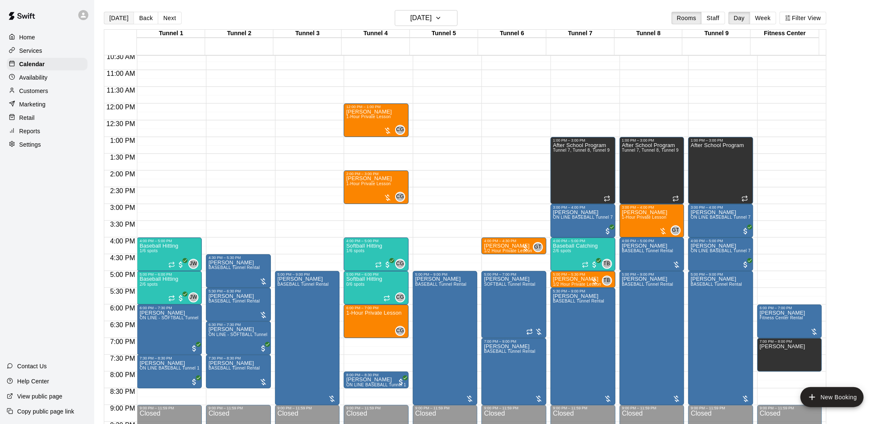
click at [111, 18] on button "[DATE]" at bounding box center [119, 18] width 30 height 13
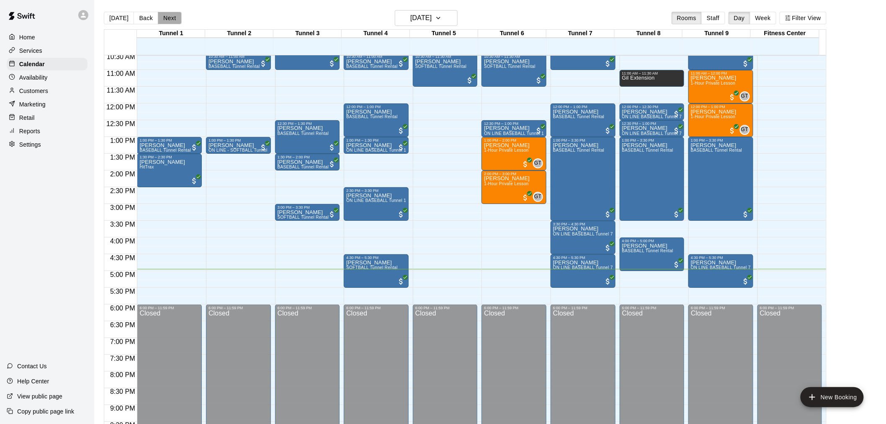
click at [170, 19] on button "Next" at bounding box center [169, 18] width 23 height 13
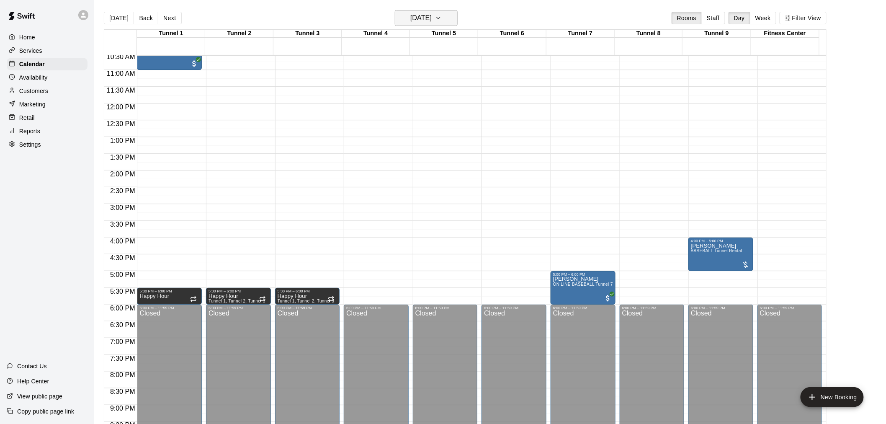
click at [432, 18] on h6 "[DATE]" at bounding box center [420, 18] width 21 height 12
click at [394, 139] on button "29" at bounding box center [393, 137] width 15 height 15
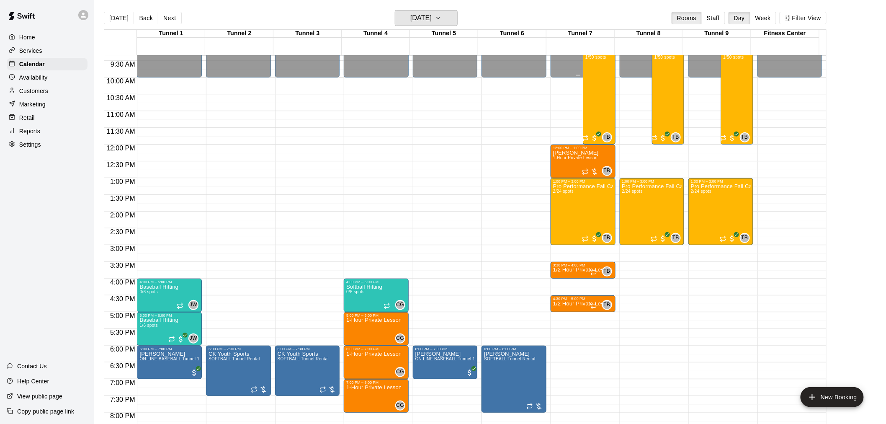
scroll to position [261, 0]
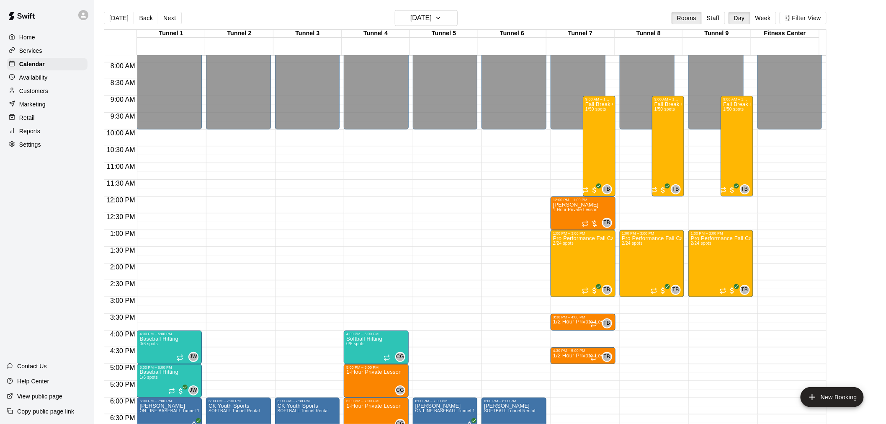
click at [856, 138] on main "[DATE] Back [DATE][DATE] Rooms Staff Day Week Filter View Tunnel 1 29 [GEOGRAPH…" at bounding box center [490, 222] width 785 height 424
click at [117, 24] on div "[DATE] Back [DATE][DATE] Rooms Staff Day Week Filter View" at bounding box center [465, 19] width 722 height 19
click at [116, 17] on button "[DATE]" at bounding box center [119, 18] width 30 height 13
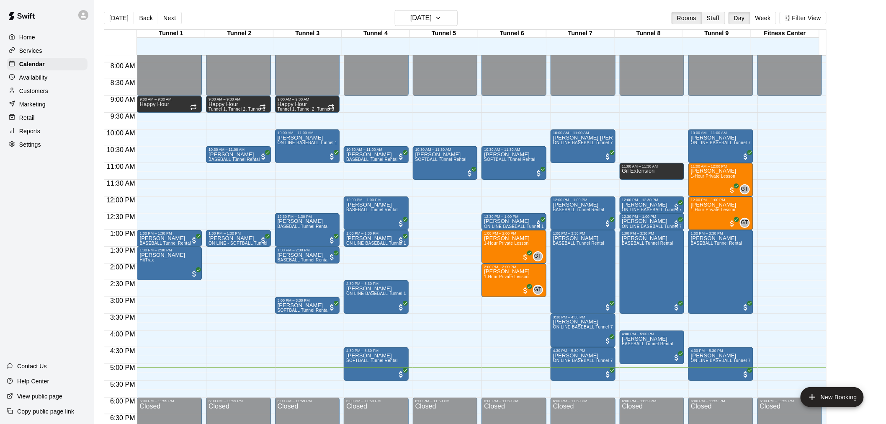
click at [439, 0] on html "Home Services Calendar Availability Customers Marketing Retail Reports Settings…" at bounding box center [443, 218] width 886 height 437
drag, startPoint x: 156, startPoint y: 382, endPoint x: 156, endPoint y: 390, distance: 8.0
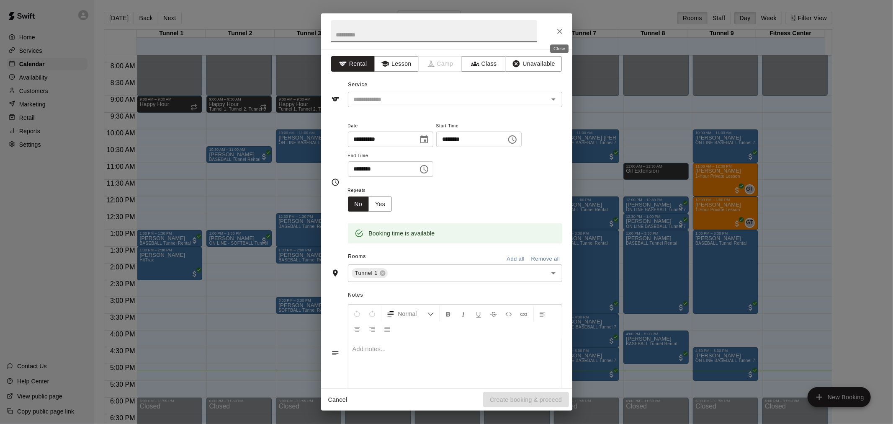
click at [563, 29] on icon "Close" at bounding box center [559, 31] width 8 height 8
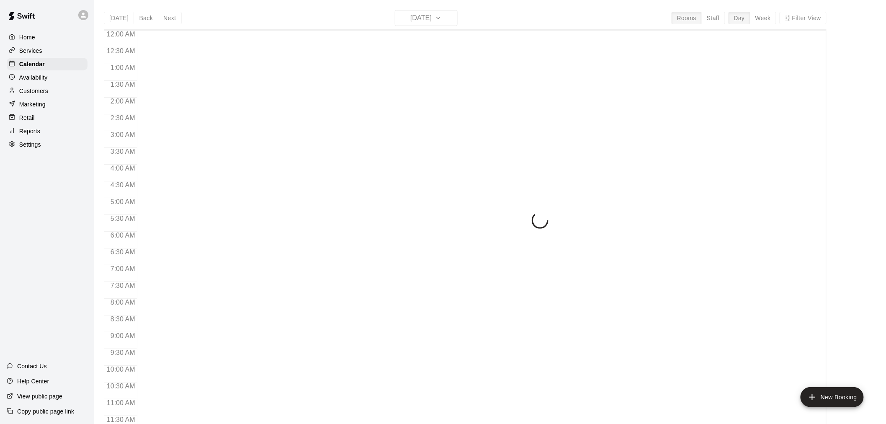
scroll to position [401, 0]
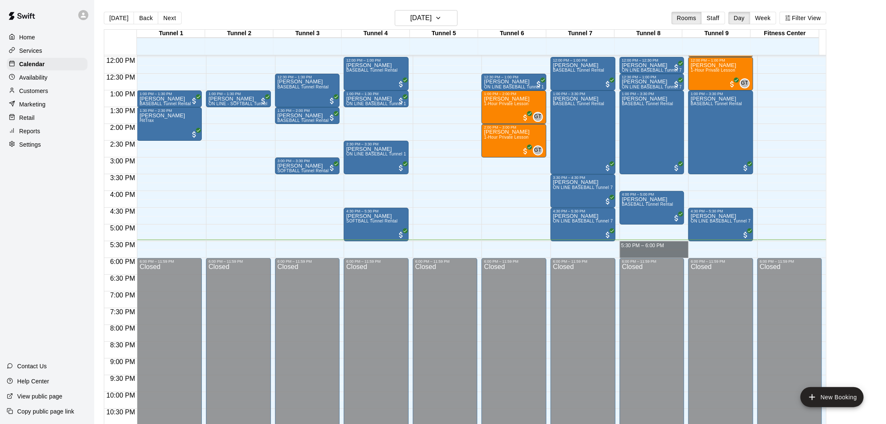
drag, startPoint x: 646, startPoint y: 244, endPoint x: 648, endPoint y: 251, distance: 7.2
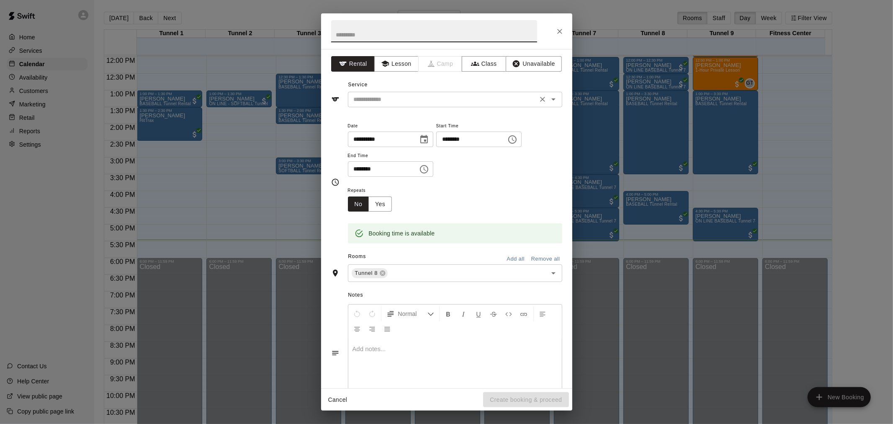
click at [409, 94] on input "text" at bounding box center [442, 99] width 185 height 10
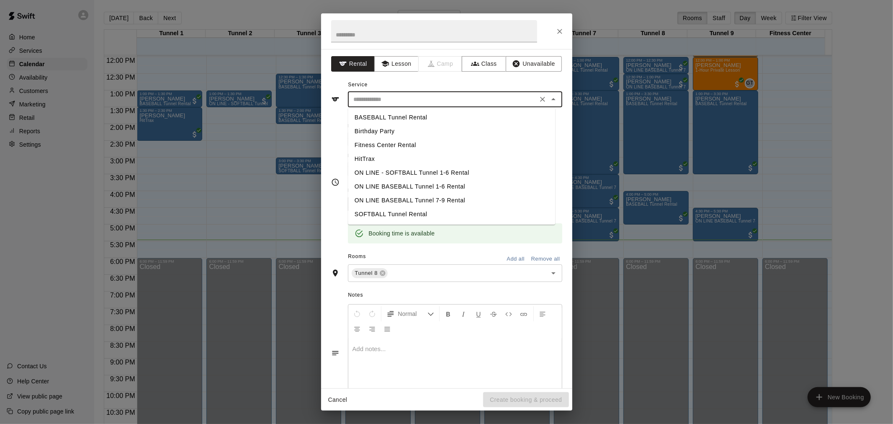
click at [396, 112] on li "BASEBALL Tunnel Rental" at bounding box center [451, 118] width 207 height 14
type input "**********"
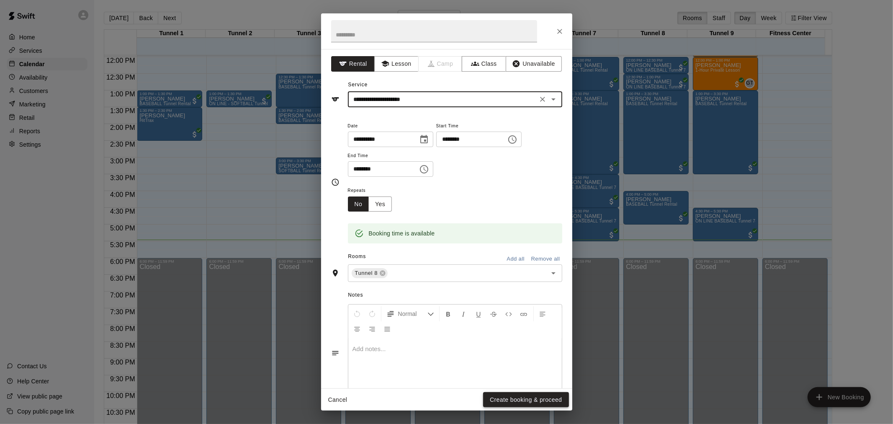
click at [521, 399] on button "Create booking & proceed" at bounding box center [525, 399] width 85 height 15
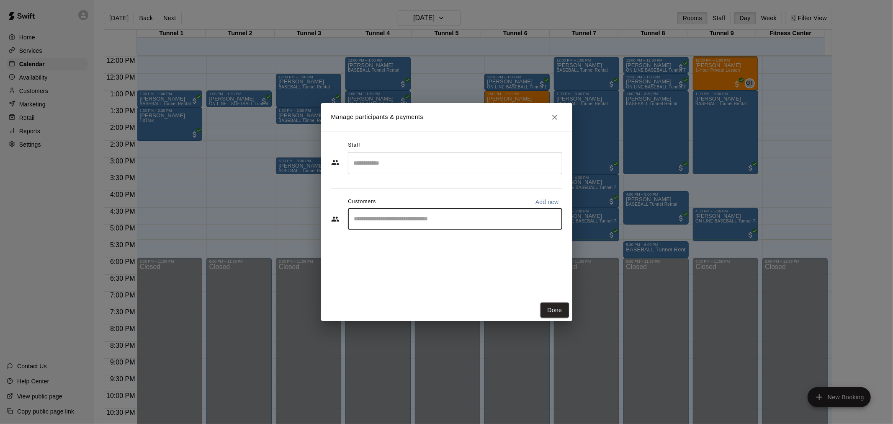
click at [427, 219] on input "Start typing to search customers..." at bounding box center [455, 219] width 207 height 8
type input "****"
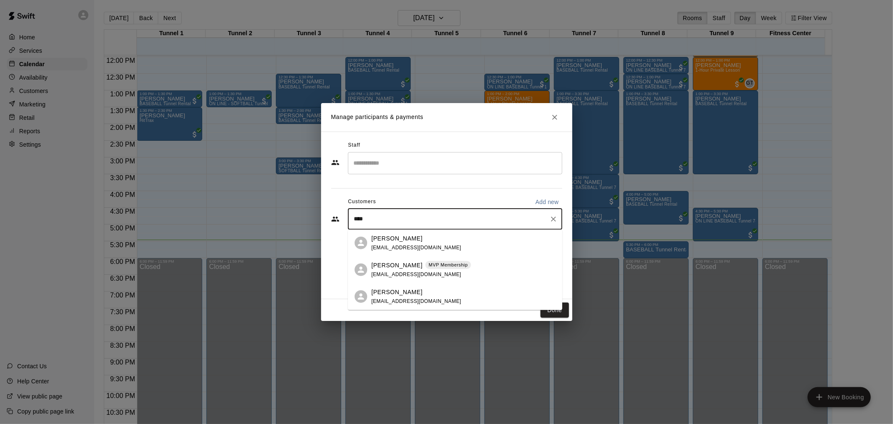
click at [461, 262] on div "Kenneth Elam MVP Membership kennye24@gmail.com" at bounding box center [463, 269] width 184 height 18
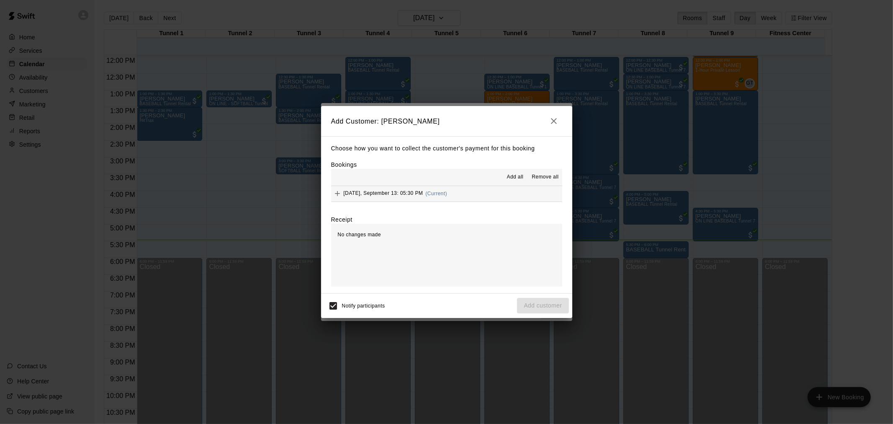
drag, startPoint x: 450, startPoint y: 187, endPoint x: 454, endPoint y: 191, distance: 5.6
click at [453, 191] on button "Saturday, September 13: 05:30 PM (Current)" at bounding box center [446, 193] width 231 height 15
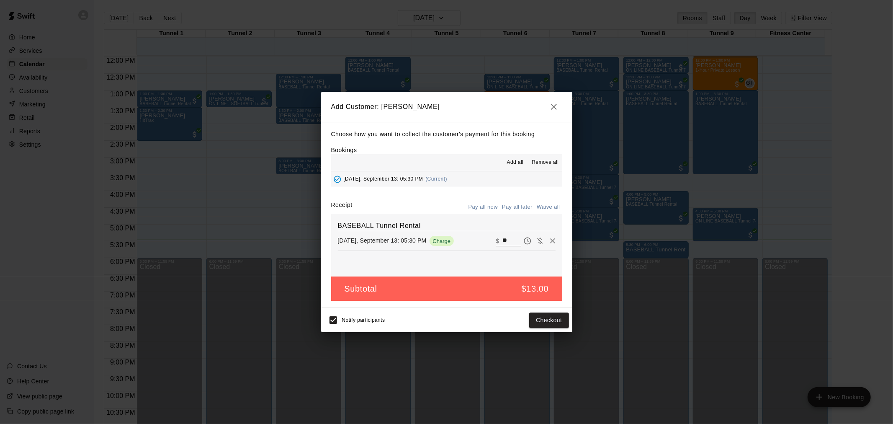
click at [548, 310] on div "Notify participants Checkout" at bounding box center [446, 320] width 251 height 24
click at [550, 320] on button "Checkout" at bounding box center [548, 319] width 39 height 15
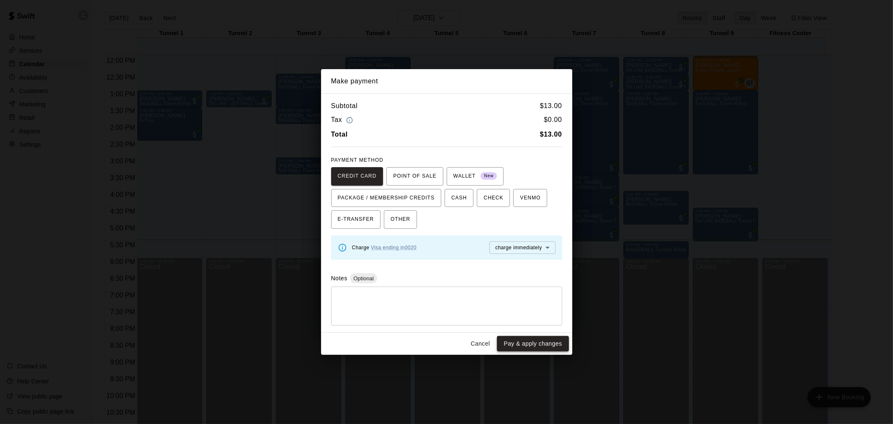
click at [527, 345] on button "Pay & apply changes" at bounding box center [533, 343] width 72 height 15
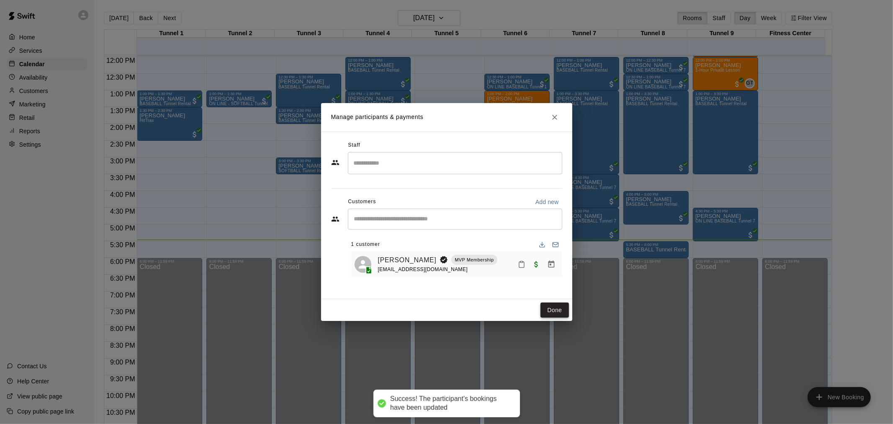
click at [562, 310] on button "Done" at bounding box center [554, 309] width 28 height 15
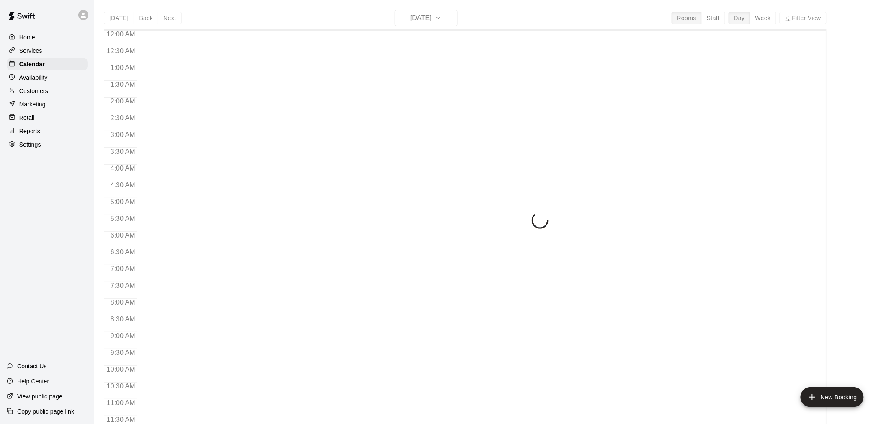
scroll to position [401, 0]
